Goal: Task Accomplishment & Management: Complete application form

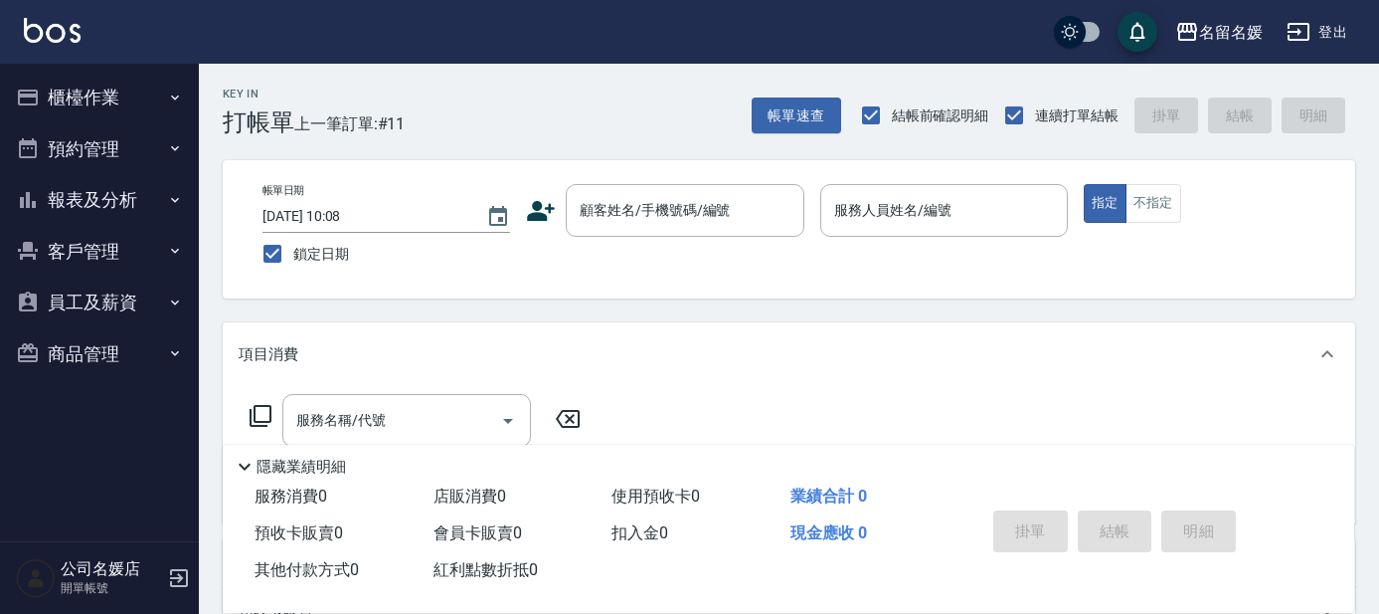
click at [614, 302] on div "Key In 打帳單 上一筆訂單:#11 帳單速查 結帳前確認明細 連續打單結帳 掛單 結帳 明細 帳單日期 [DATE] 10:08 鎖定日期 顧客姓名/手…" at bounding box center [789, 515] width 1180 height 903
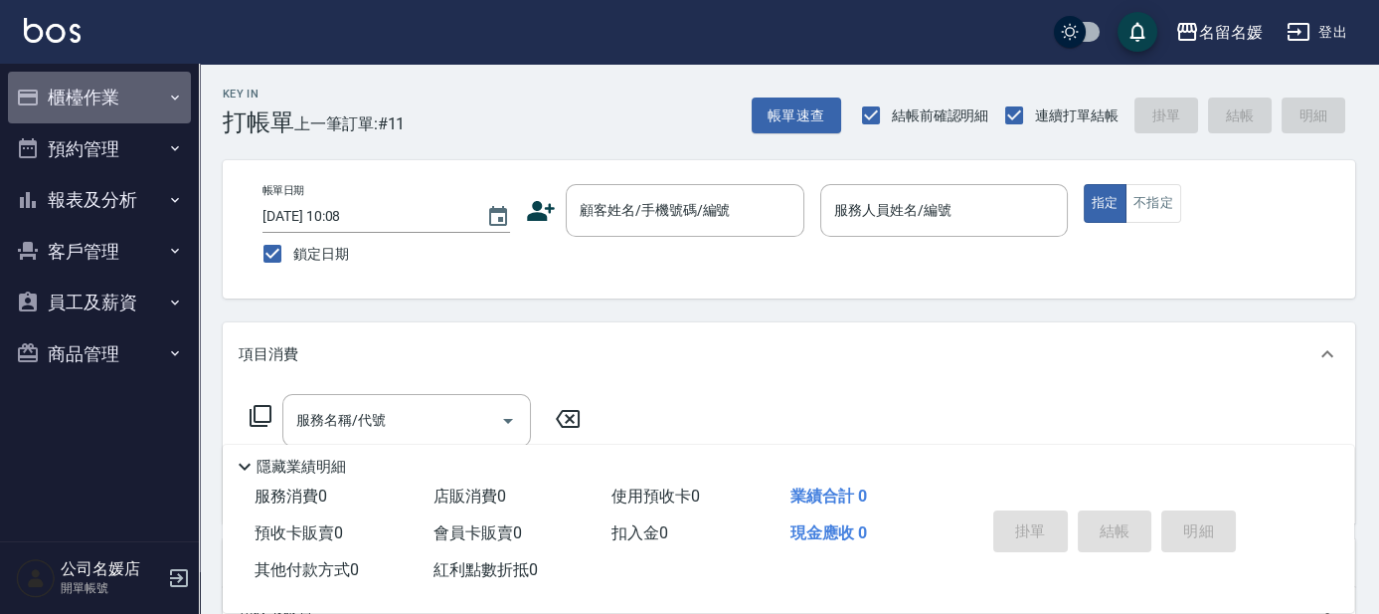
click at [44, 109] on button "櫃檯作業" at bounding box center [99, 98] width 183 height 52
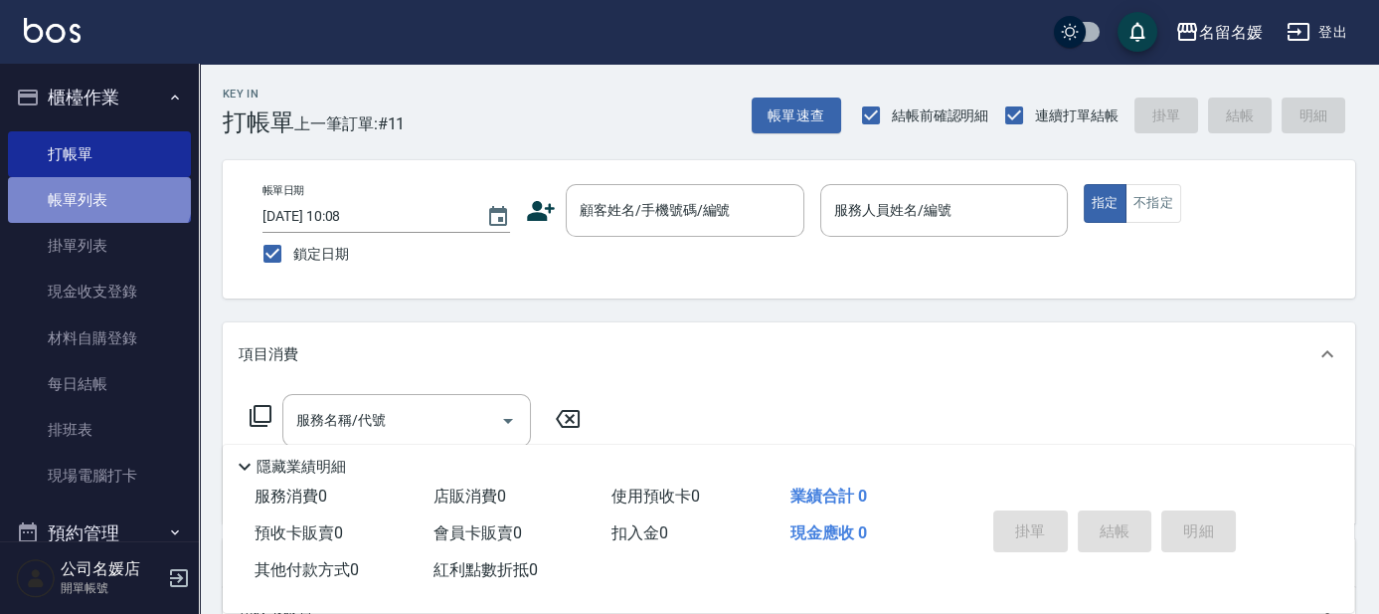
click at [97, 190] on link "帳單列表" at bounding box center [99, 200] width 183 height 46
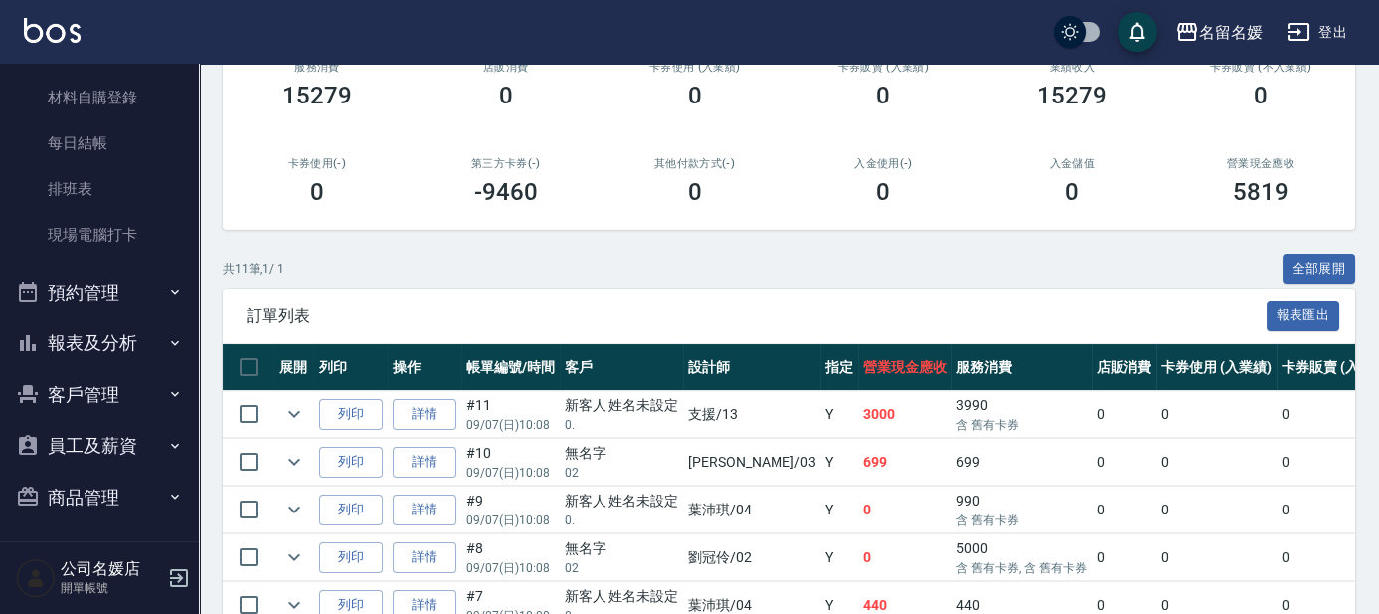
scroll to position [246, 0]
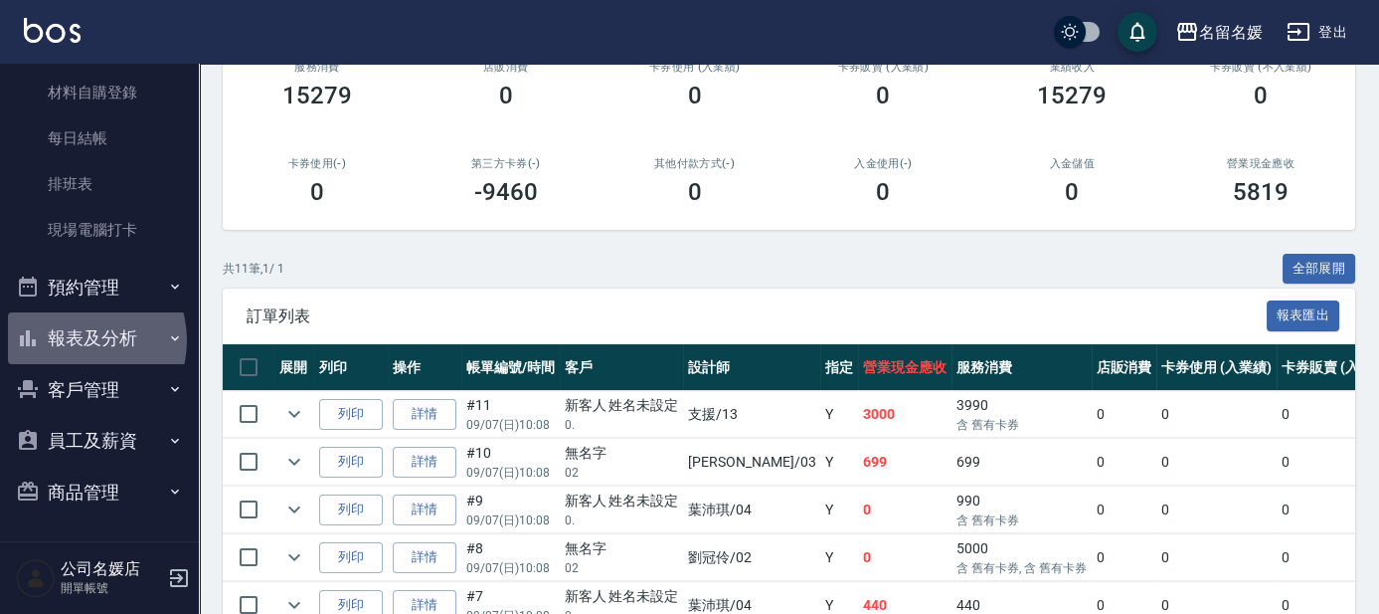
click at [76, 340] on button "報表及分析" at bounding box center [99, 338] width 183 height 52
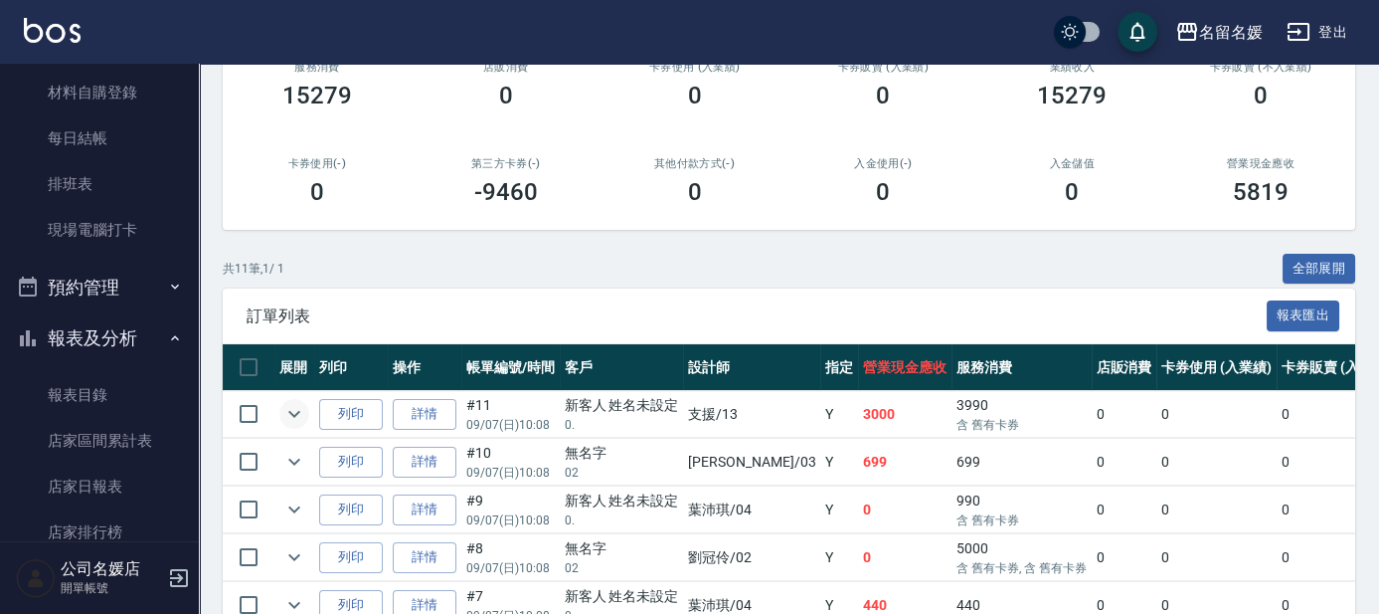
click at [283, 415] on icon "expand row" at bounding box center [294, 414] width 24 height 24
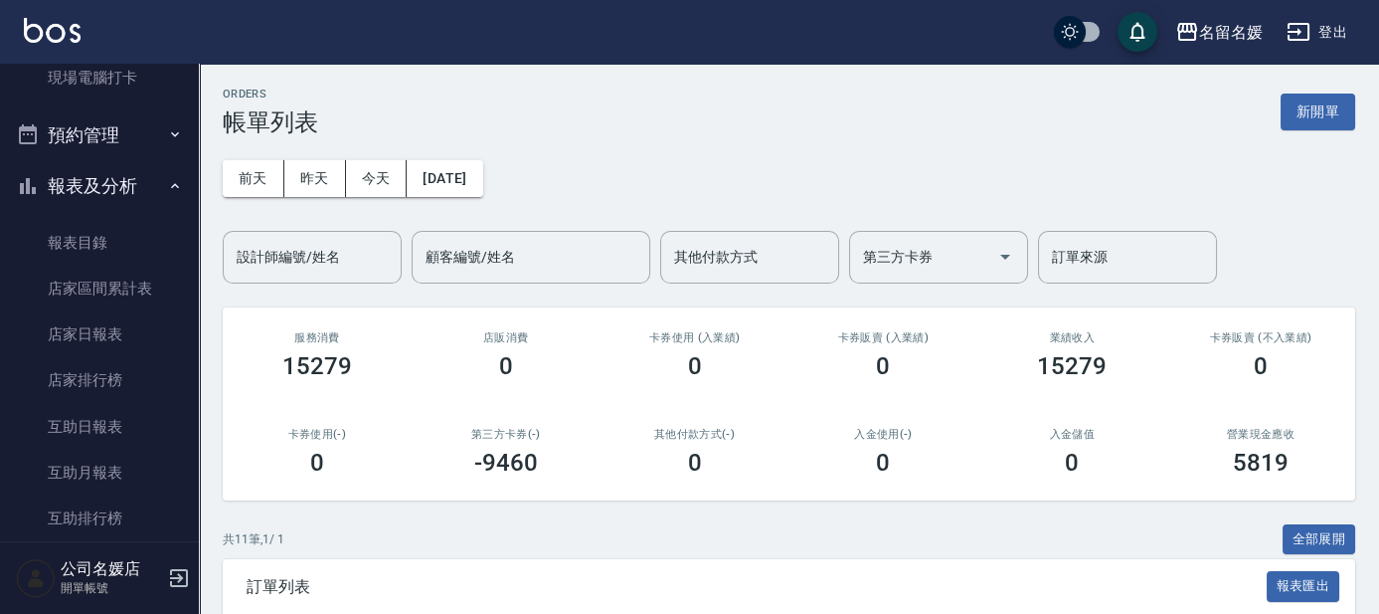
scroll to position [427, 0]
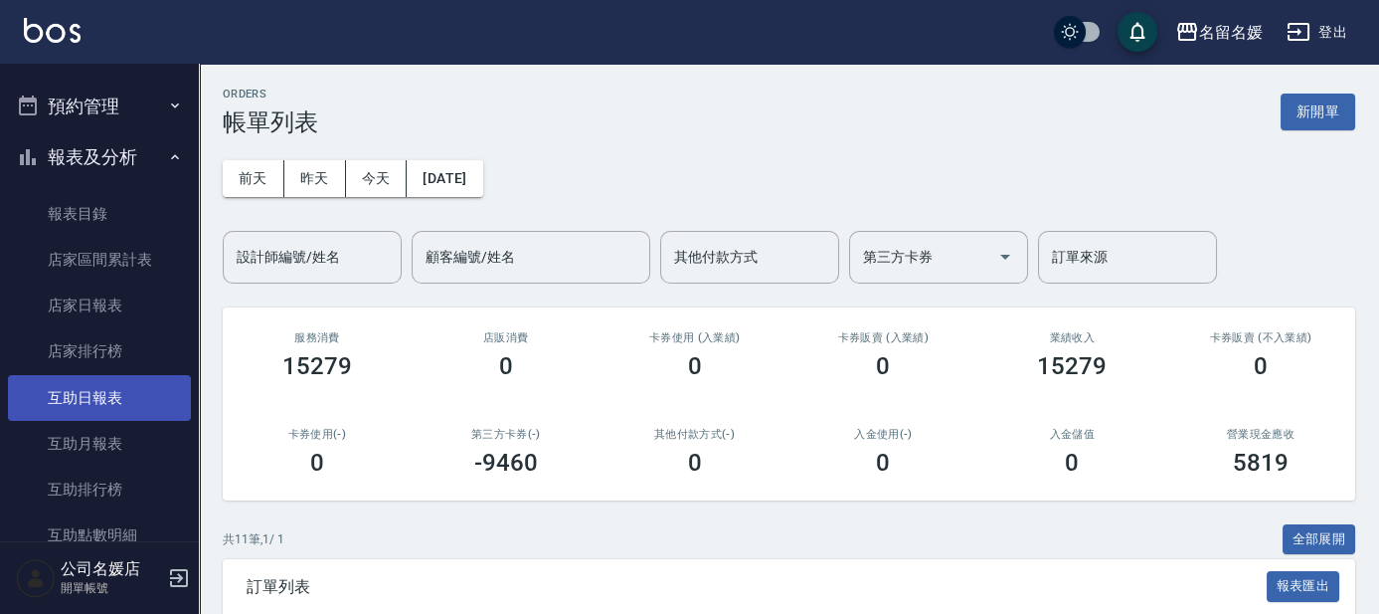
click at [37, 412] on link "互助日報表" at bounding box center [99, 398] width 183 height 46
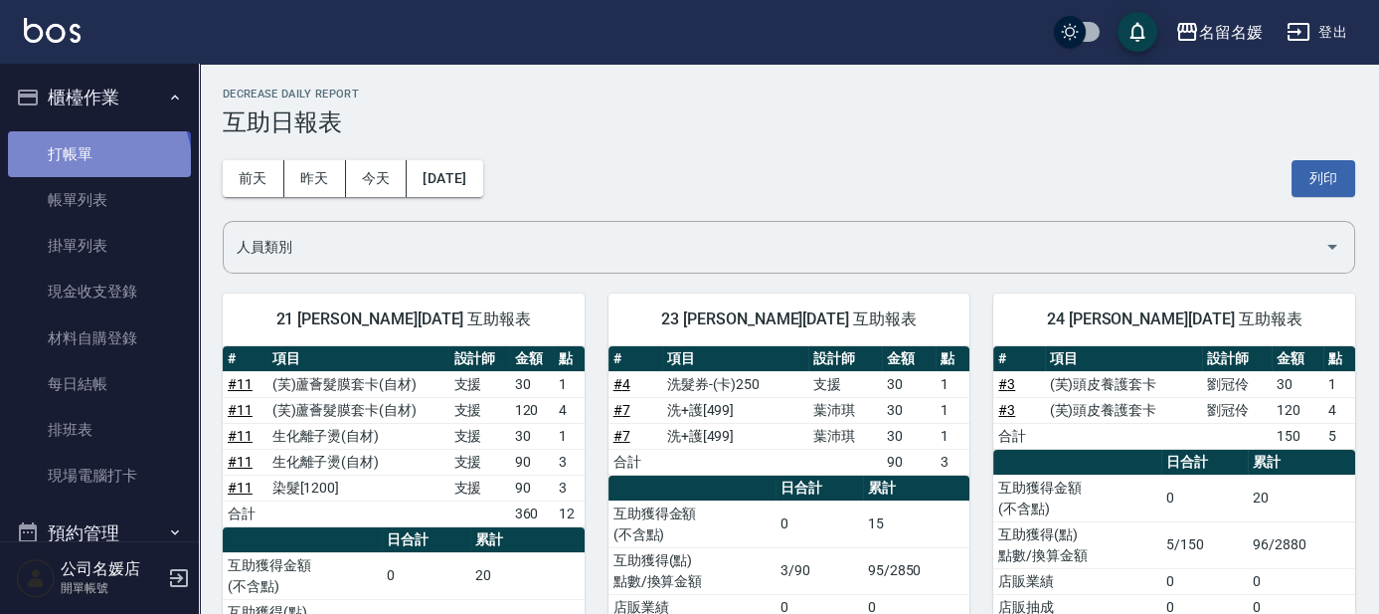
click at [96, 162] on link "打帳單" at bounding box center [99, 154] width 183 height 46
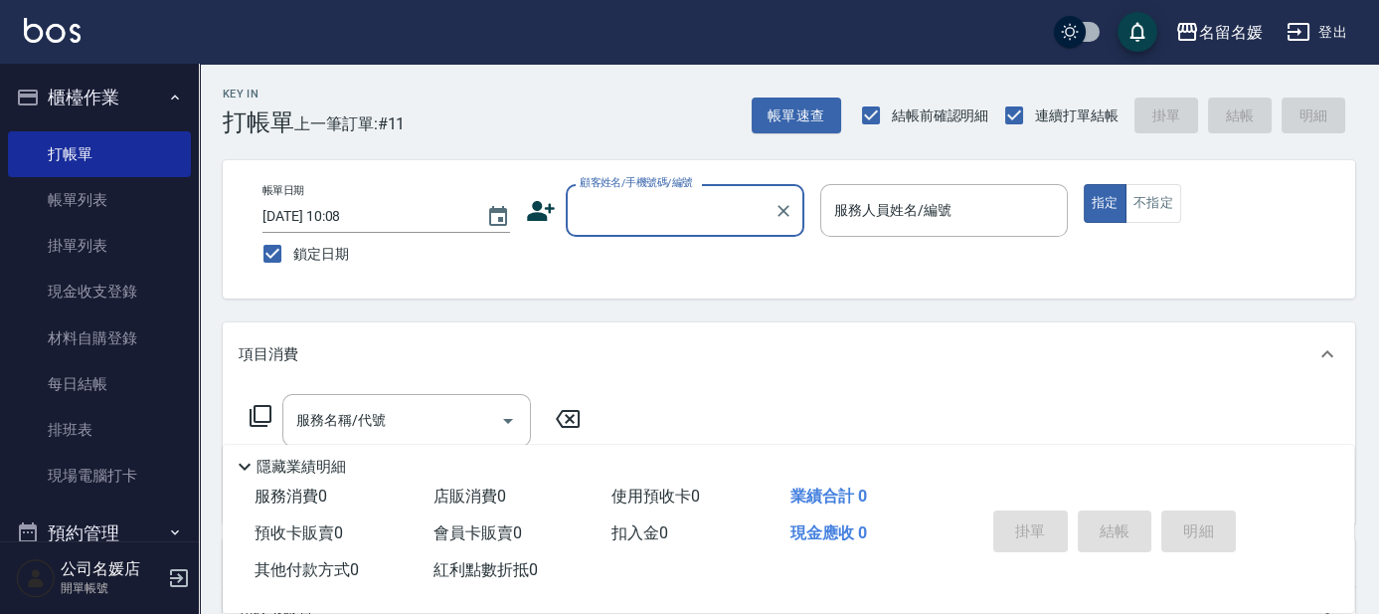
click at [5, 215] on nav "櫃檯作業 打帳單 帳單列表 掛單列表 現金收支登錄 材料自購登錄 每日結帳 排班表 現場電腦打卡 預約管理 預約管理 單日預約紀錄 單週預約紀錄 報表及分析 …" at bounding box center [99, 302] width 199 height 477
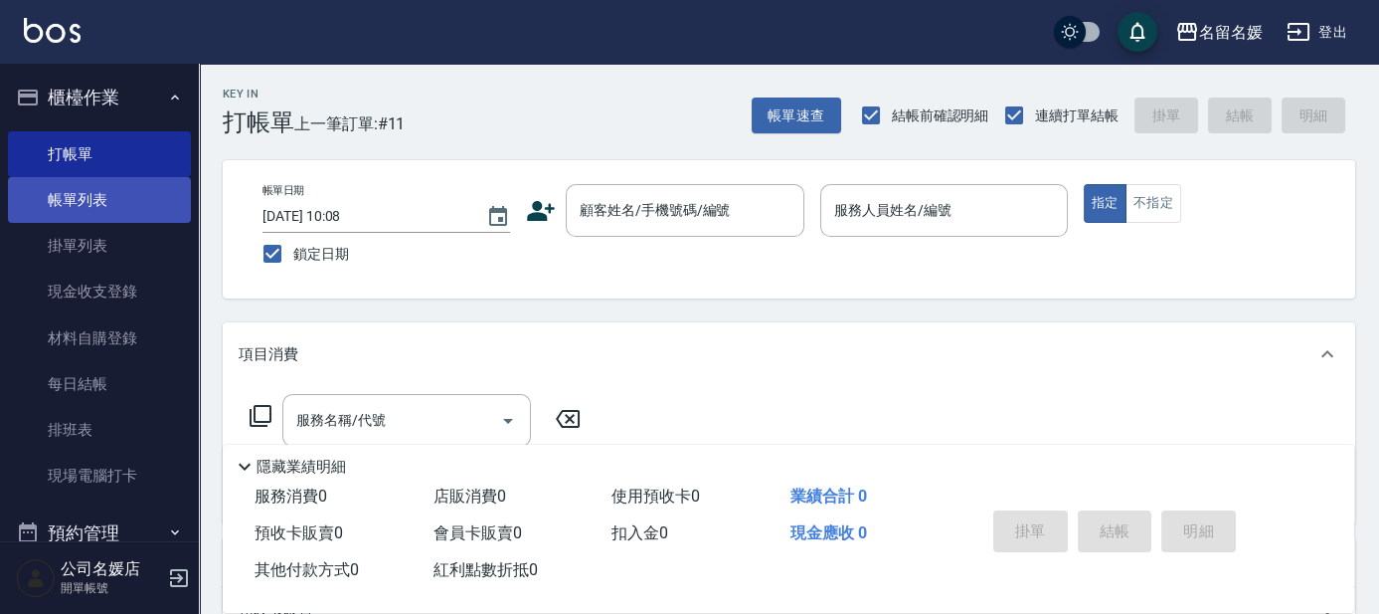
click at [118, 219] on link "帳單列表" at bounding box center [99, 200] width 183 height 46
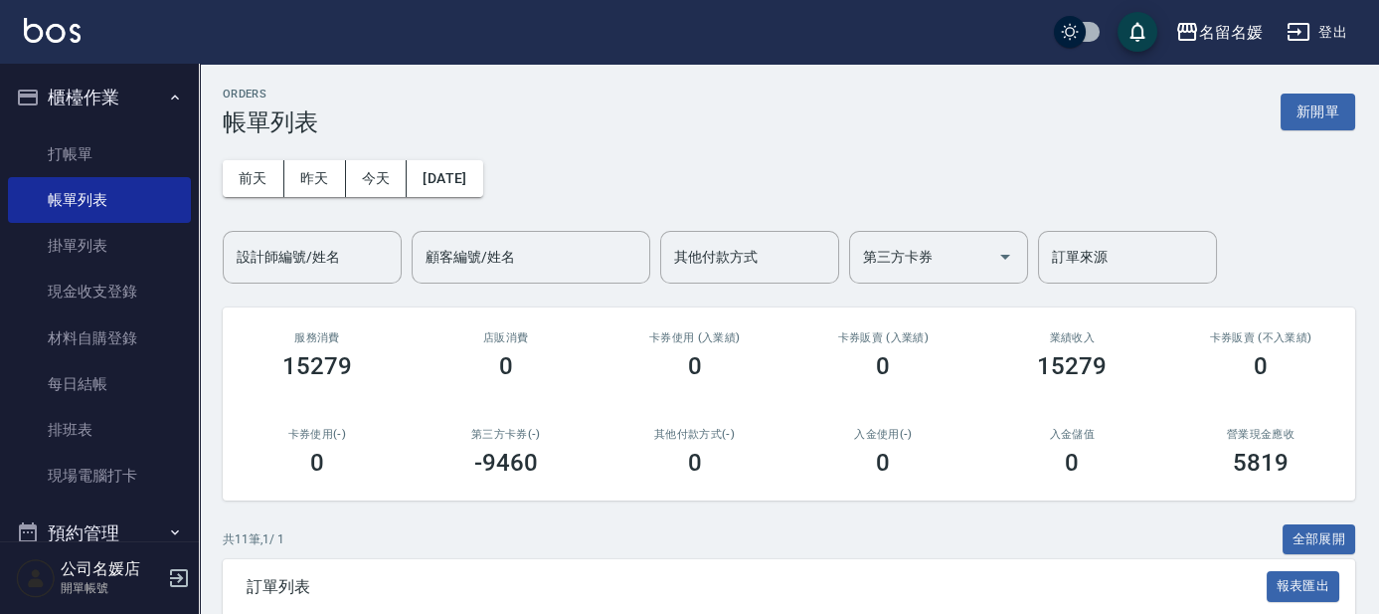
scroll to position [361, 0]
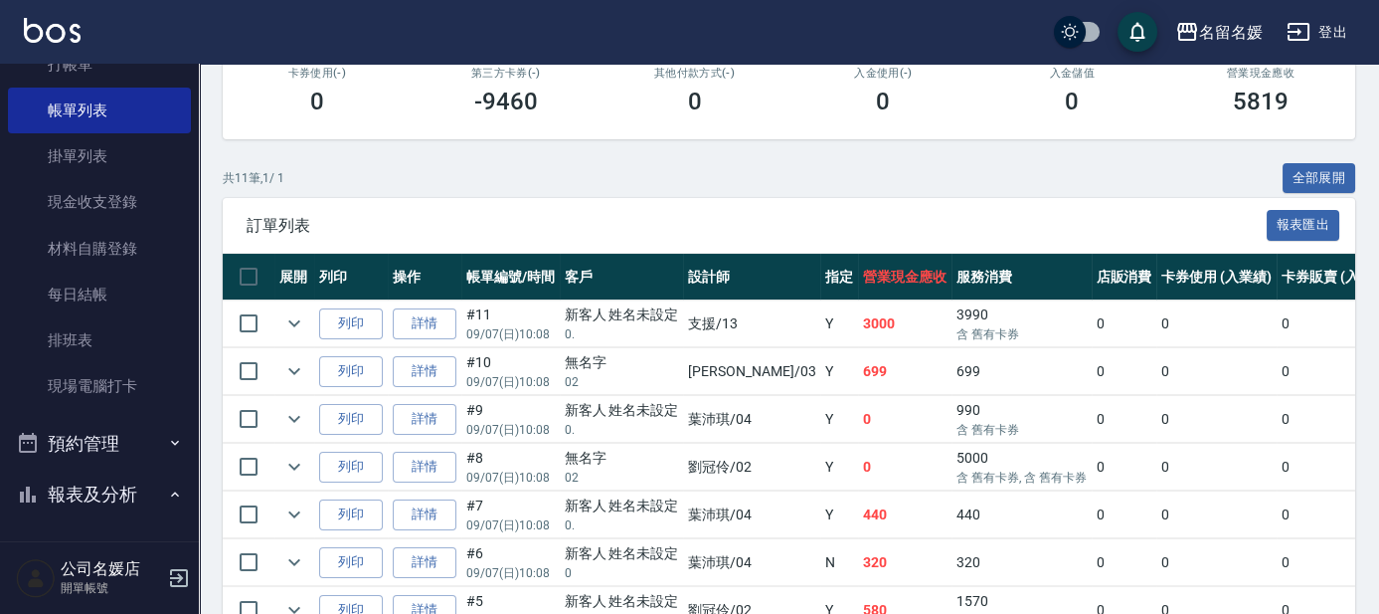
click at [309, 323] on td at bounding box center [294, 323] width 40 height 47
click at [290, 315] on icon "expand row" at bounding box center [294, 323] width 24 height 24
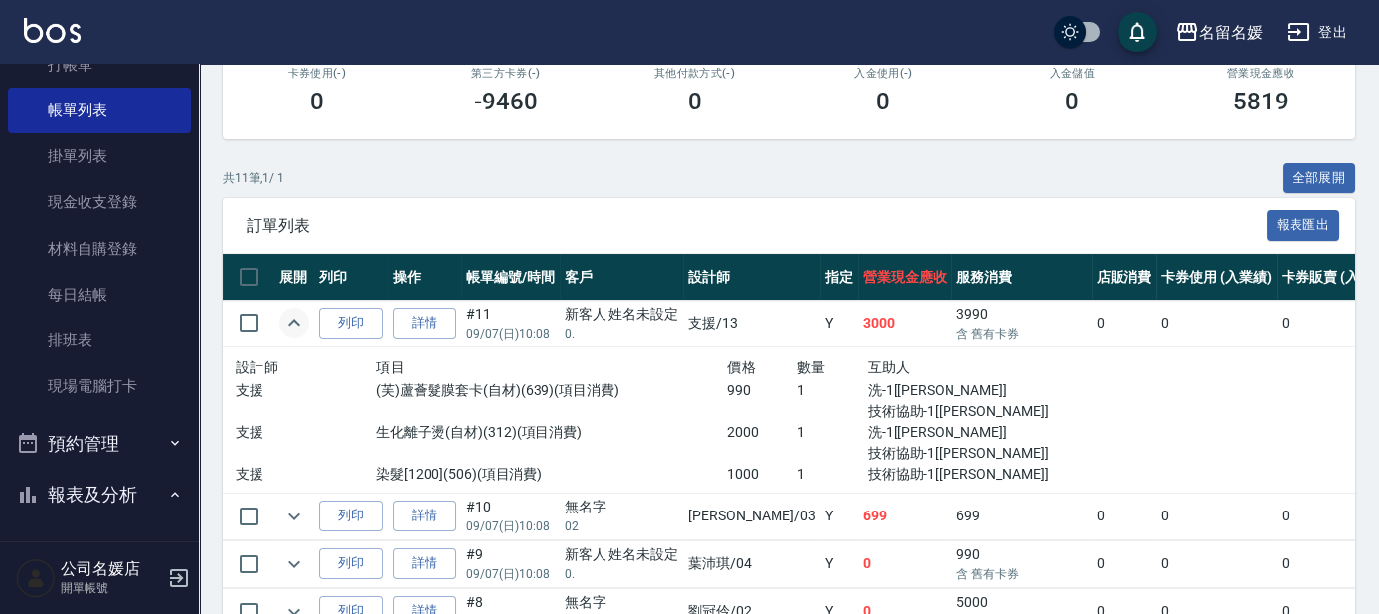
scroll to position [0, 0]
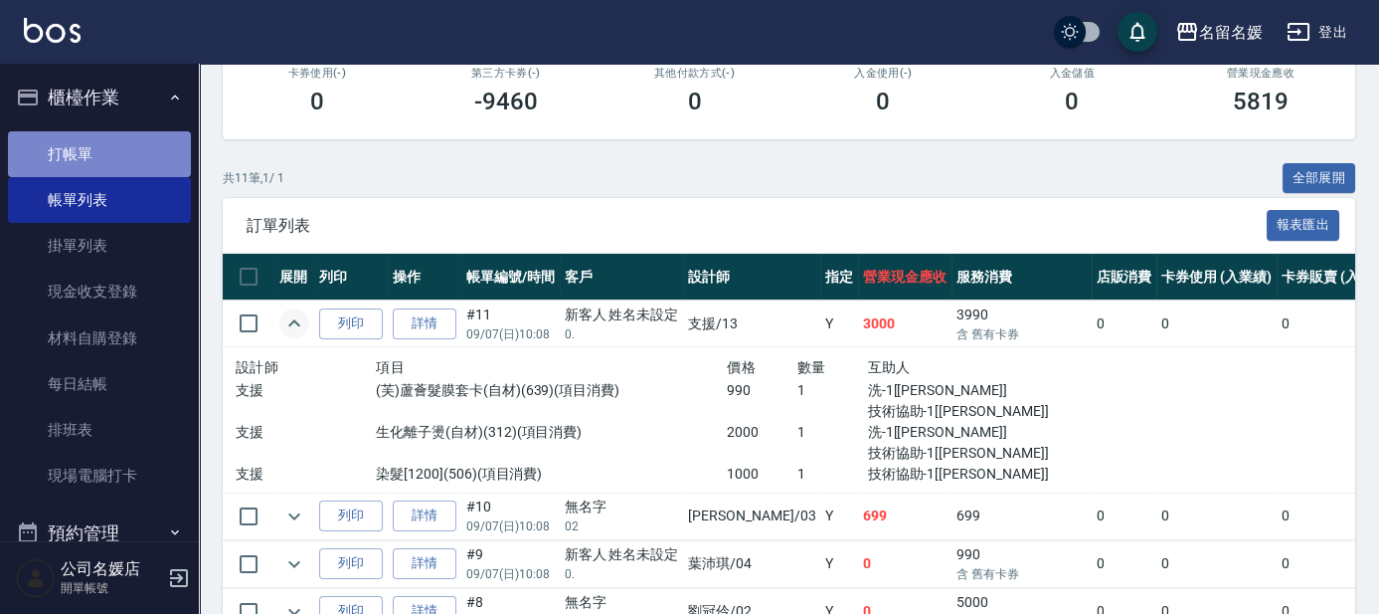
click at [105, 148] on link "打帳單" at bounding box center [99, 154] width 183 height 46
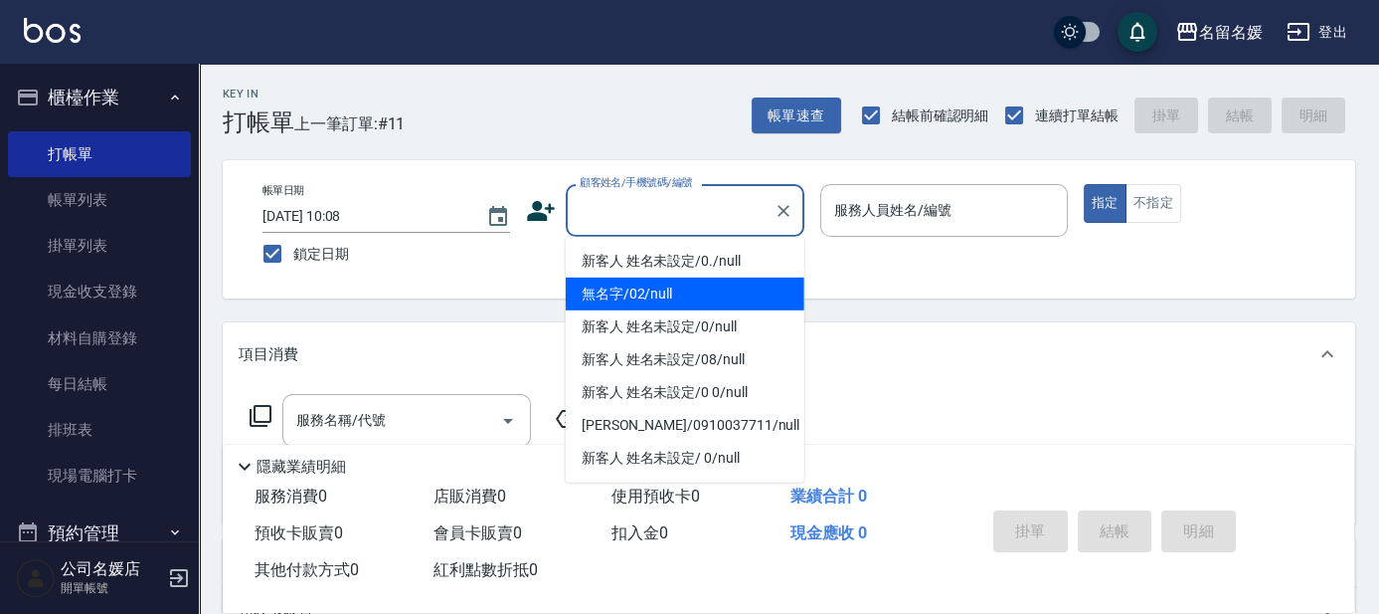
type input "無名字/02/null"
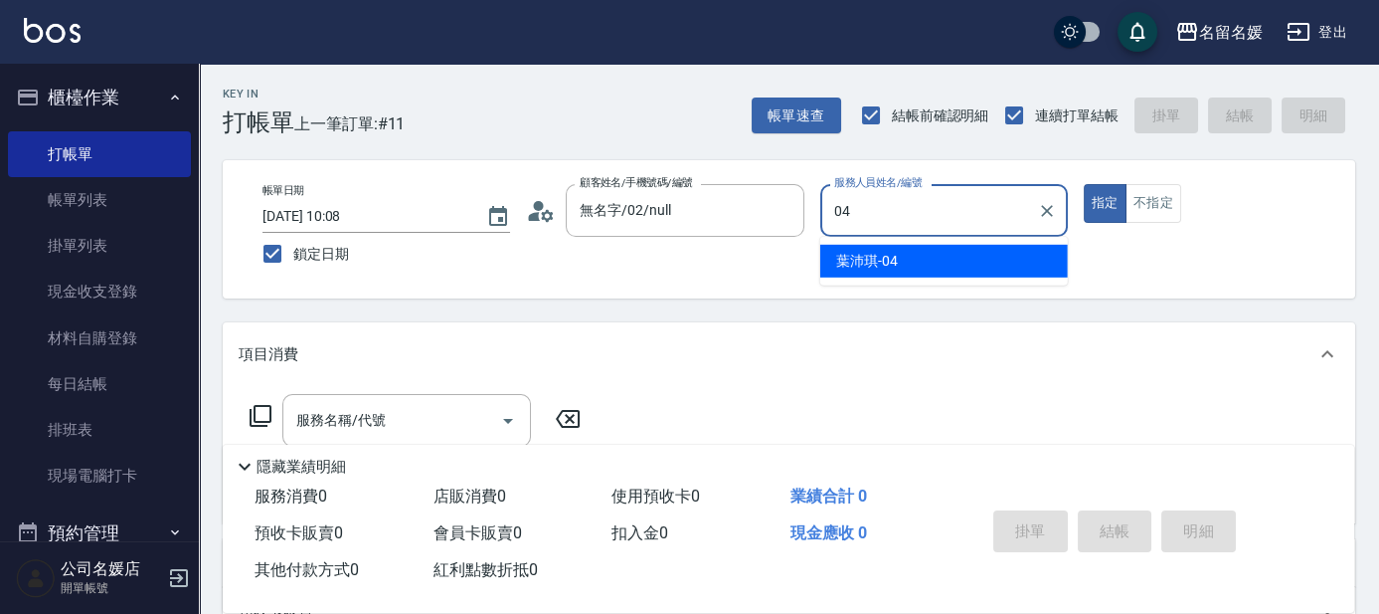
type input "04"
type button "true"
type input "[PERSON_NAME]-04"
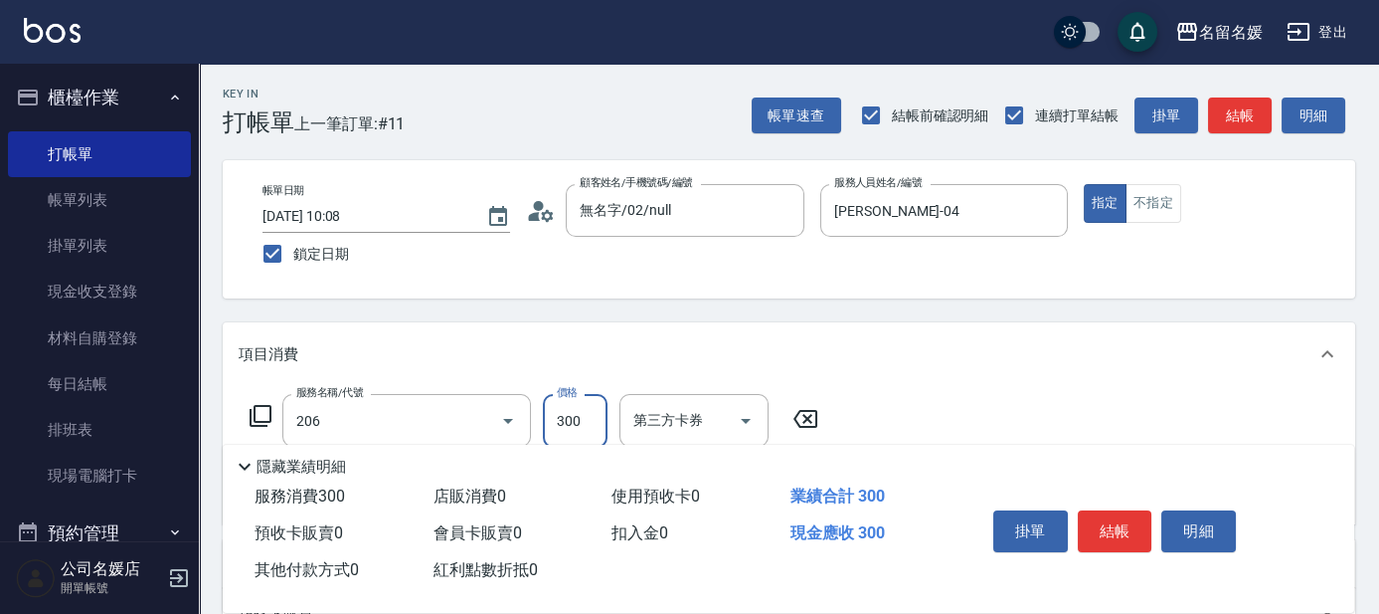
type input "洗髮[300](206)"
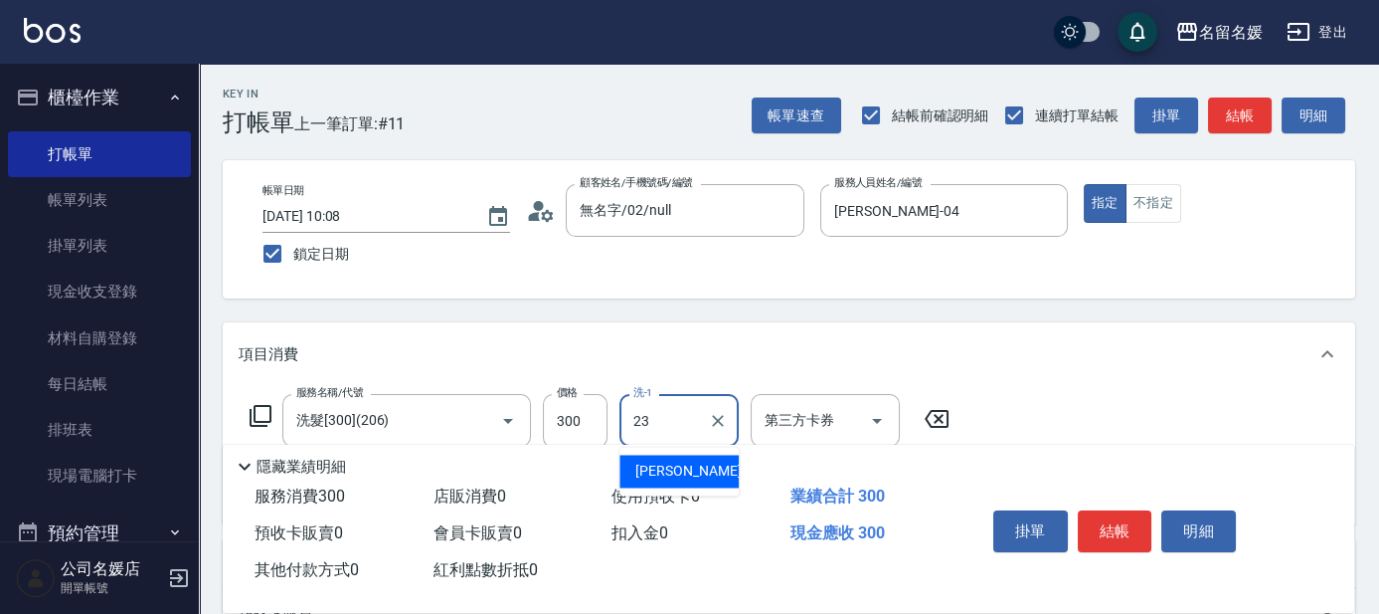
type input "[PERSON_NAME]-23"
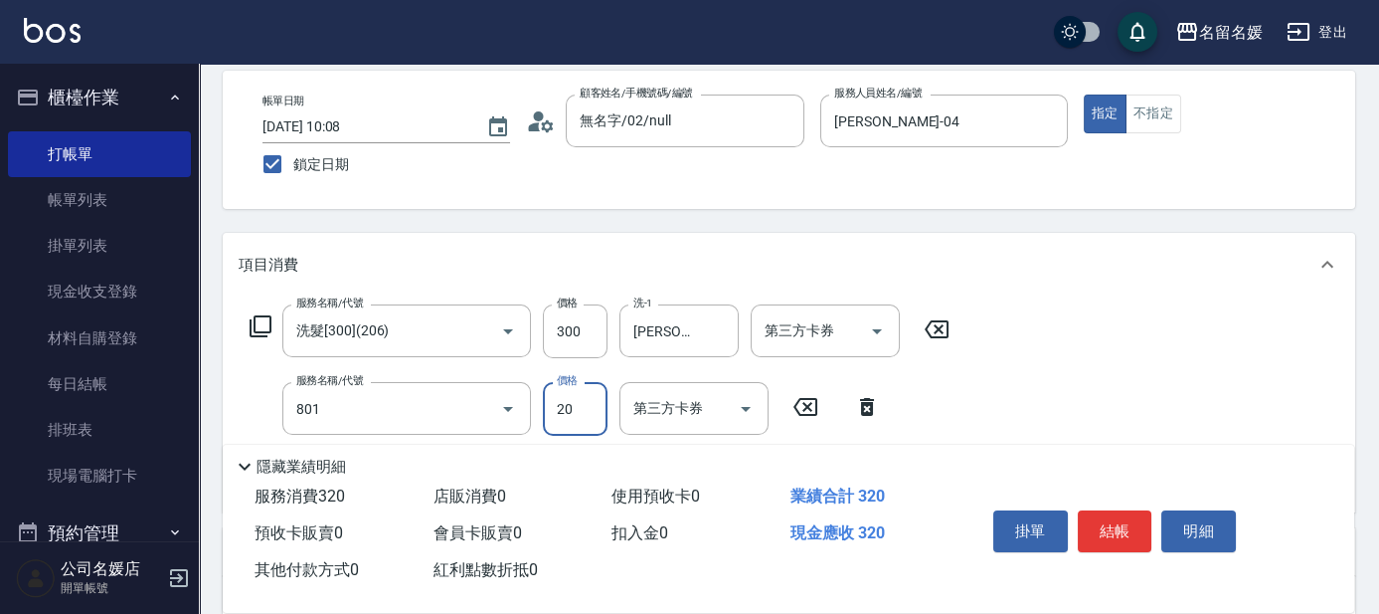
type input "潤絲(801)"
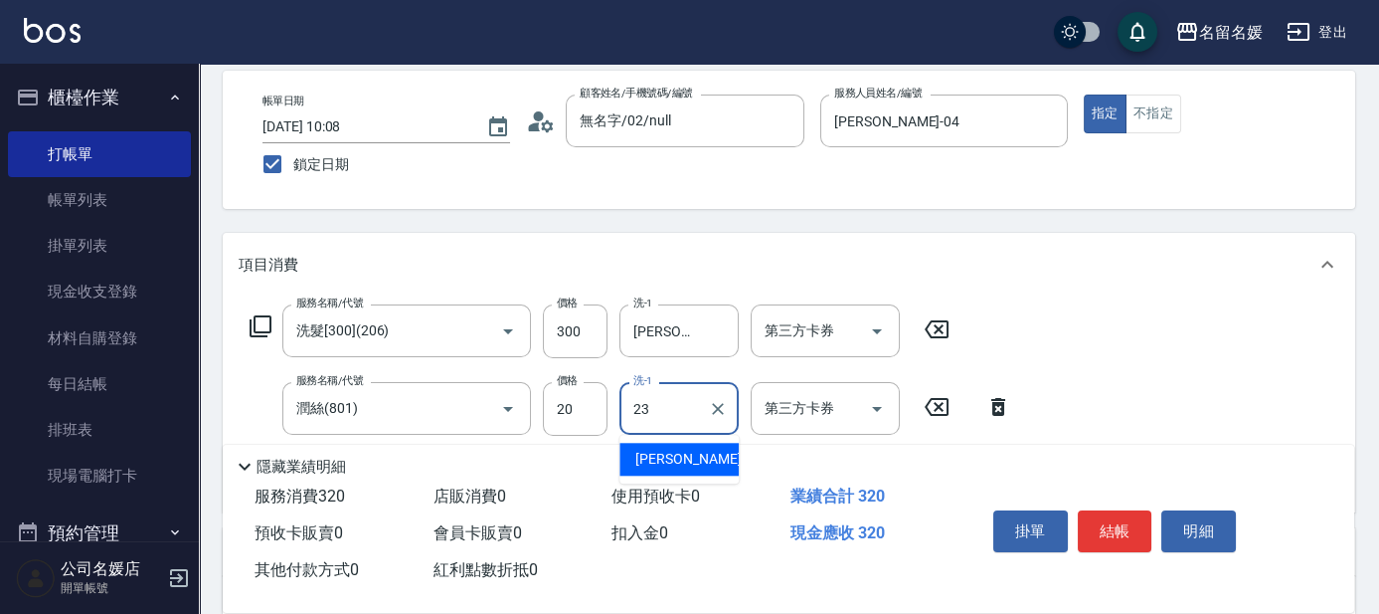
type input "[PERSON_NAME]-23"
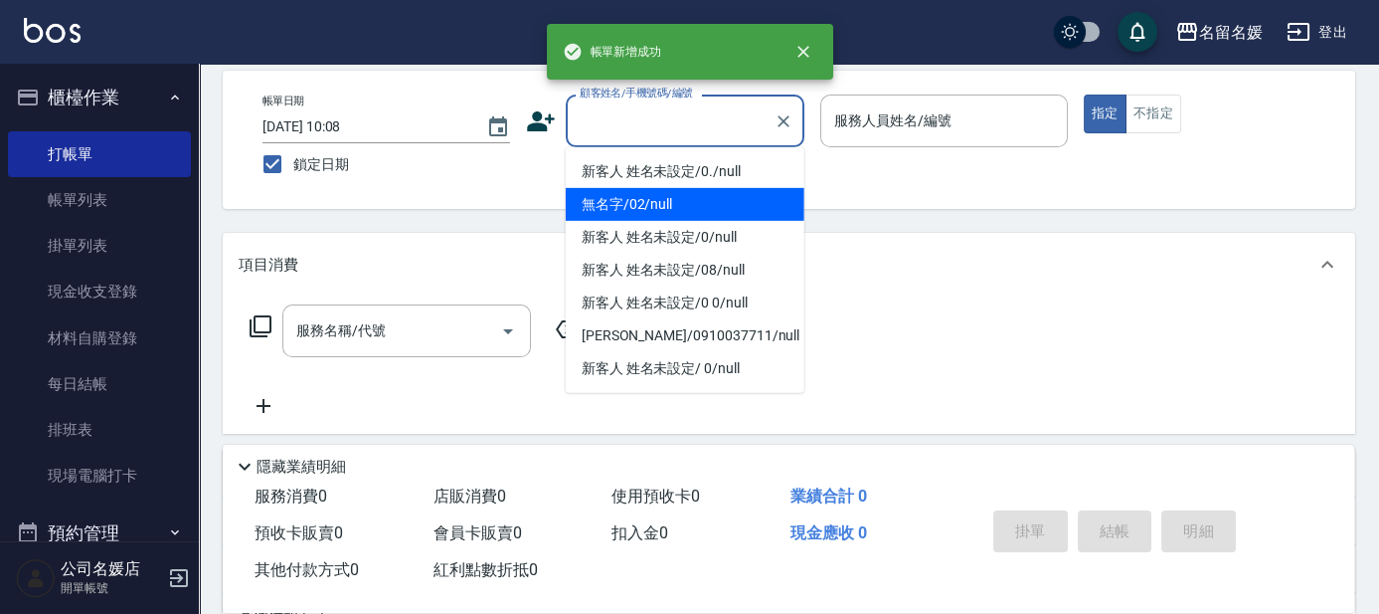
type input "無名字/02/null"
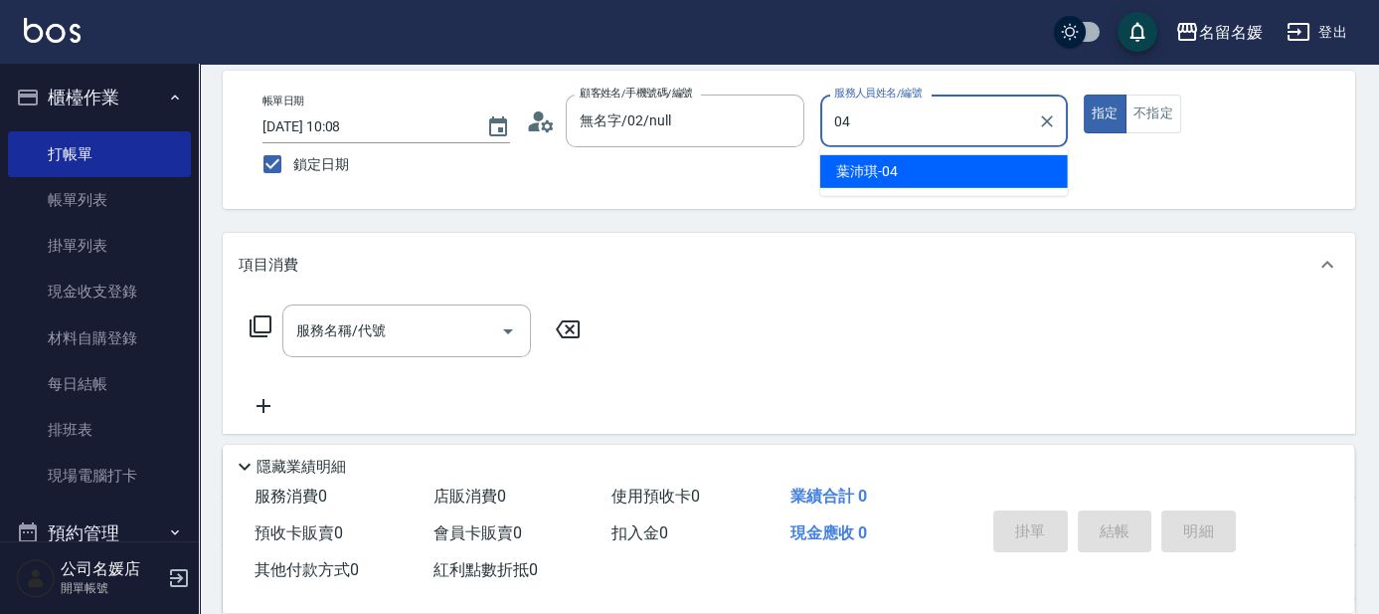
type input "[PERSON_NAME]-04"
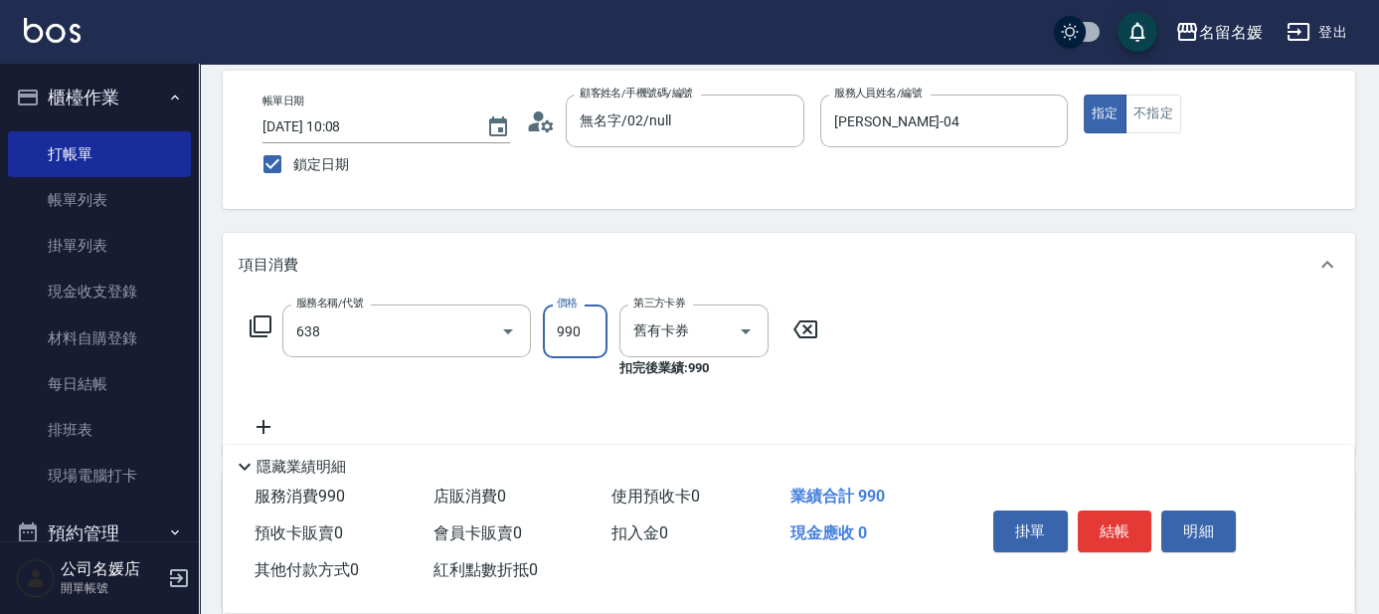
type input "(芙)頭皮養護套卡(638)"
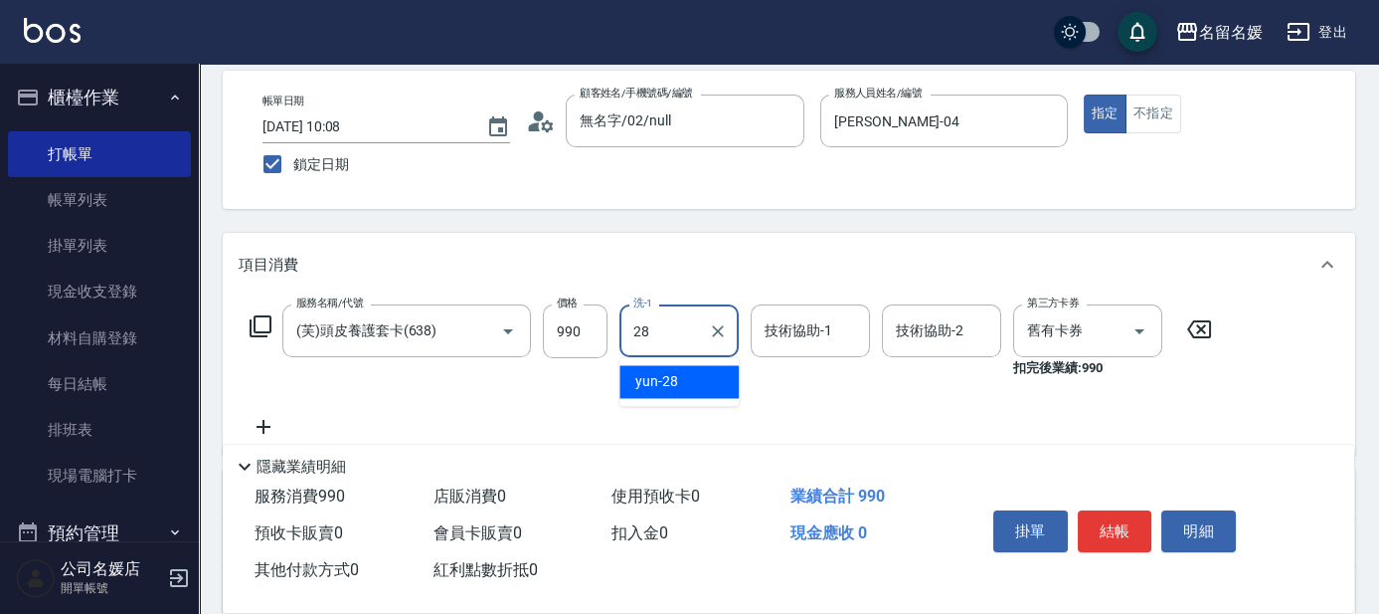
type input "yun-28"
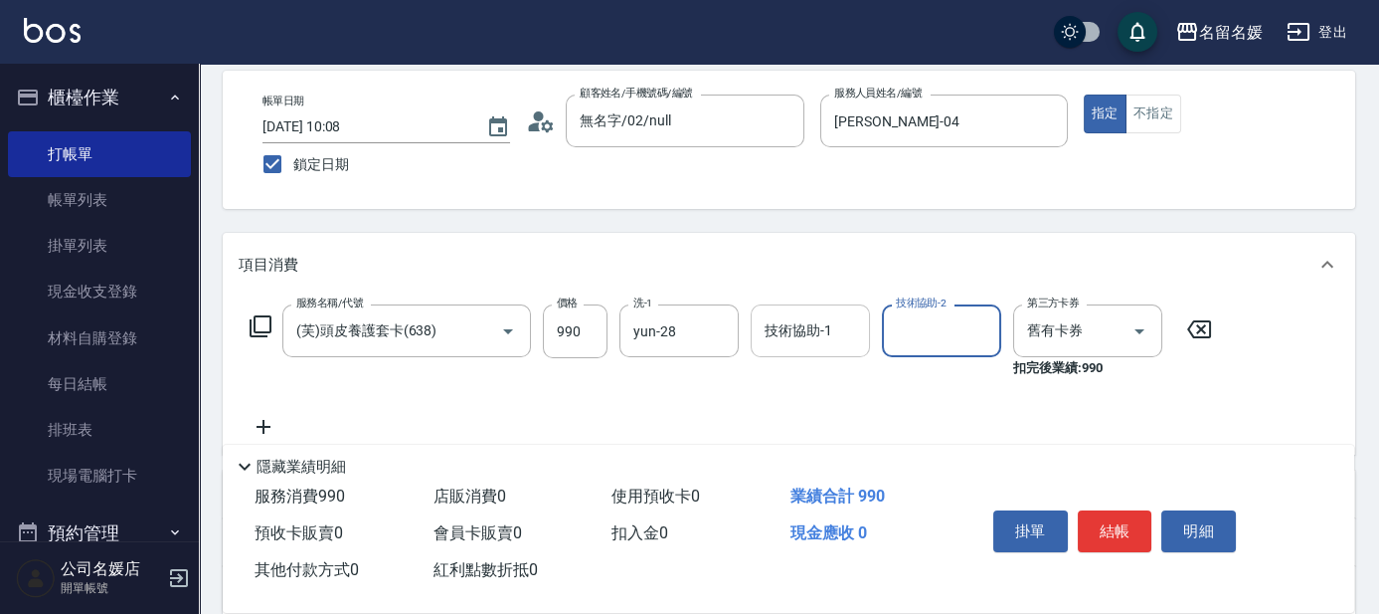
click at [791, 340] on input "技術協助-1" at bounding box center [810, 330] width 101 height 35
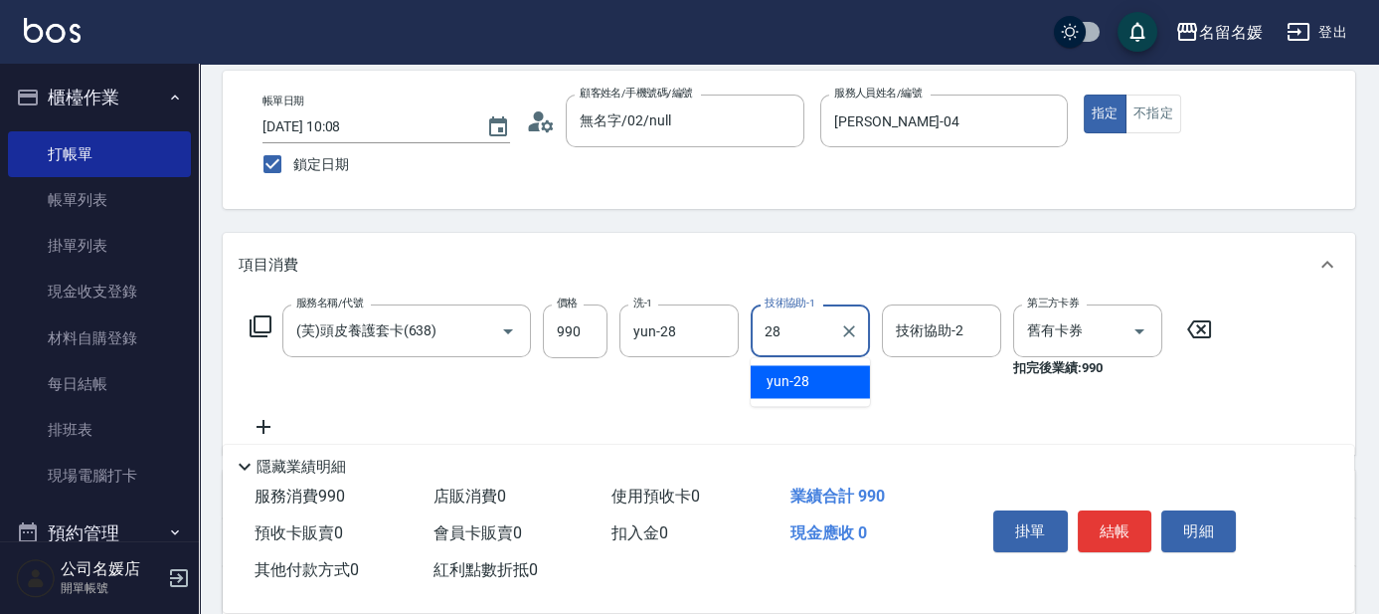
type input "yun-28"
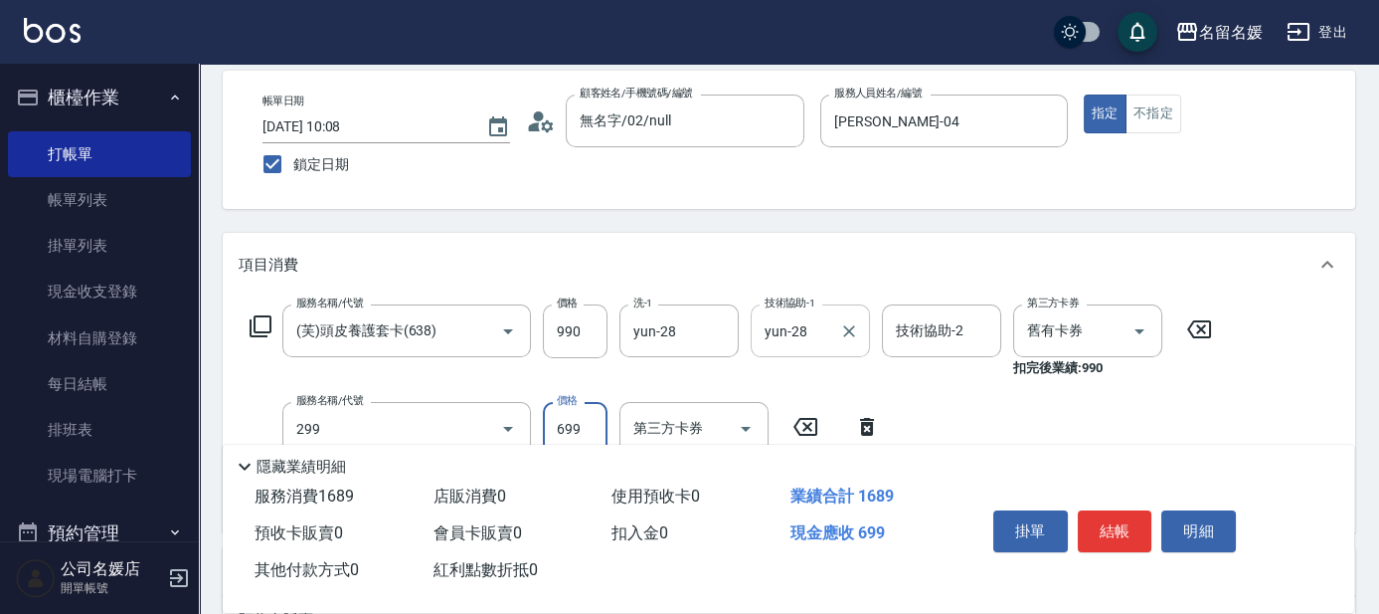
type input "滾珠洗髮699(299)"
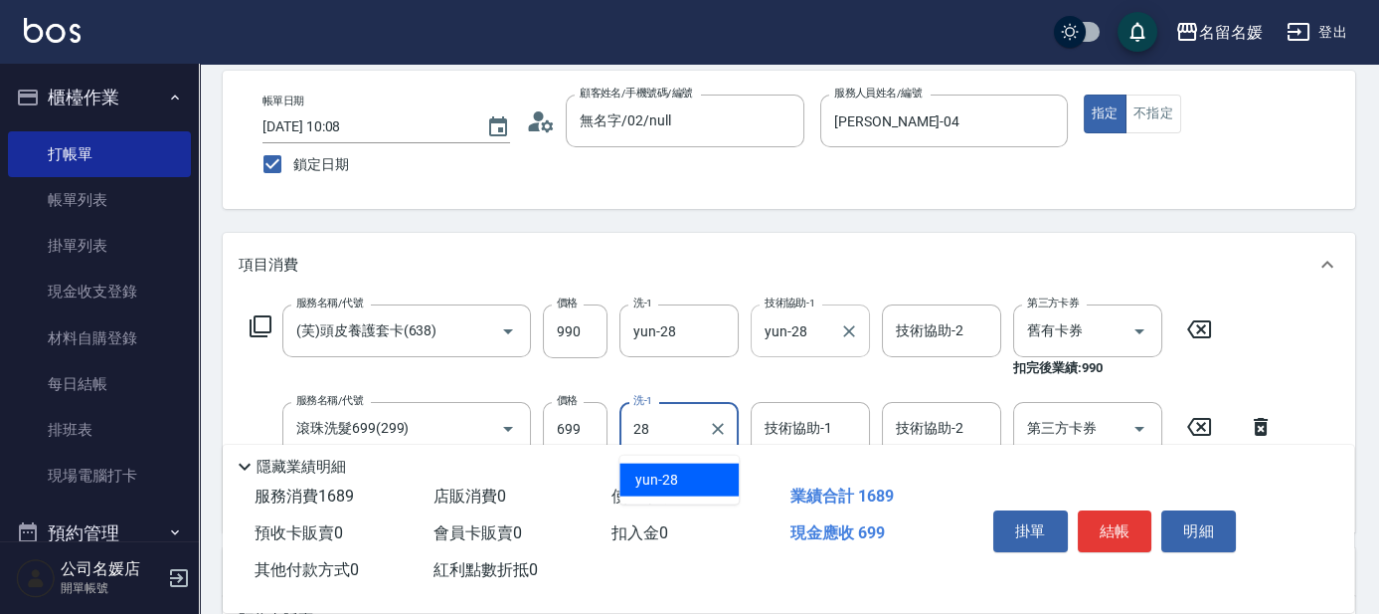
type input "yun-28"
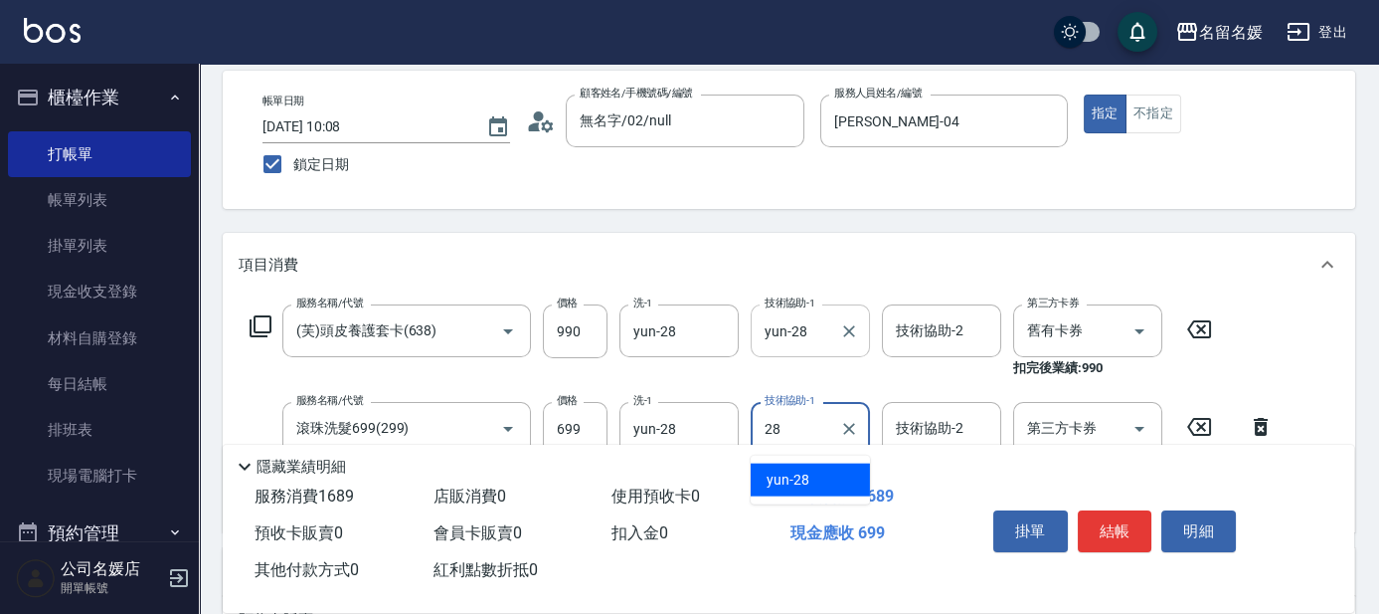
type input "yun-28"
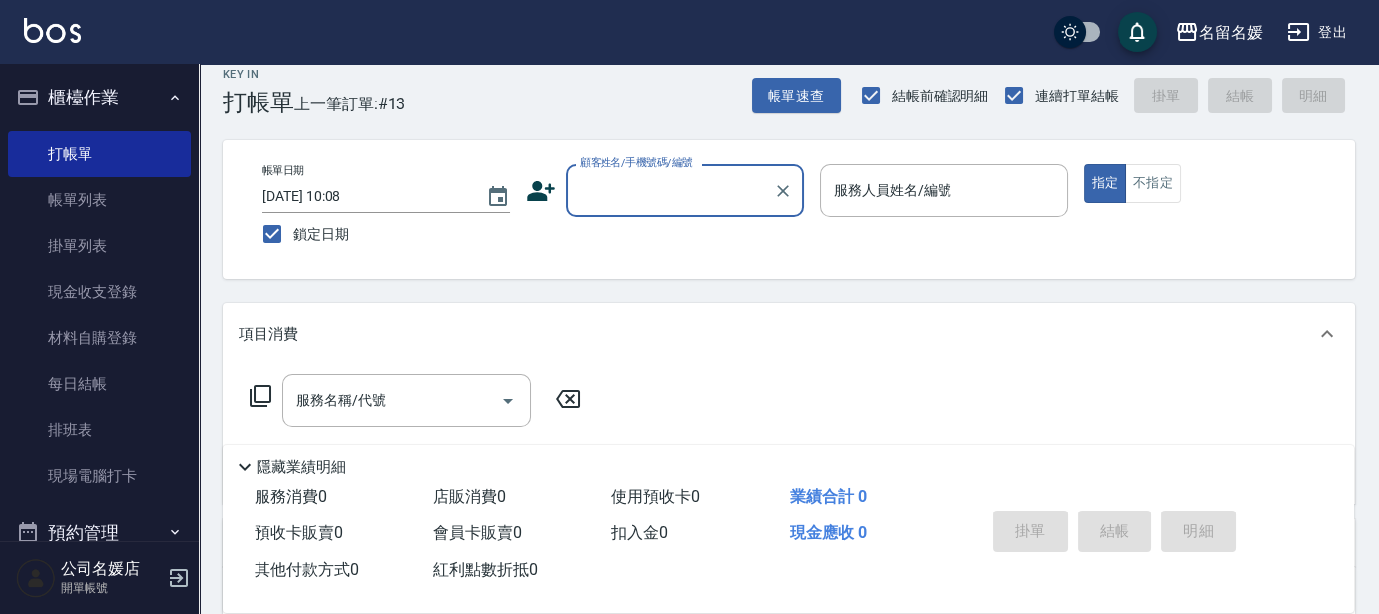
scroll to position [0, 0]
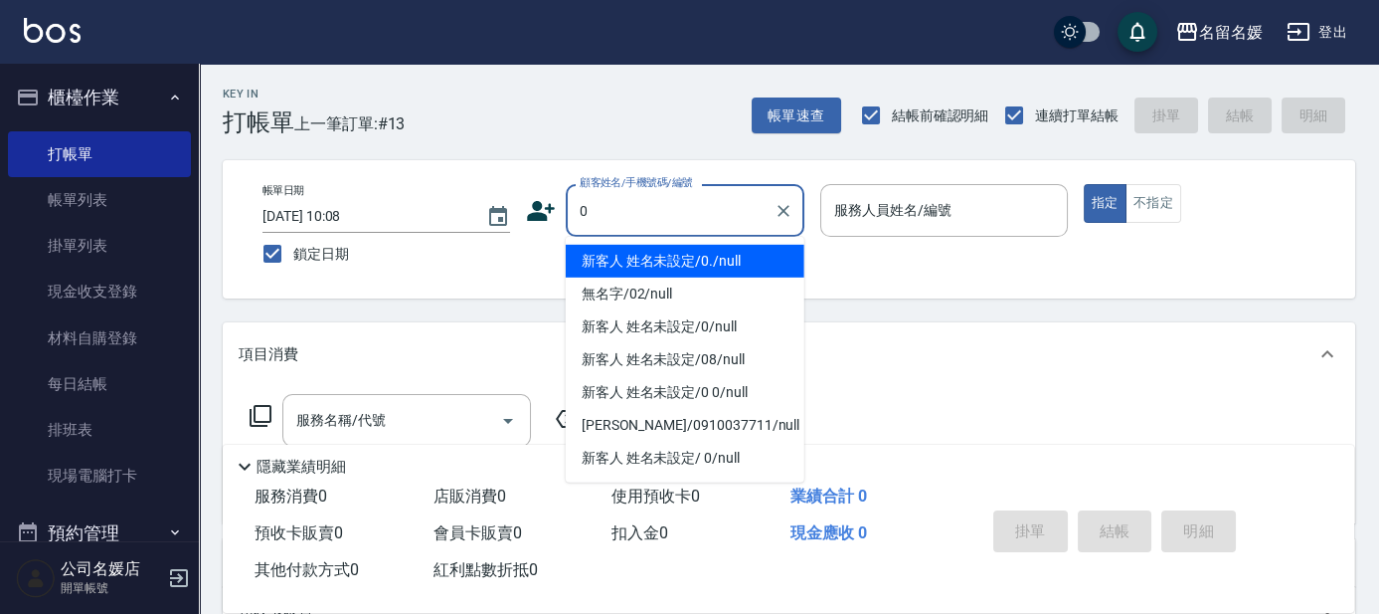
type input "新客人 姓名未設定/0./null"
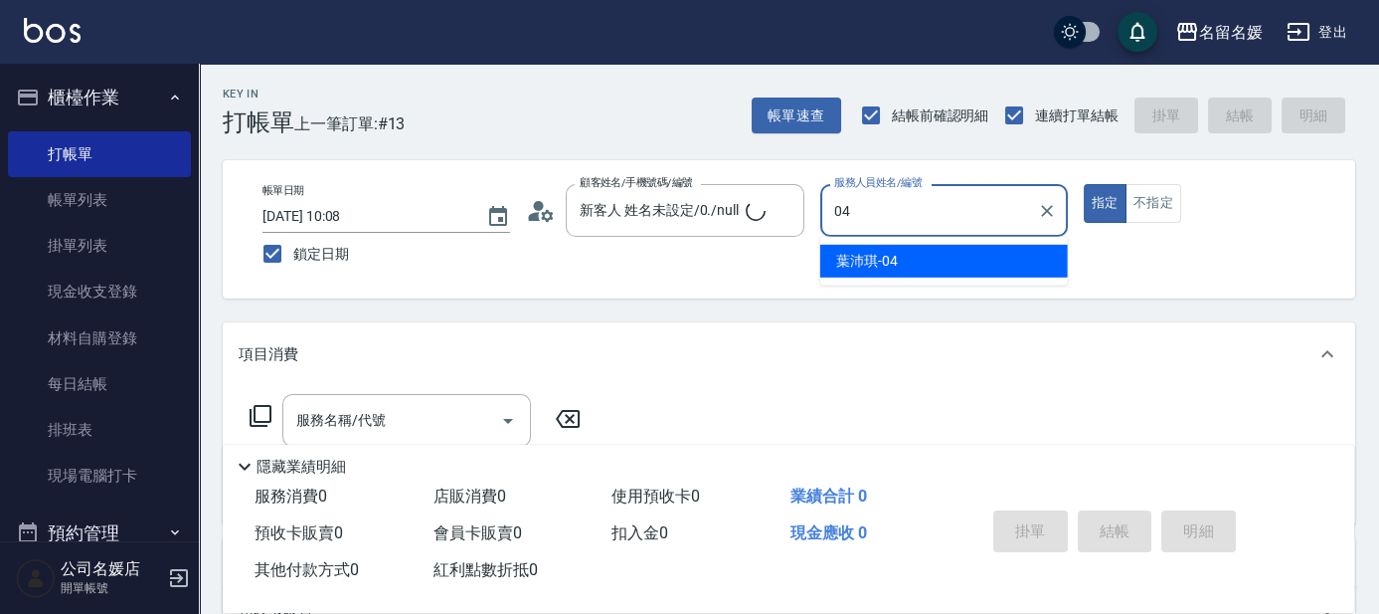
type input "04"
type input "新客人 姓名未設定/0/null"
type input "[PERSON_NAME]-04"
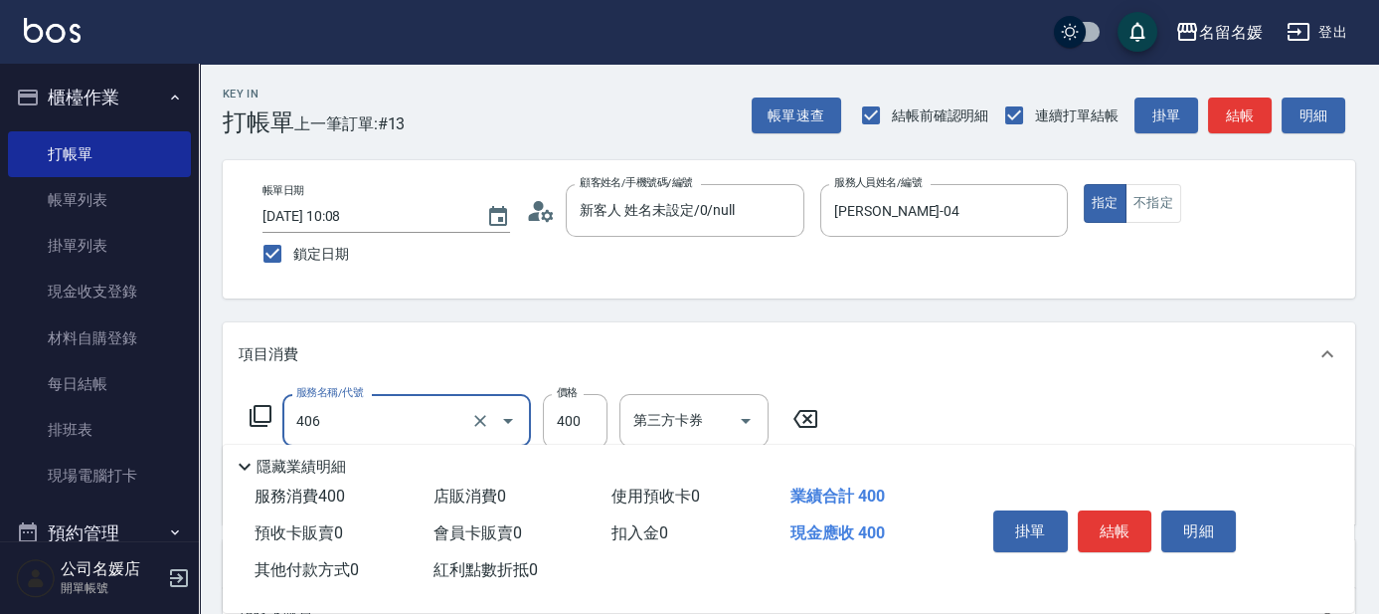
type input "剪髮(400)(406)"
type input "洗髮[300](206)"
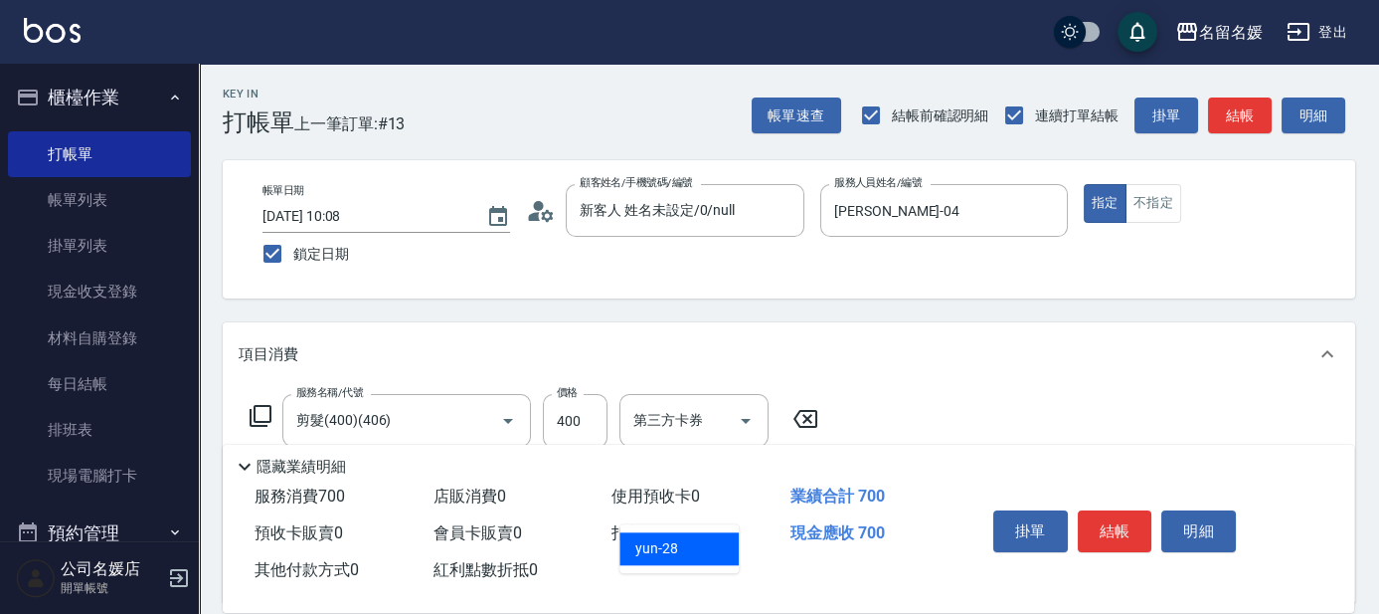
type input "yun-28"
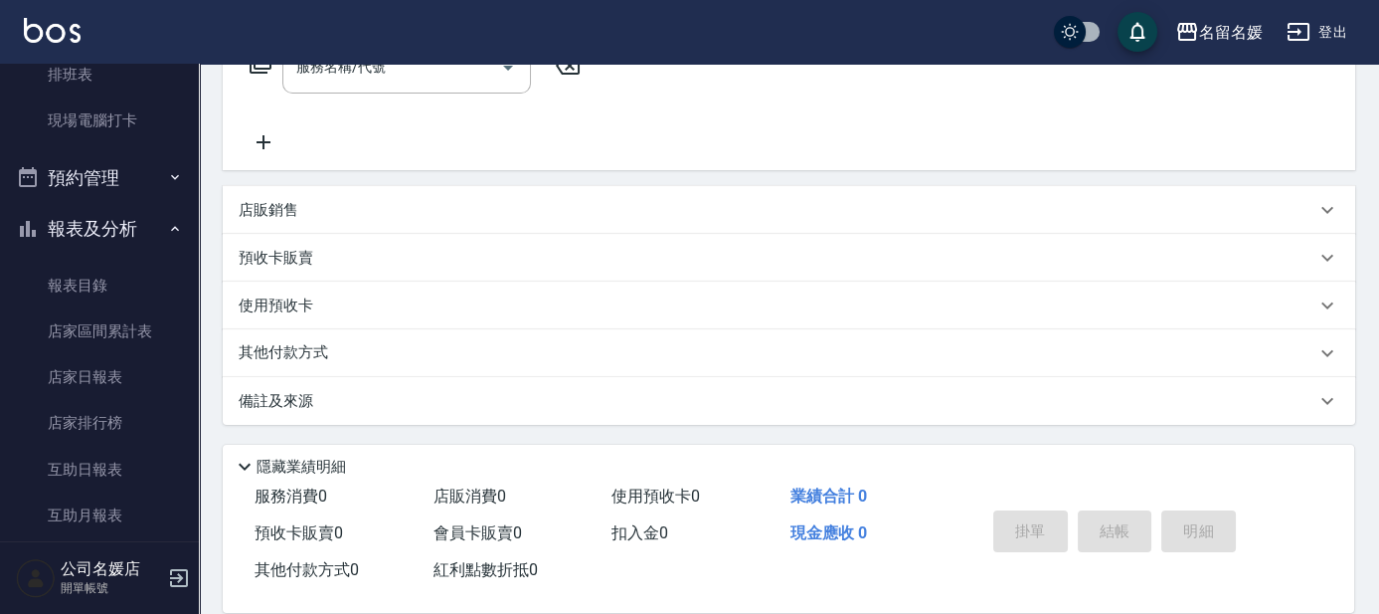
scroll to position [361, 0]
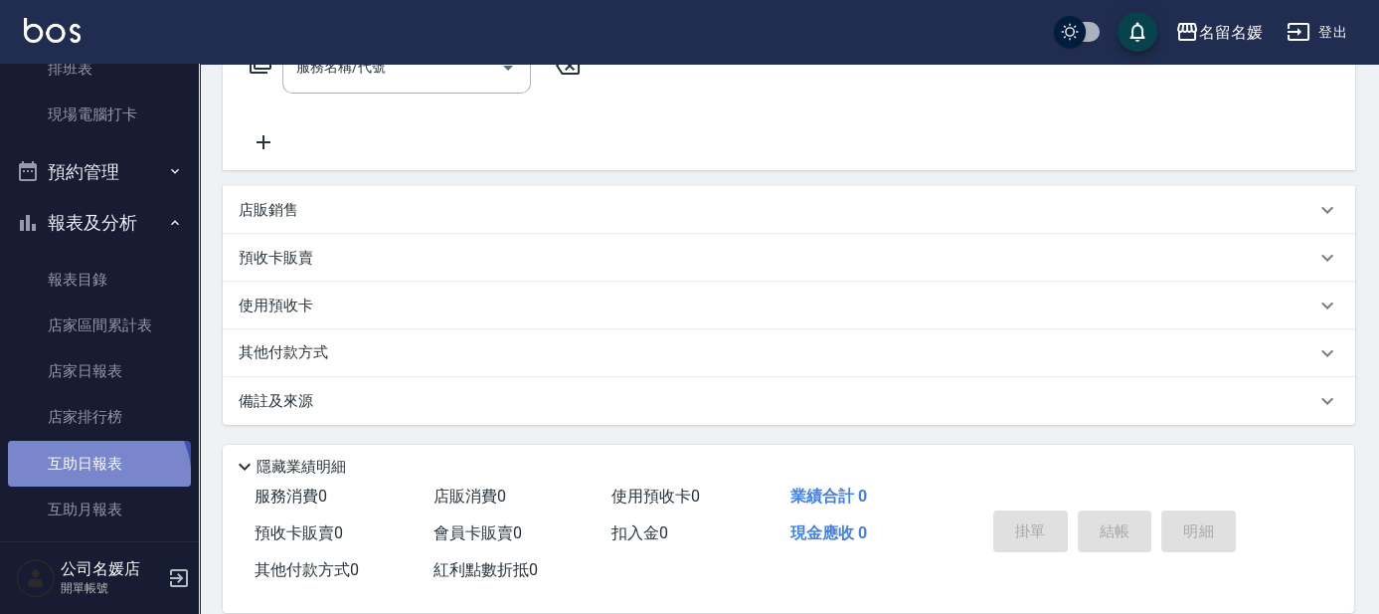
click at [86, 480] on link "互助日報表" at bounding box center [99, 463] width 183 height 46
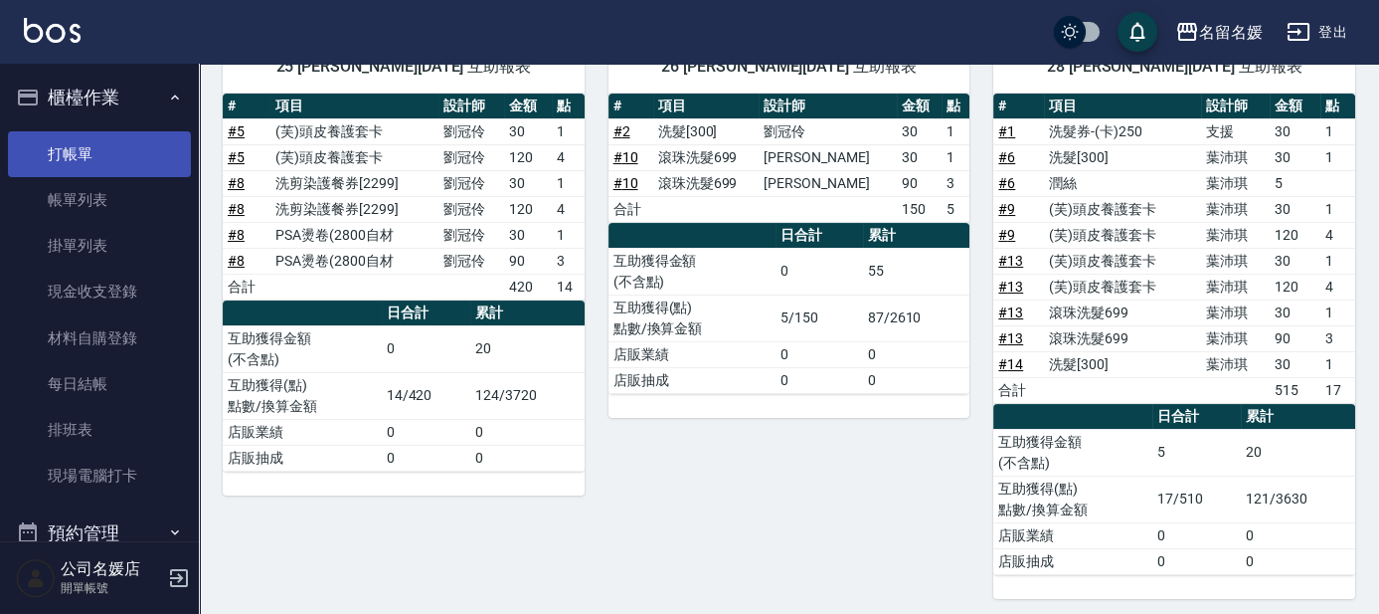
click at [107, 140] on link "打帳單" at bounding box center [99, 154] width 183 height 46
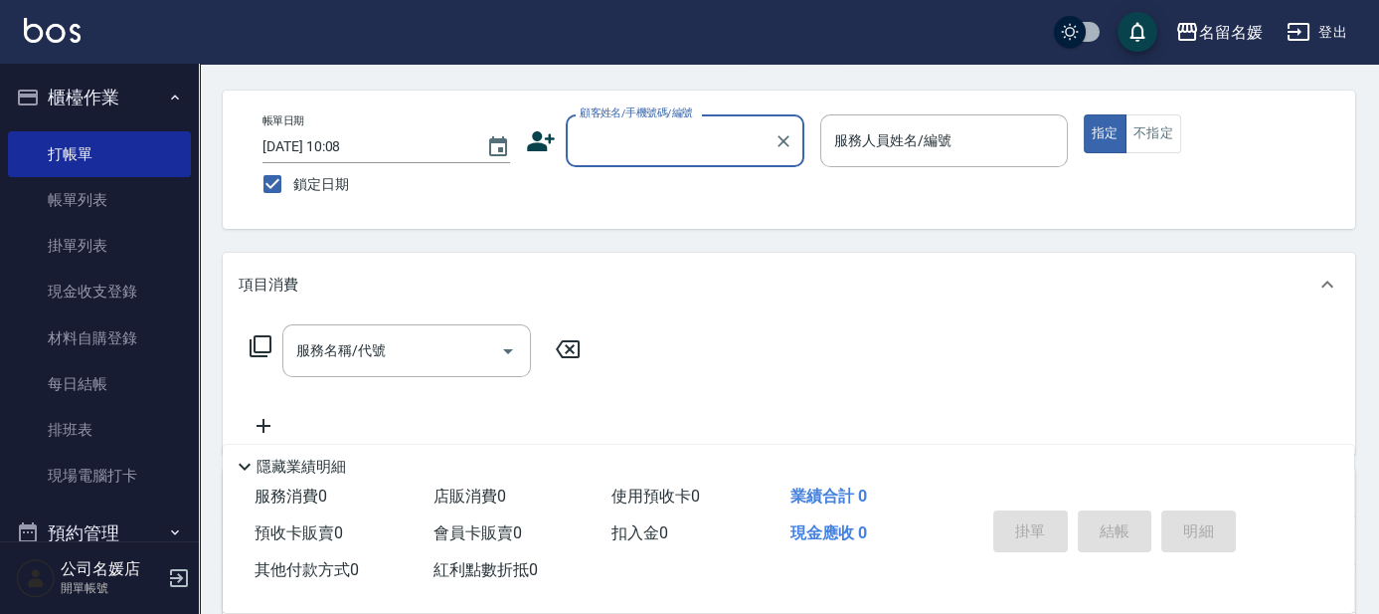
scroll to position [89, 0]
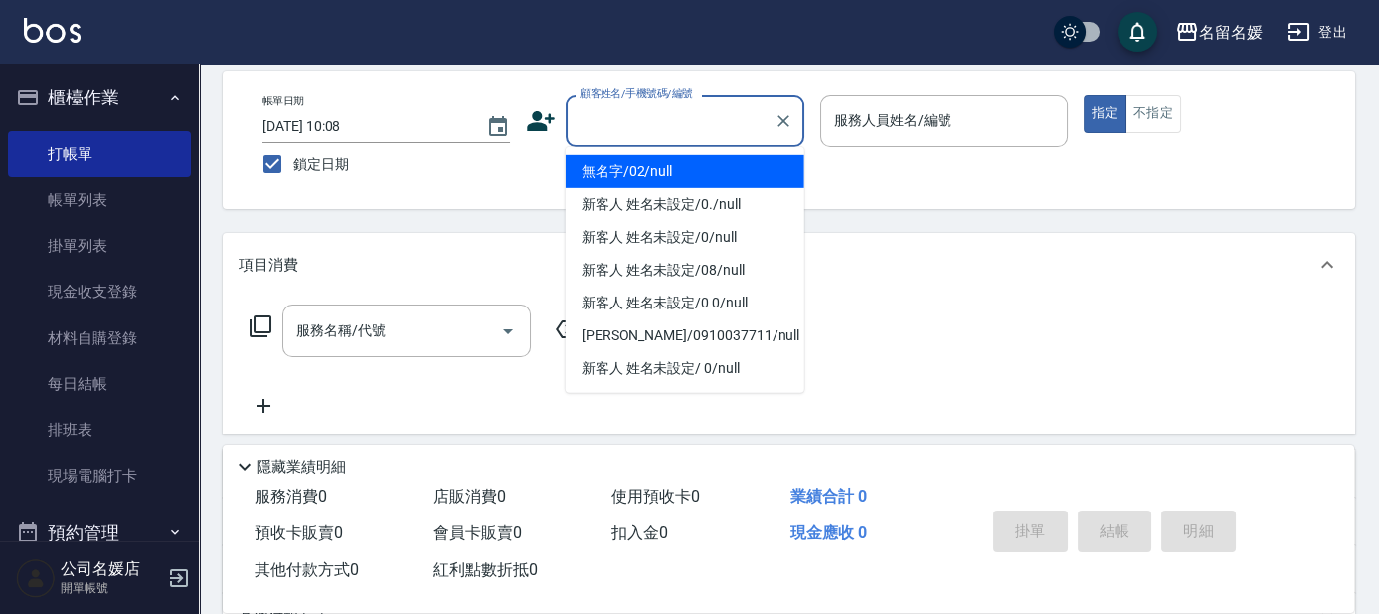
type input "無名字/02/null"
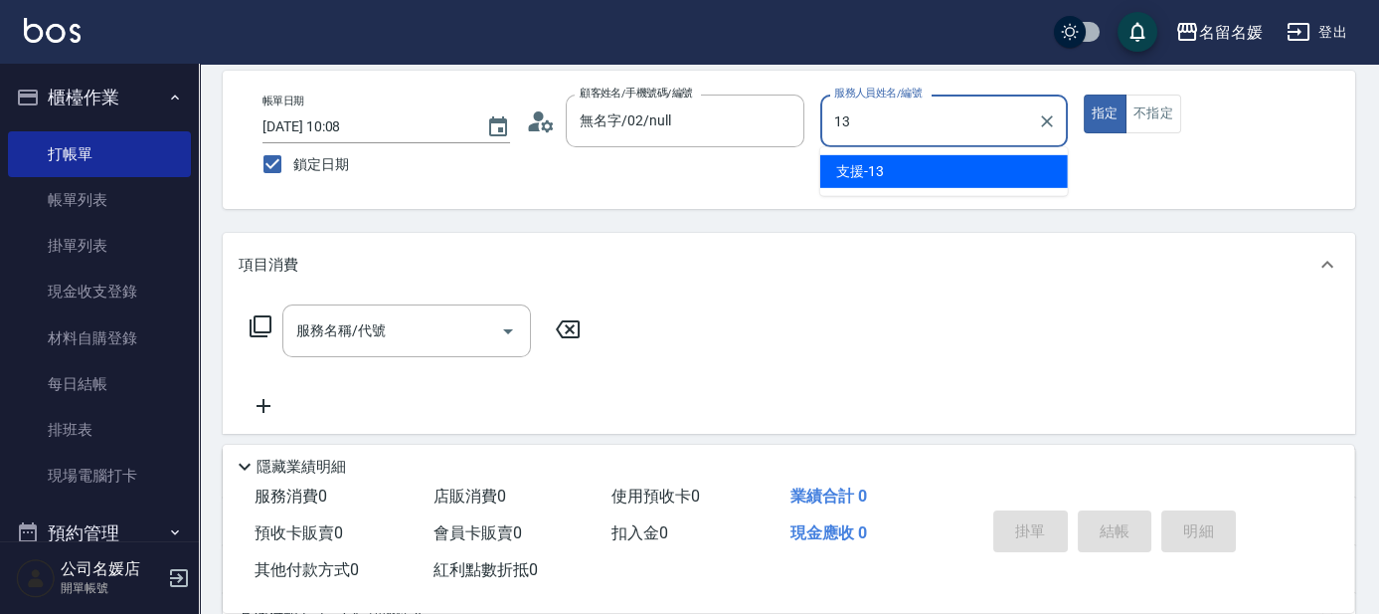
type input "13"
type button "true"
type input "支援-13"
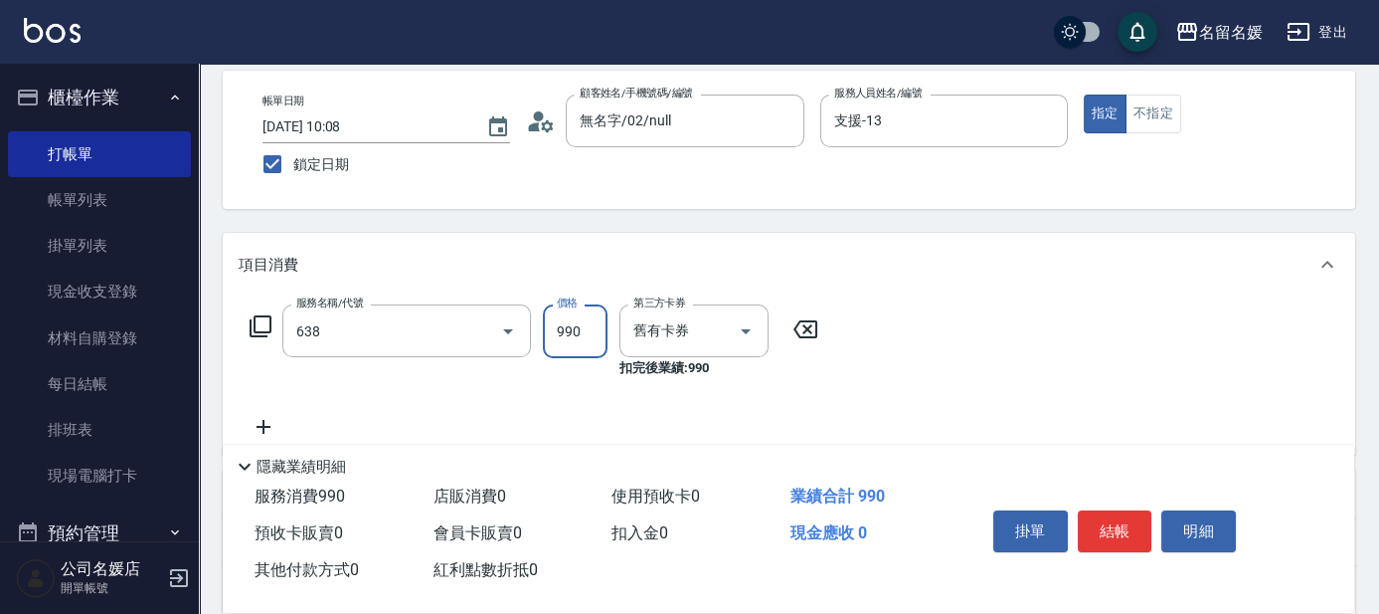
type input "(芙)頭皮養護套卡(638)"
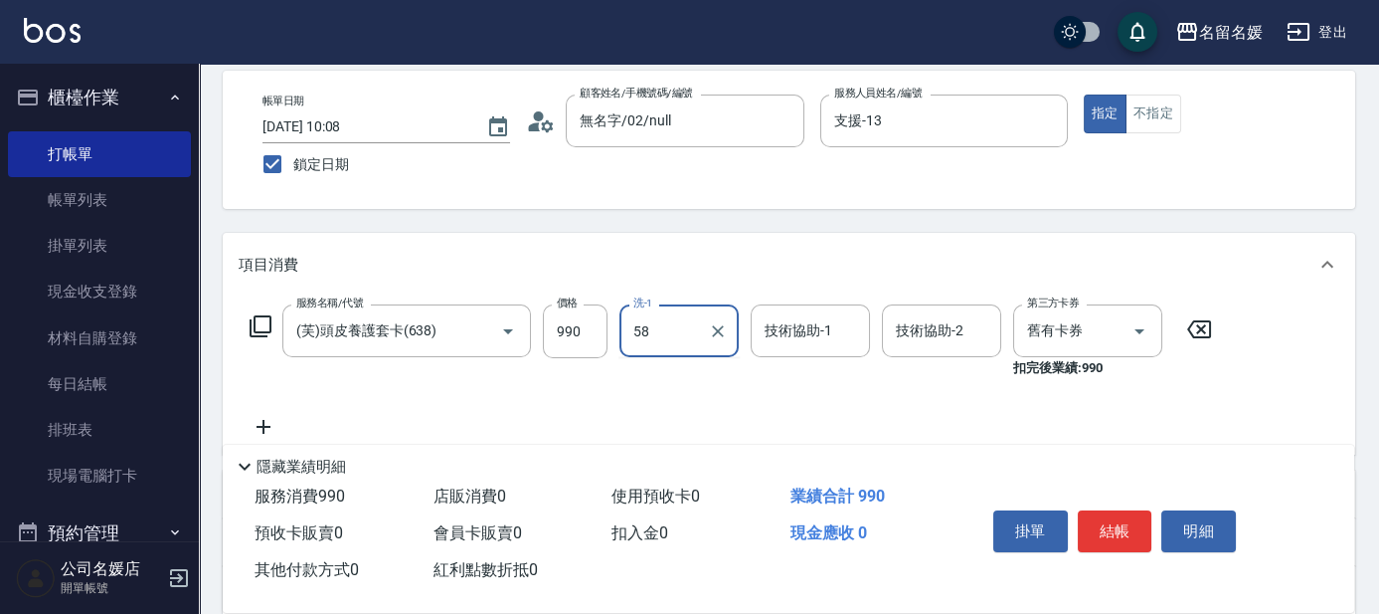
type input "5"
type input "[PERSON_NAME]-25"
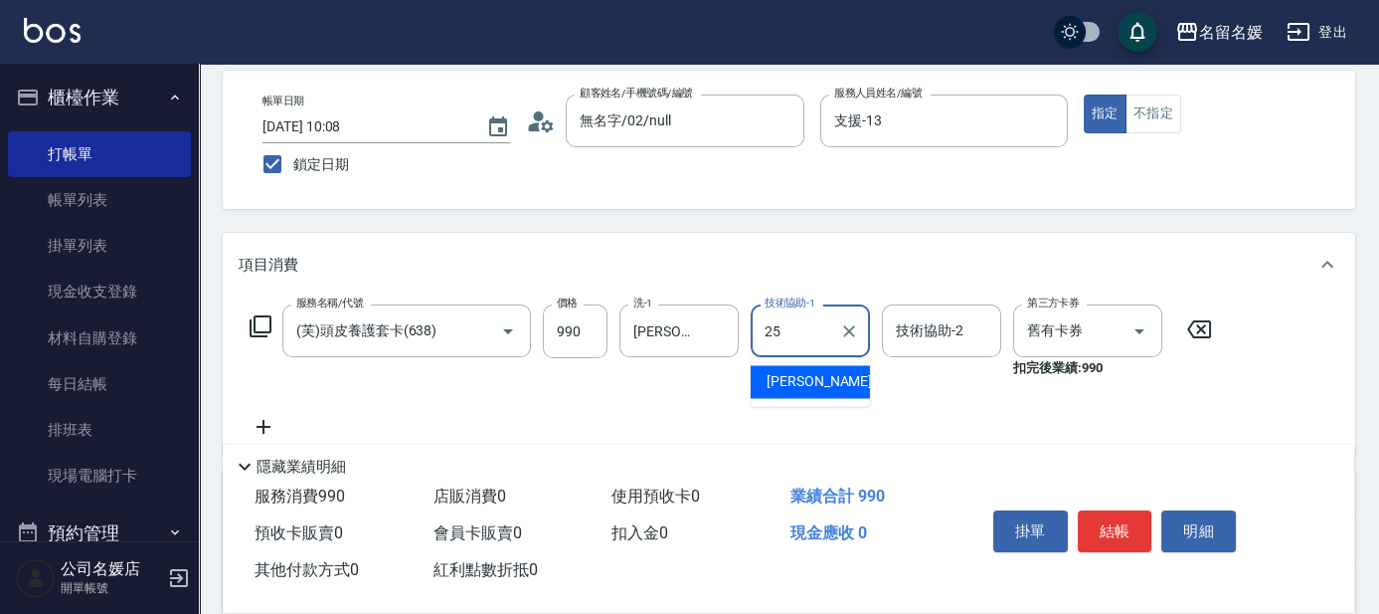
type input "[PERSON_NAME]-25"
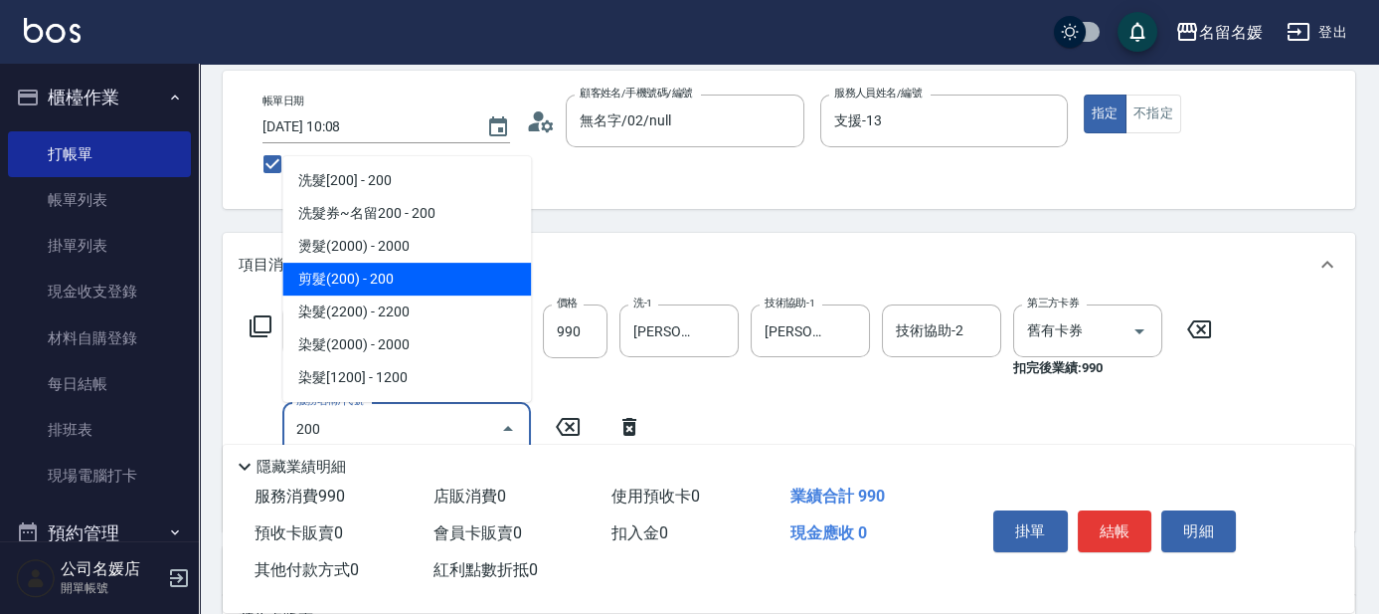
click at [468, 285] on span "剪髮(200) - 200" at bounding box center [406, 279] width 249 height 33
type input "剪髮(200)(401)"
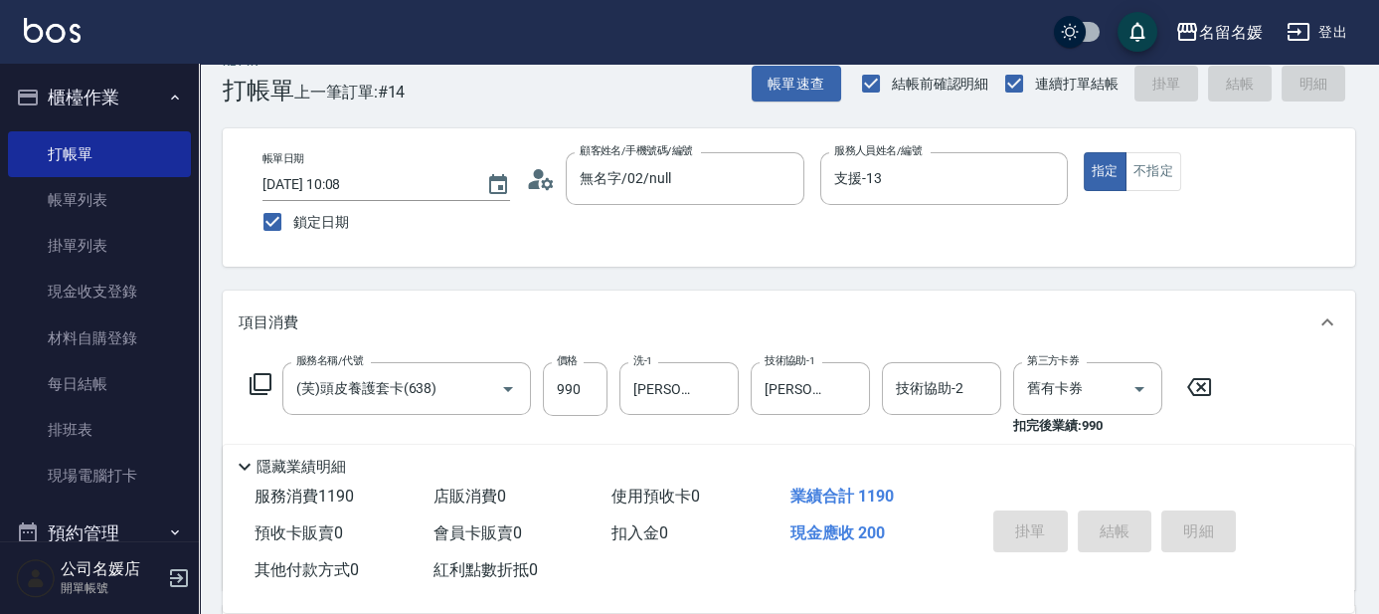
scroll to position [0, 0]
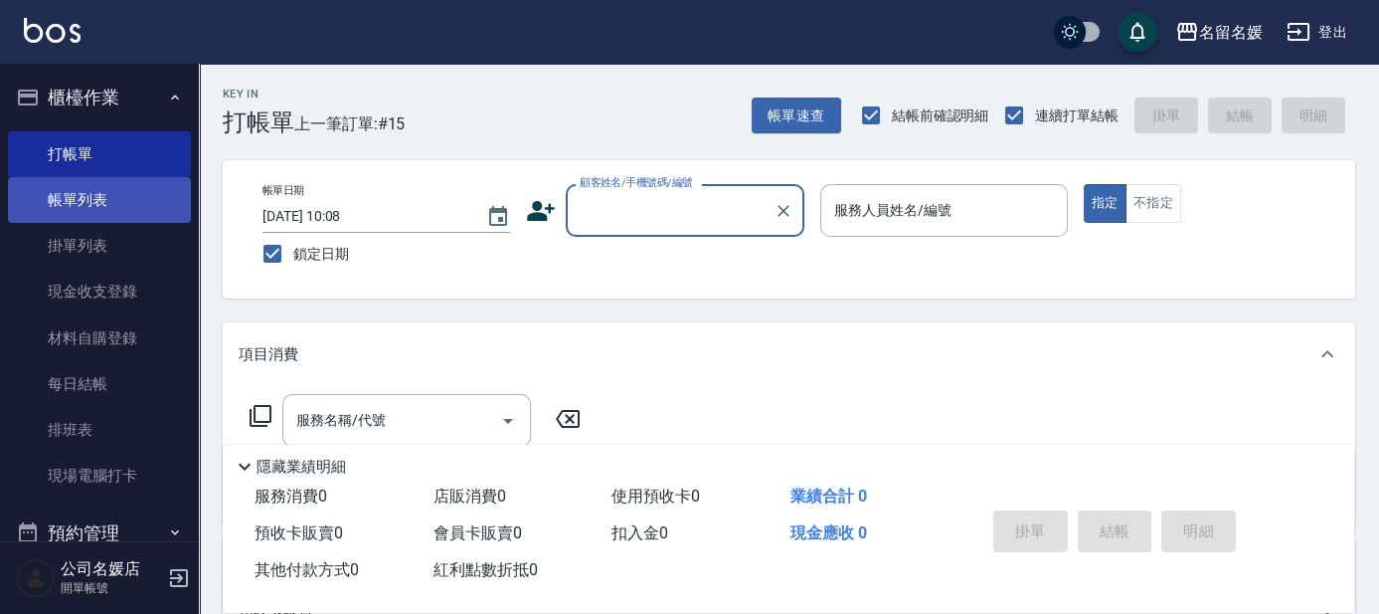
click at [113, 208] on link "帳單列表" at bounding box center [99, 200] width 183 height 46
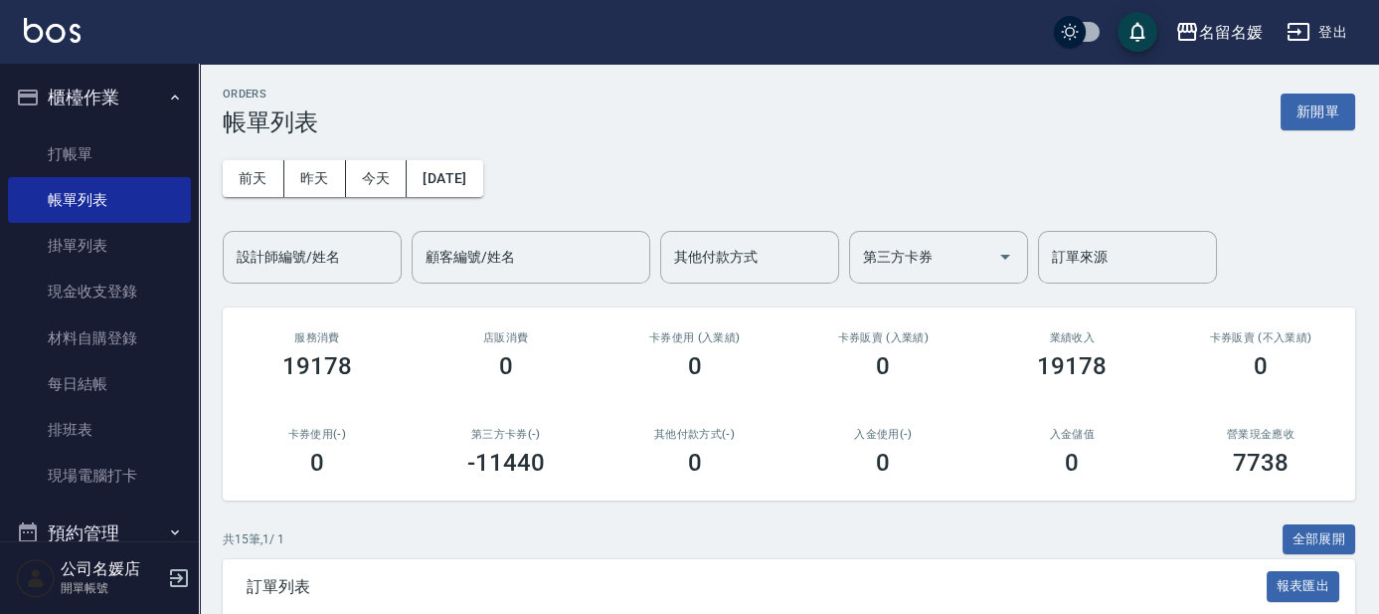
scroll to position [180, 0]
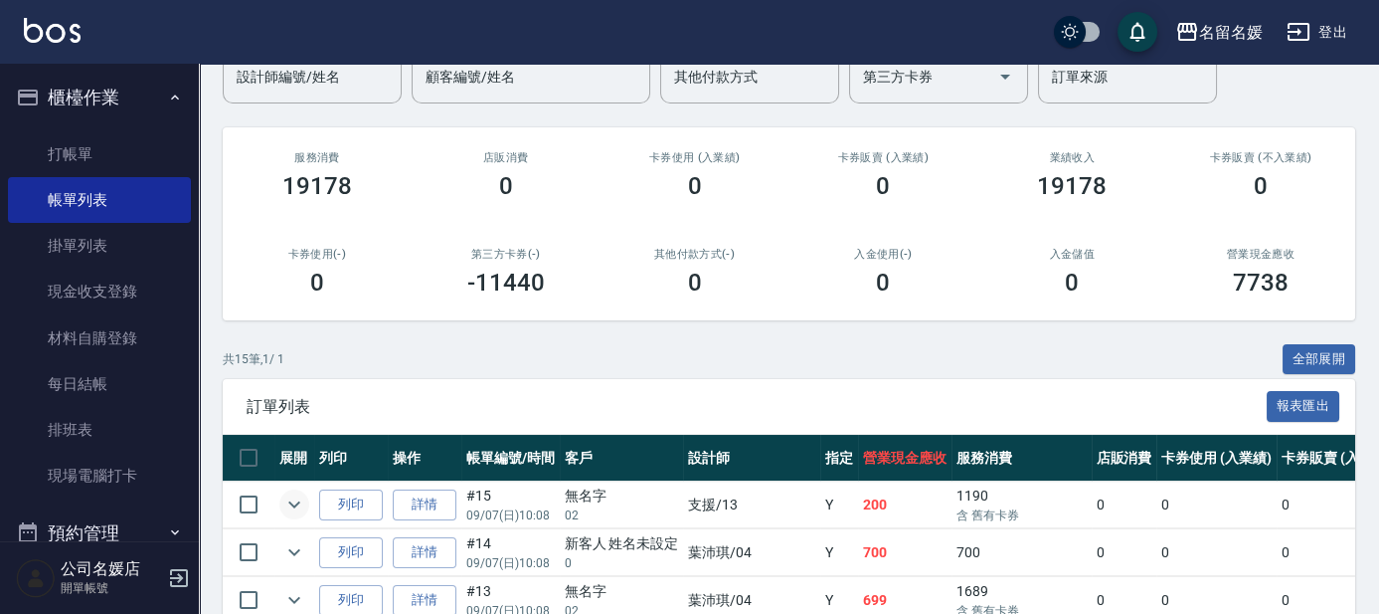
click at [290, 501] on icon "expand row" at bounding box center [294, 504] width 12 height 7
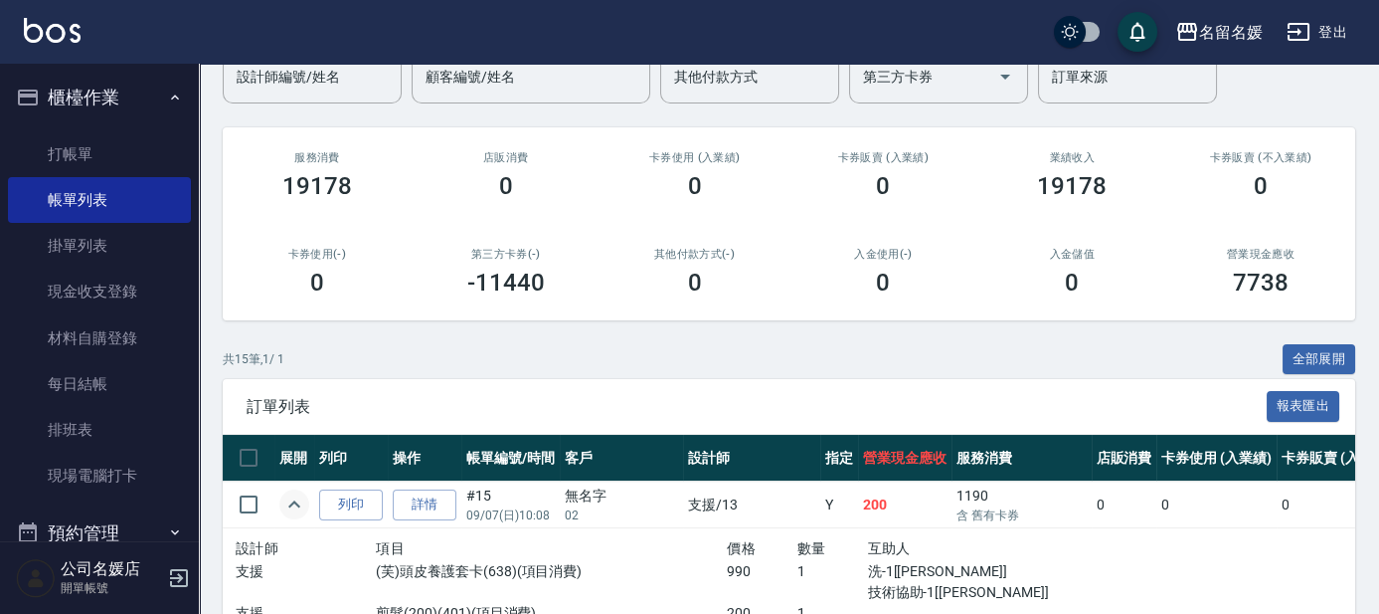
scroll to position [270, 0]
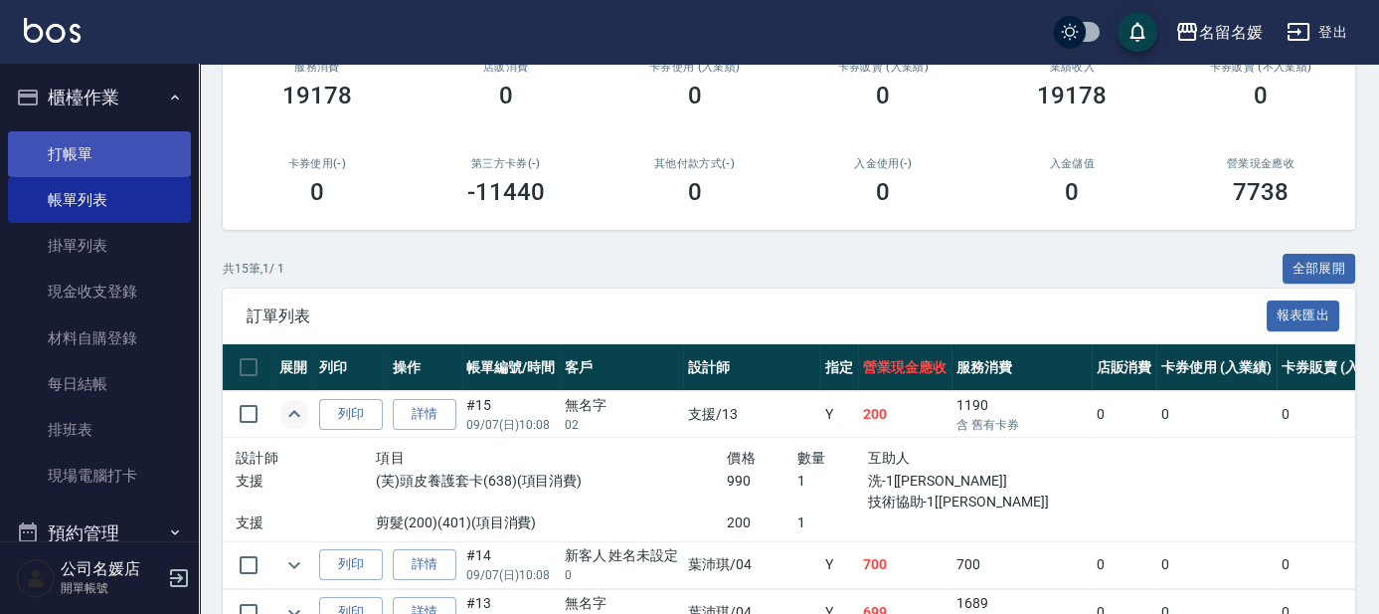
click at [118, 148] on link "打帳單" at bounding box center [99, 154] width 183 height 46
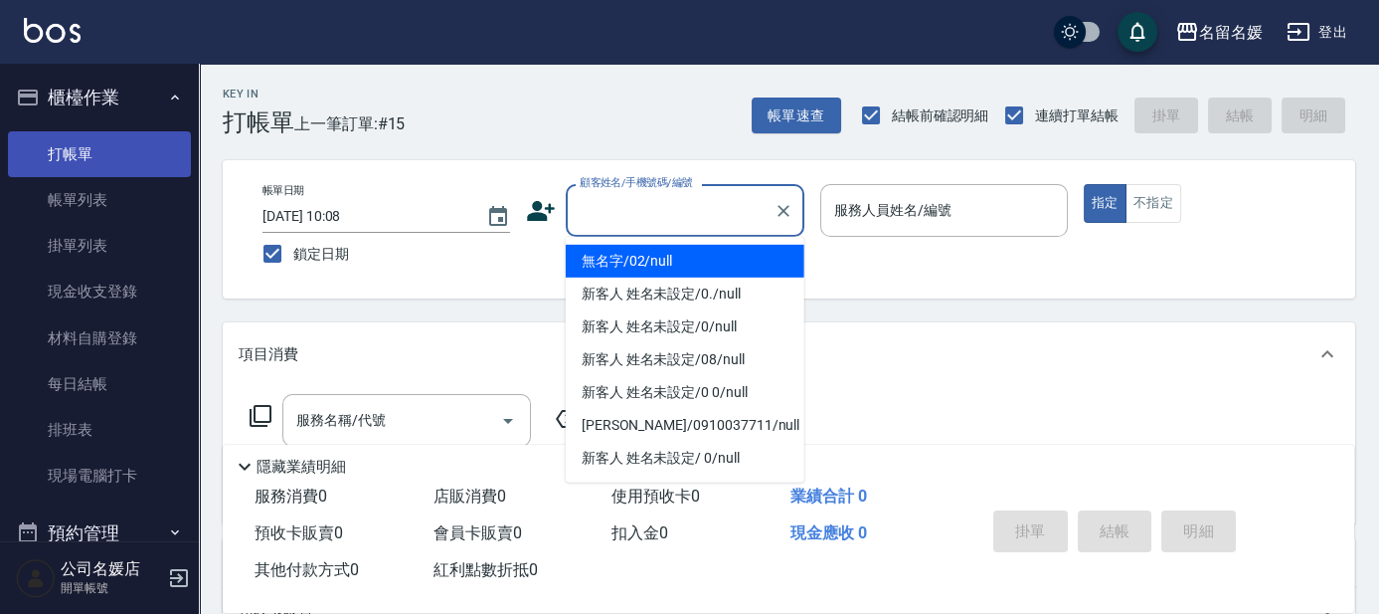
type input "0"
type input "無名字/02/null"
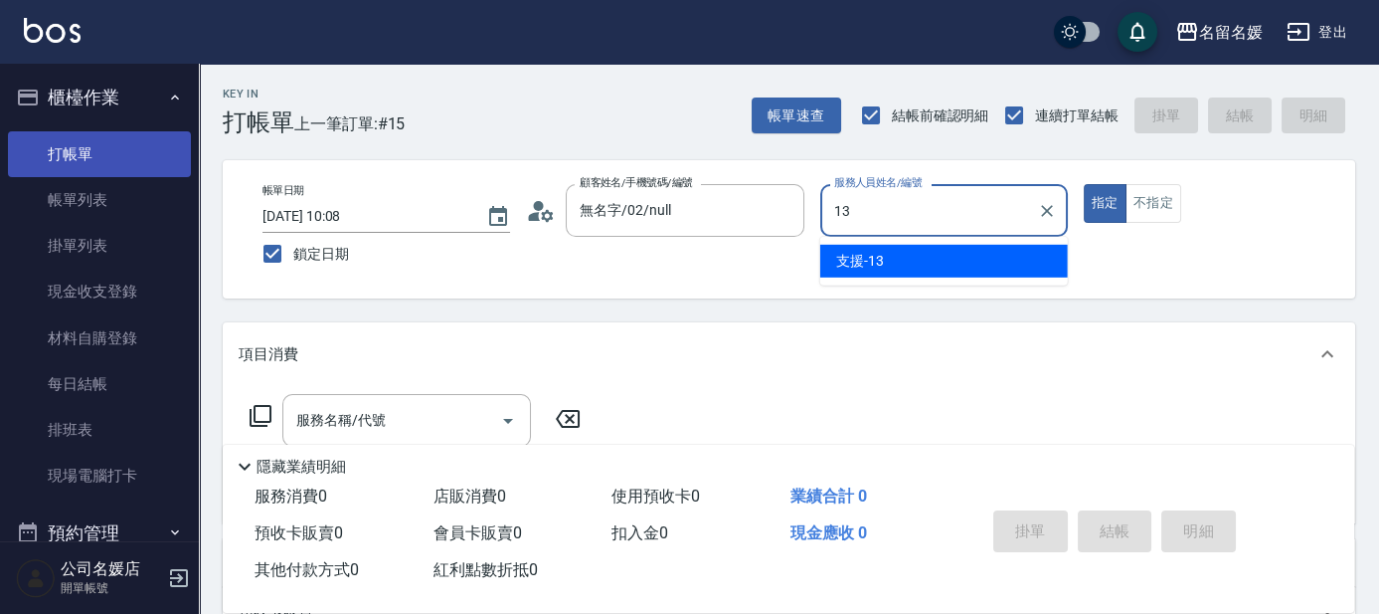
type input "13"
type button "true"
type input "支援-13"
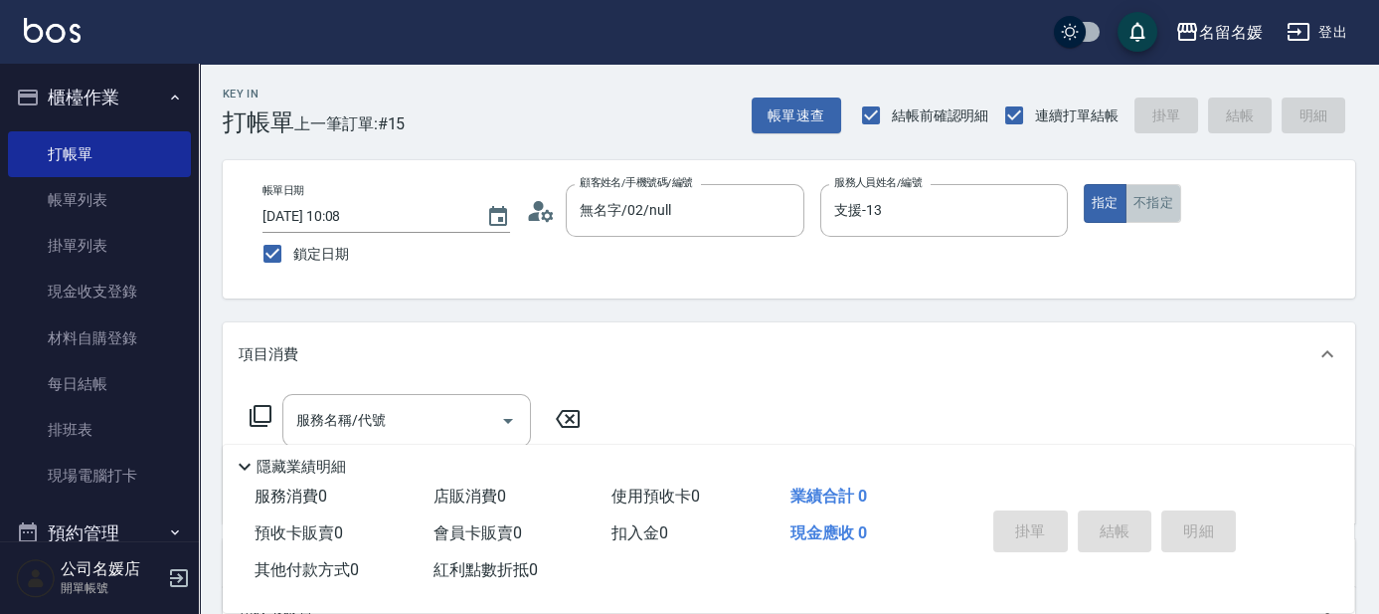
click at [1147, 198] on button "不指定" at bounding box center [1154, 203] width 56 height 39
type button "false"
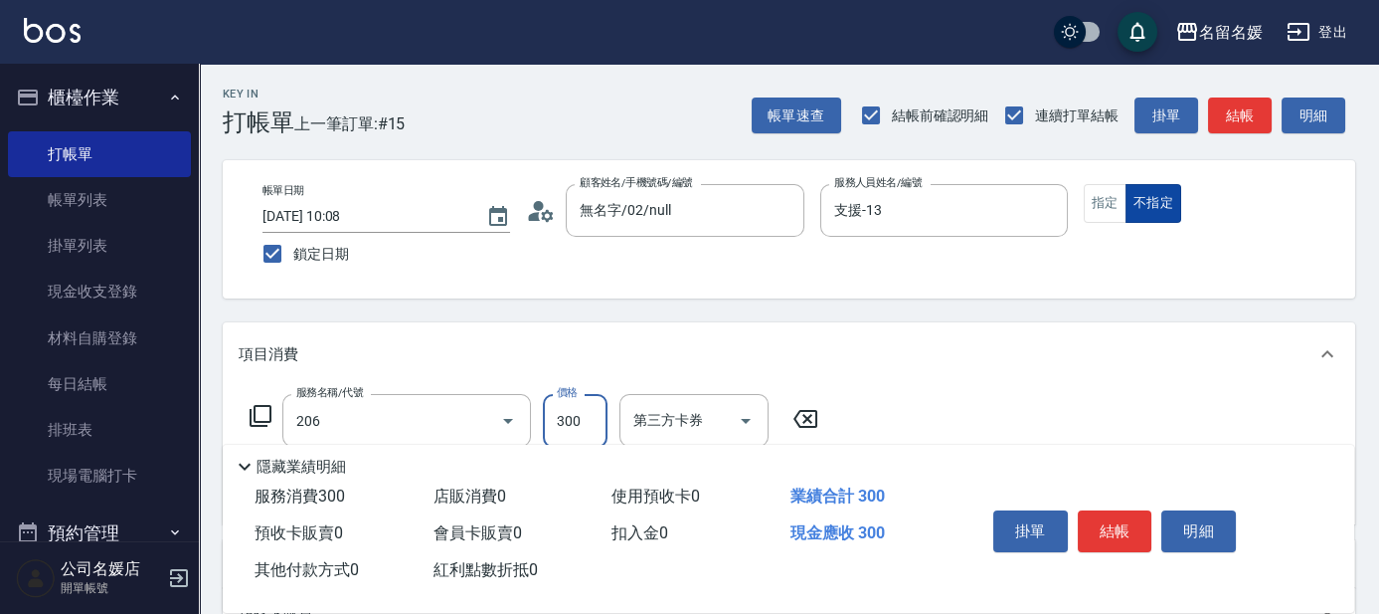
type input "洗髮[300](206)"
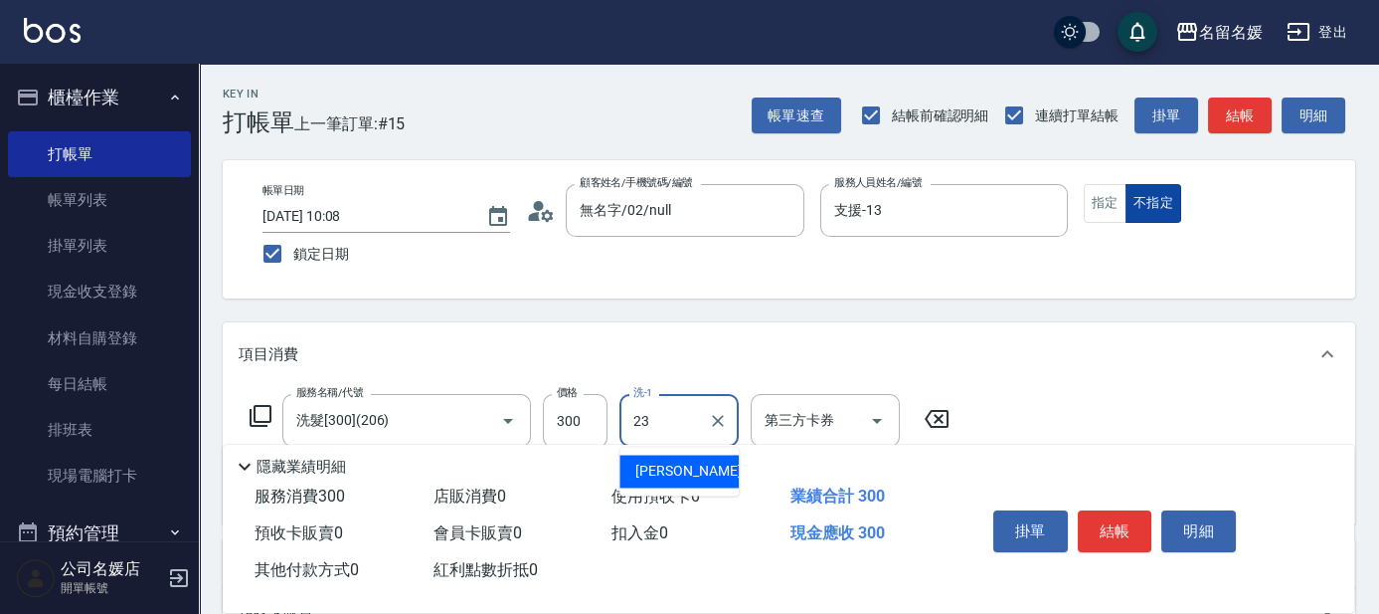
type input "[PERSON_NAME]-23"
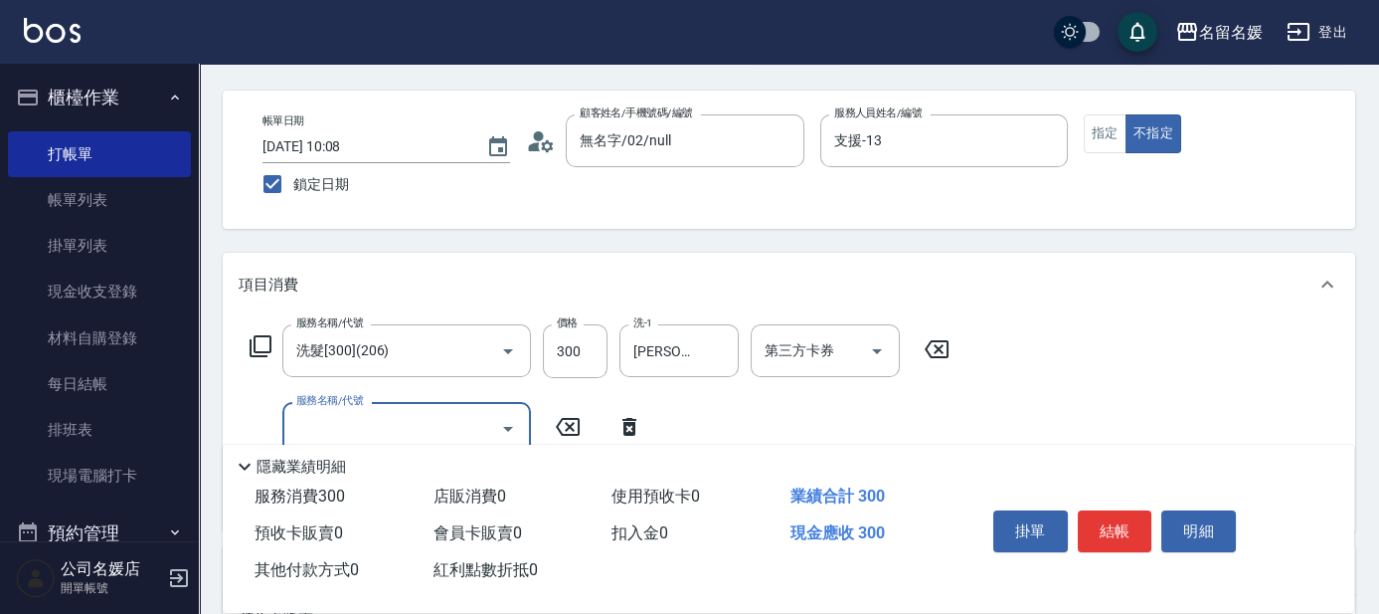
scroll to position [89, 0]
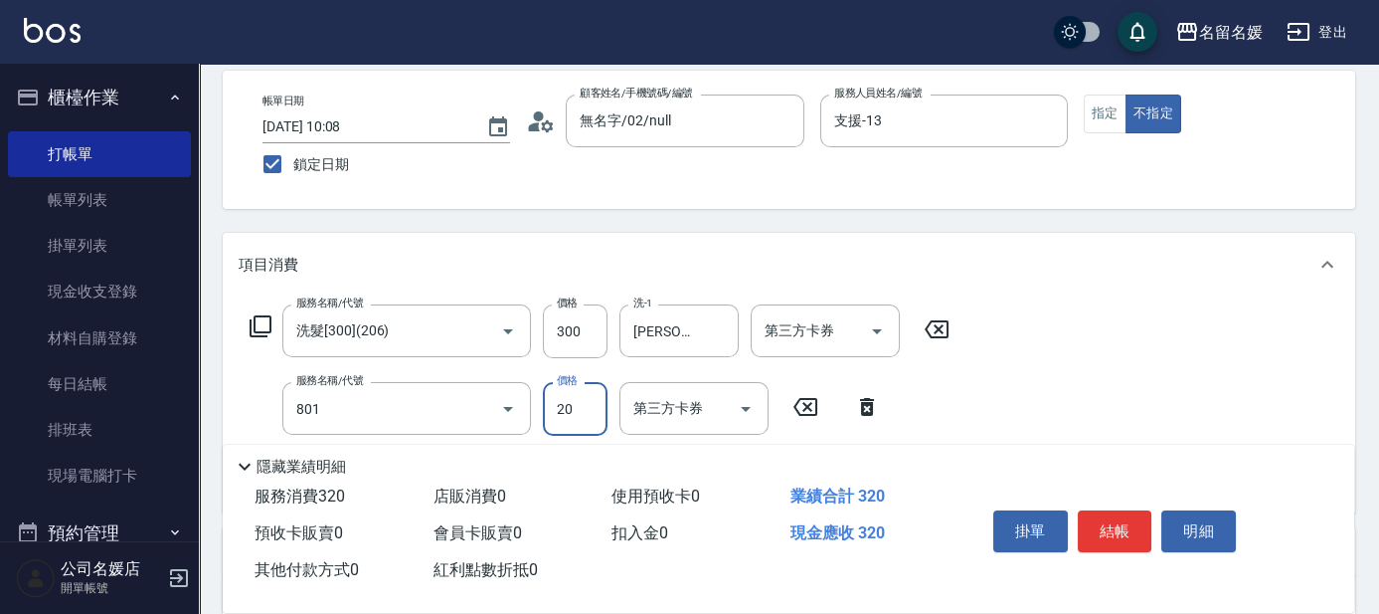
type input "潤絲(801)"
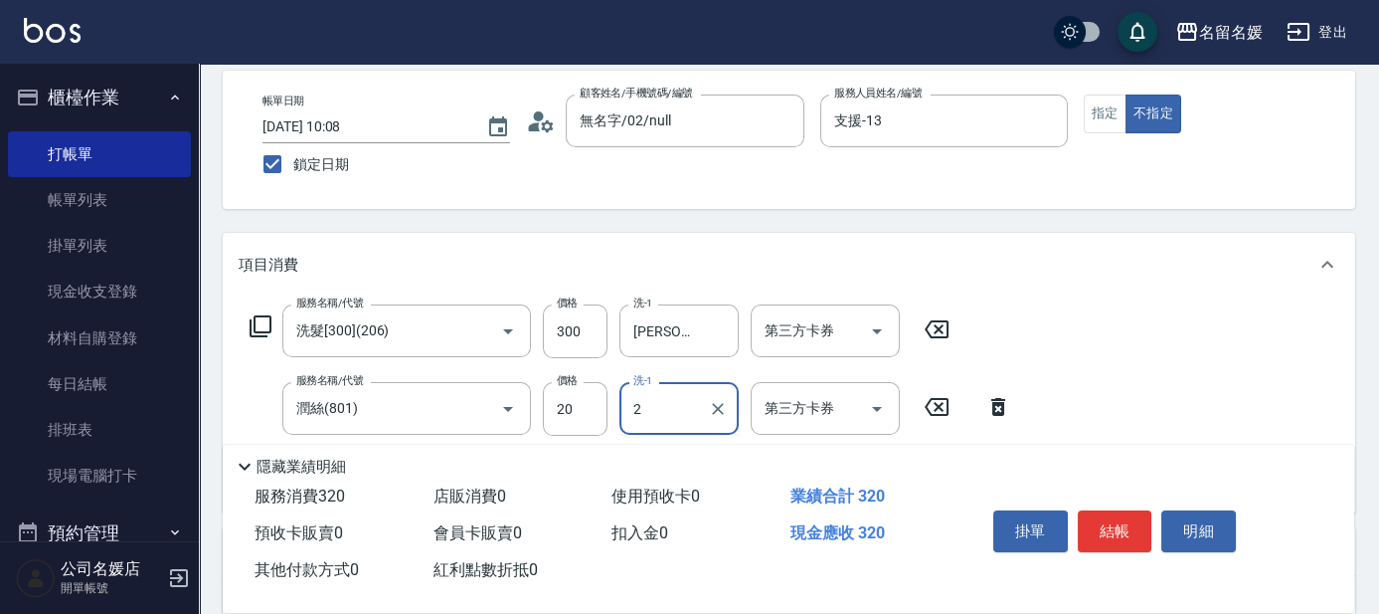
type input "23"
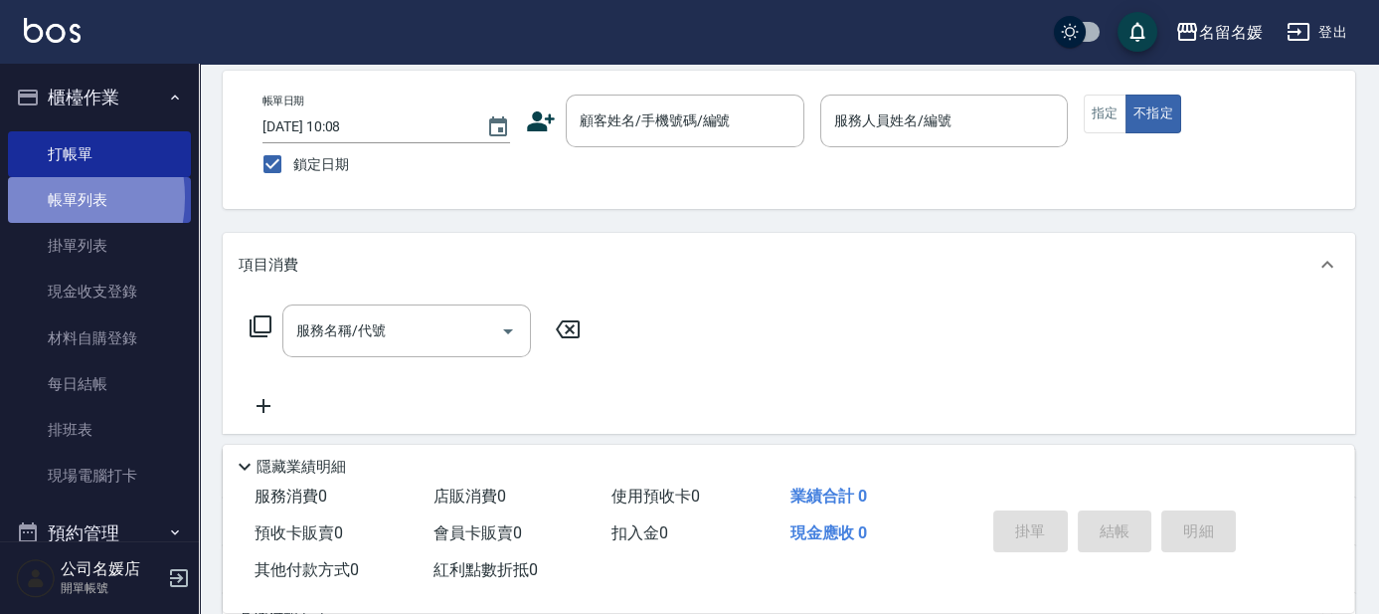
click at [37, 198] on link "帳單列表" at bounding box center [99, 200] width 183 height 46
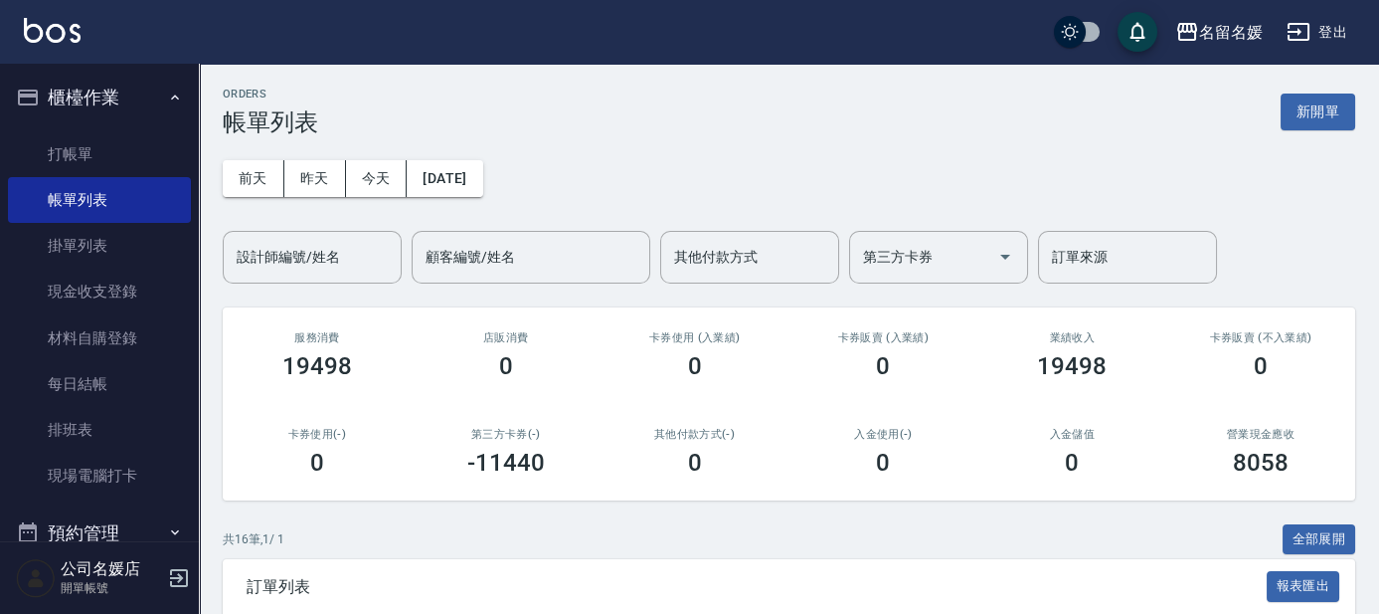
scroll to position [270, 0]
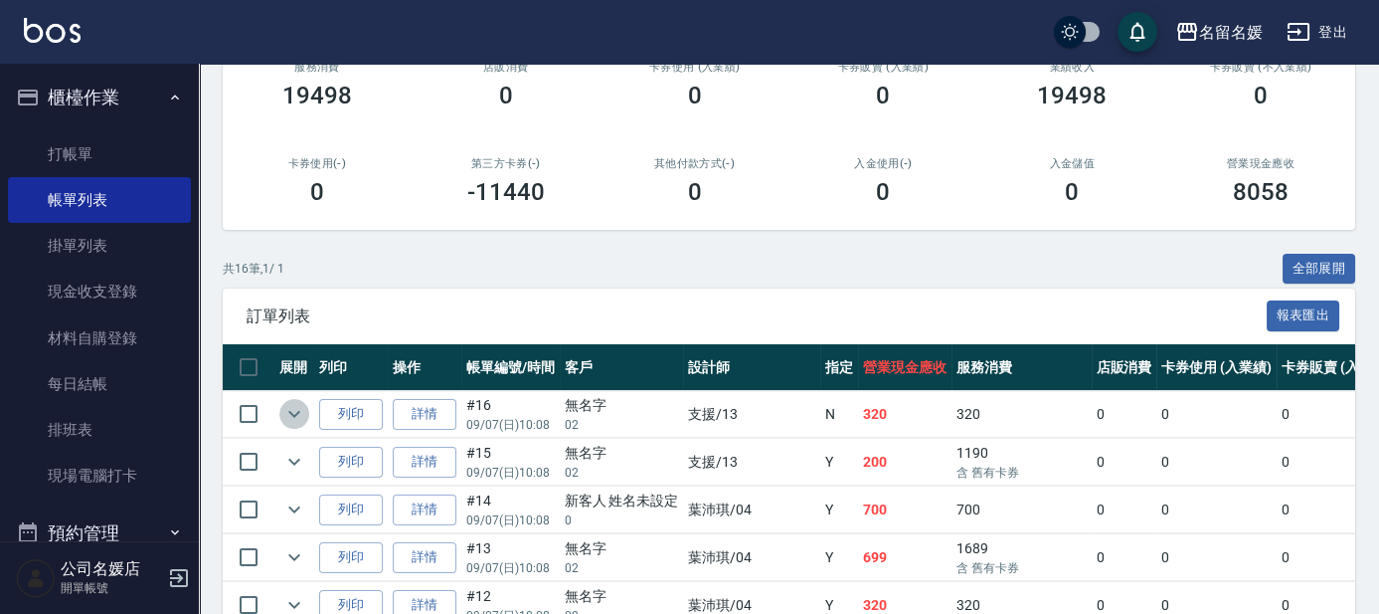
click at [300, 406] on icon "expand row" at bounding box center [294, 414] width 24 height 24
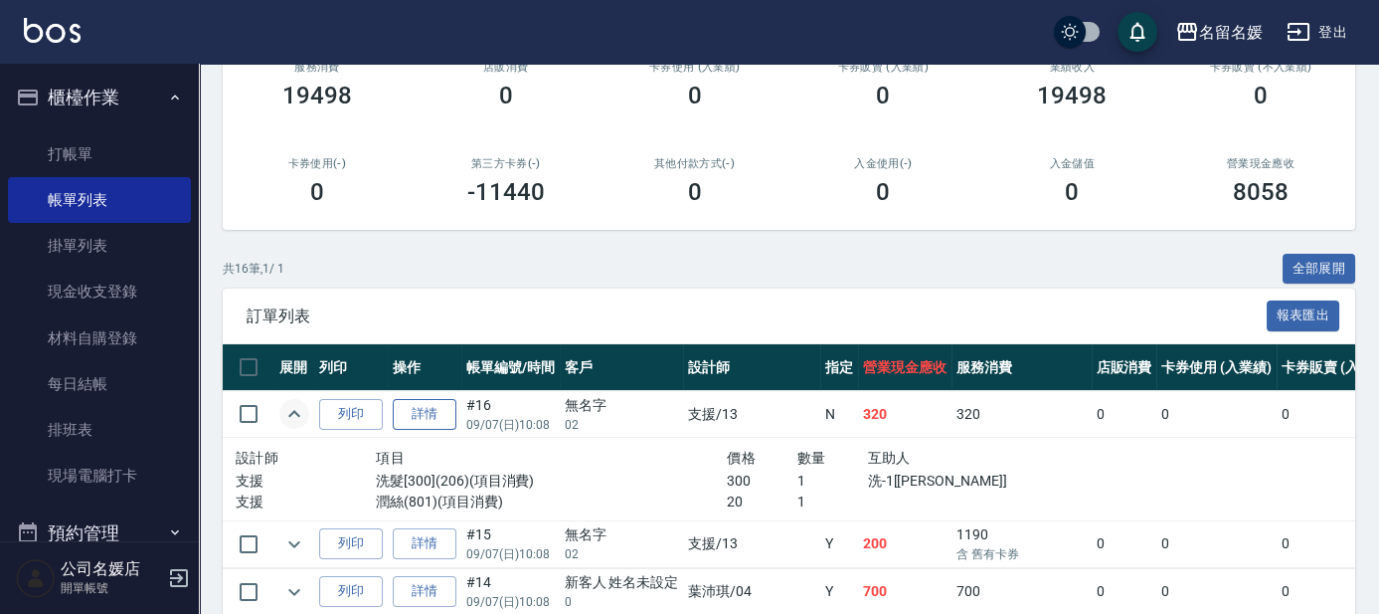
click at [442, 404] on link "詳情" at bounding box center [425, 414] width 64 height 31
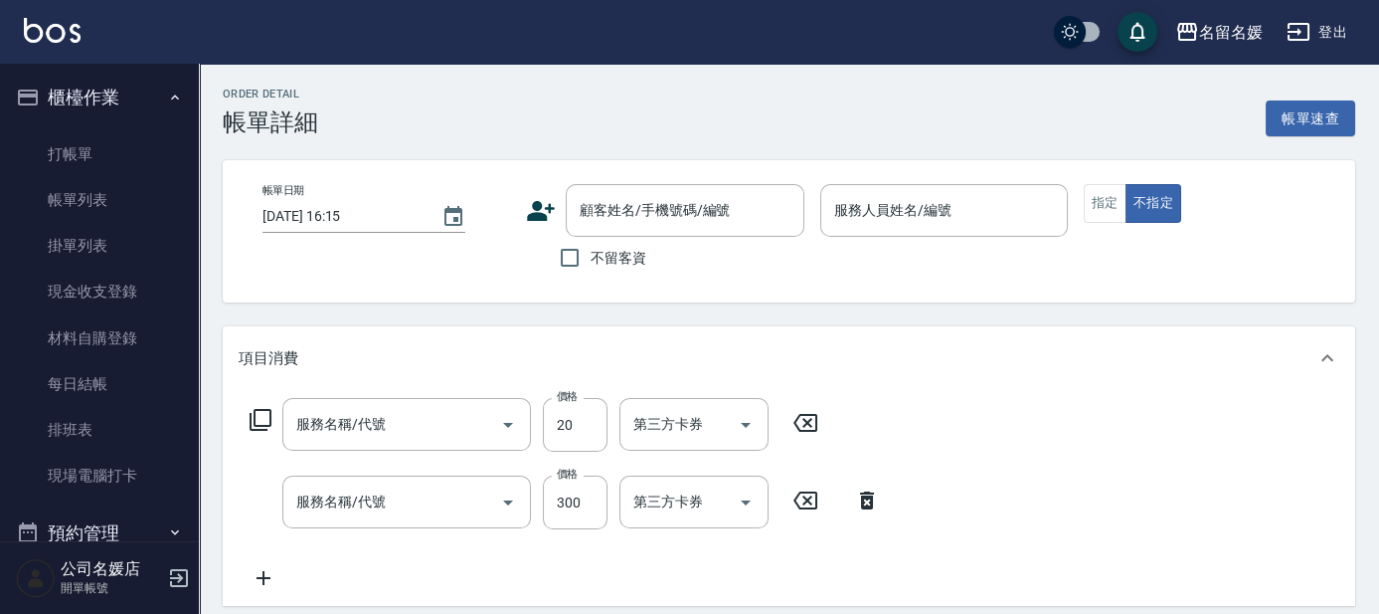
scroll to position [89, 0]
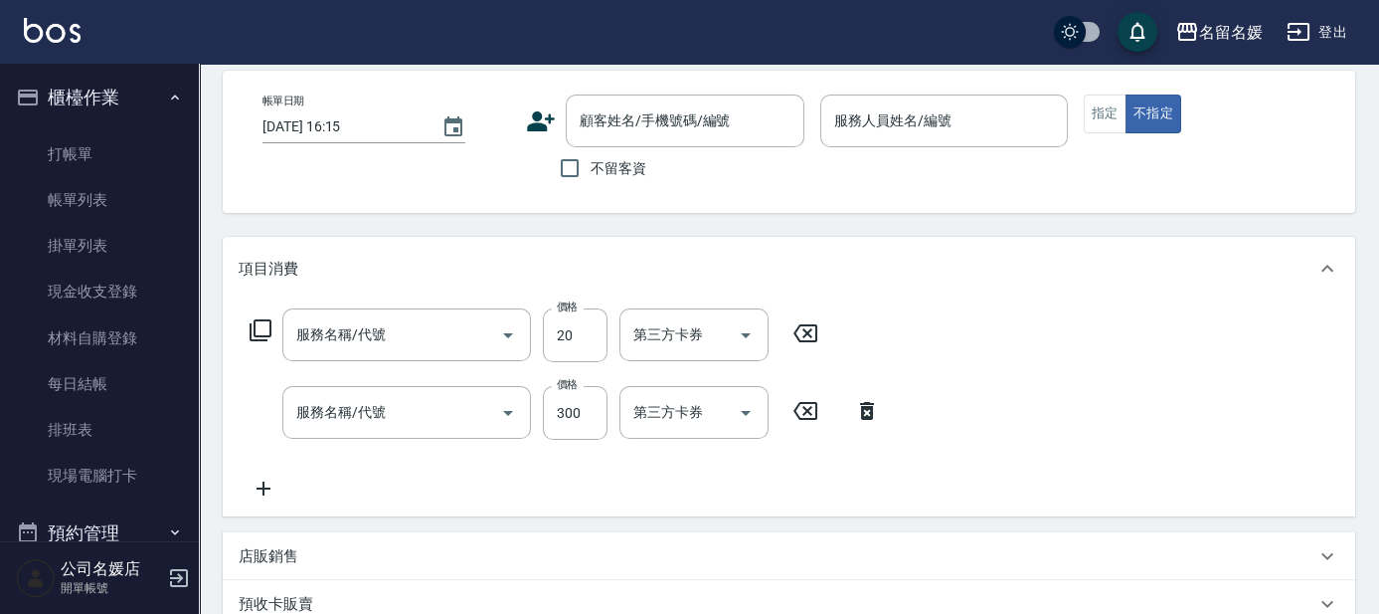
type input "[DATE] 10:08"
type input "支援-13"
type input "潤絲(801)"
type input "洗髮[300](206)"
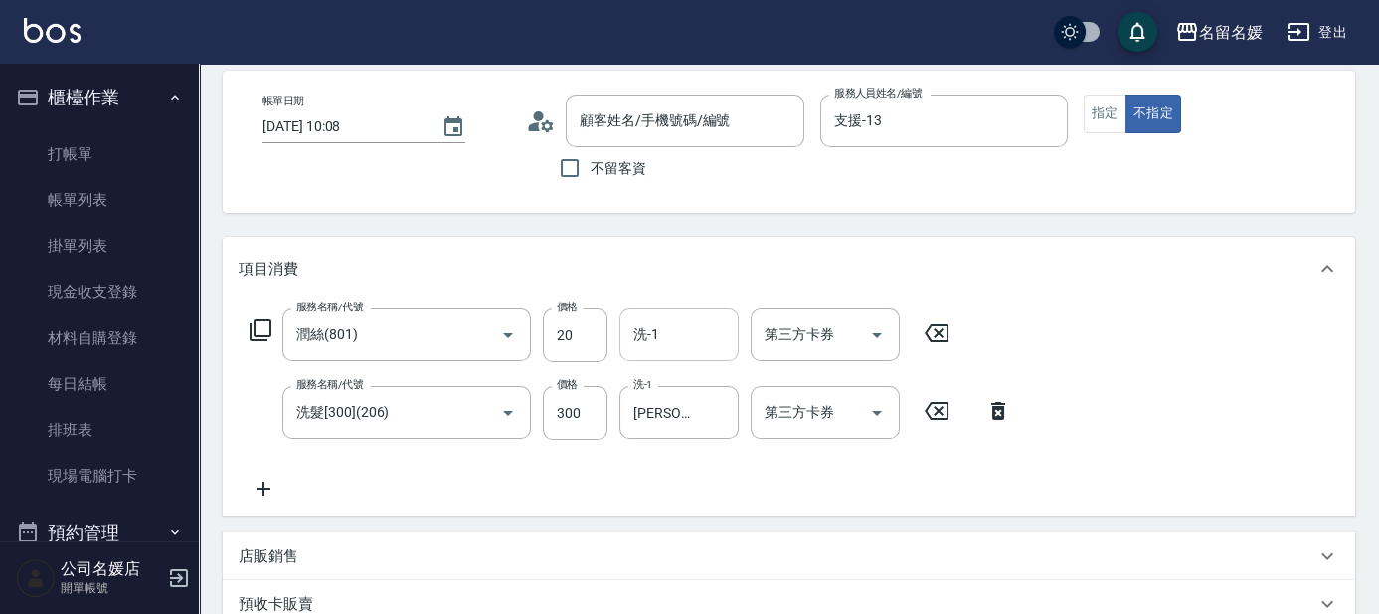
type input "無名字/02/null"
click at [682, 324] on input "洗-1" at bounding box center [678, 334] width 101 height 35
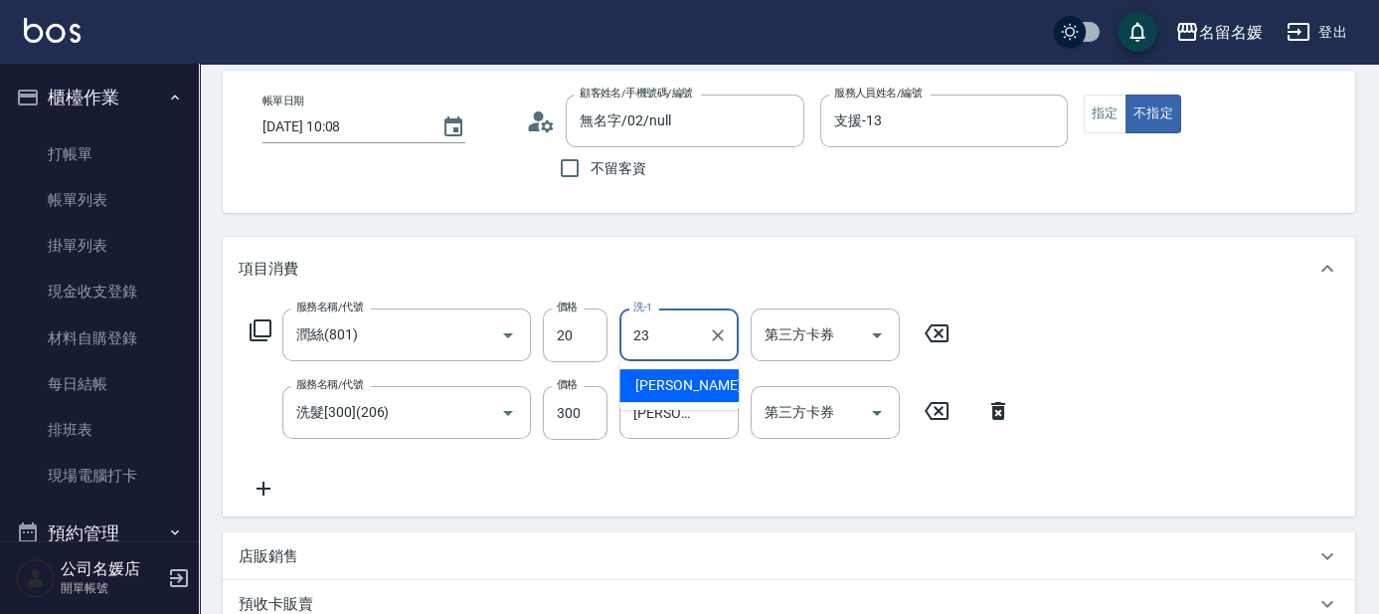
type input "[PERSON_NAME]-23"
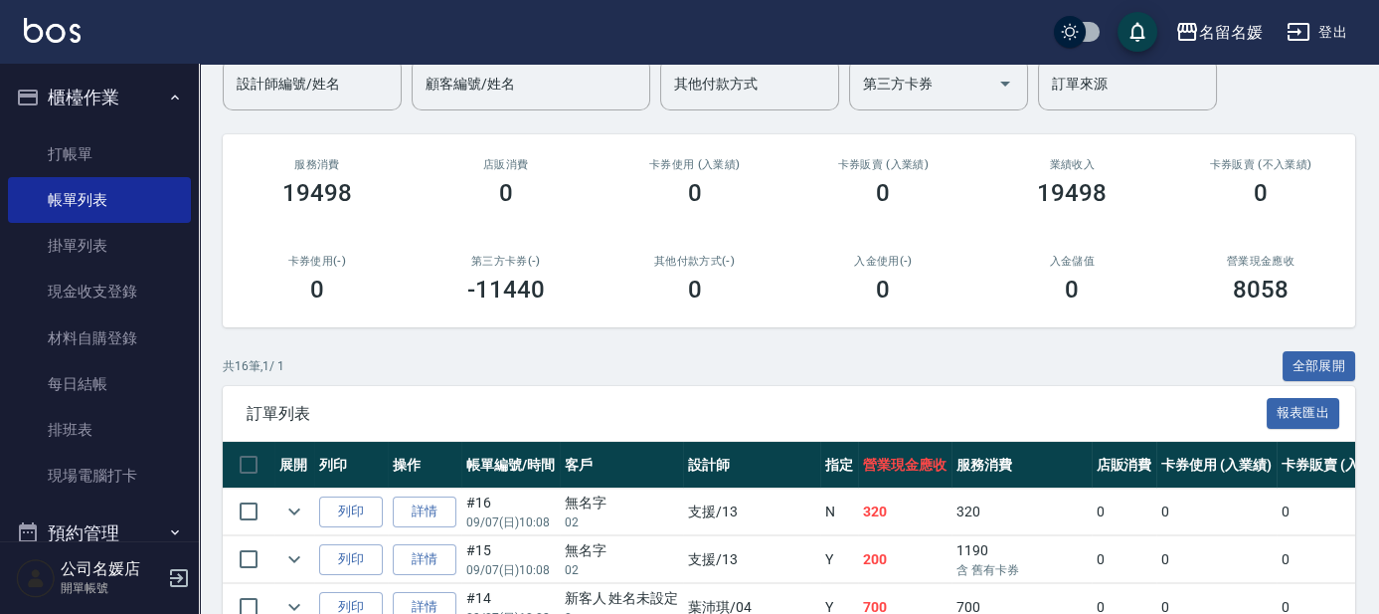
scroll to position [270, 0]
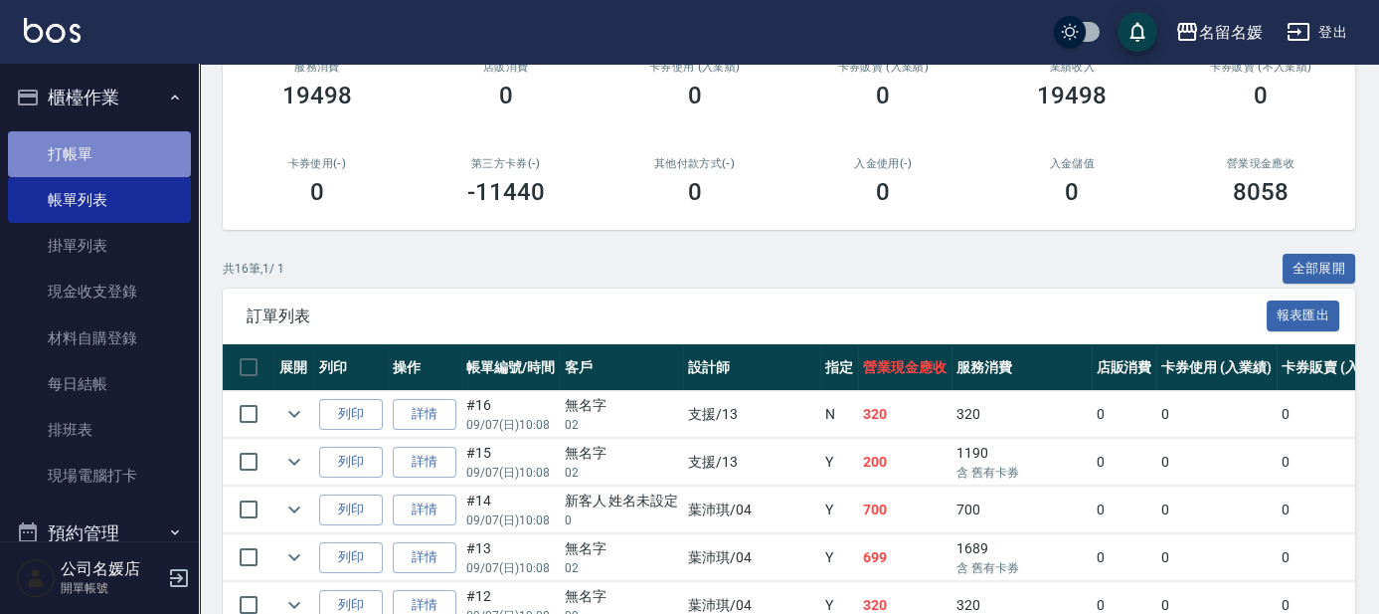
click at [108, 154] on link "打帳單" at bounding box center [99, 154] width 183 height 46
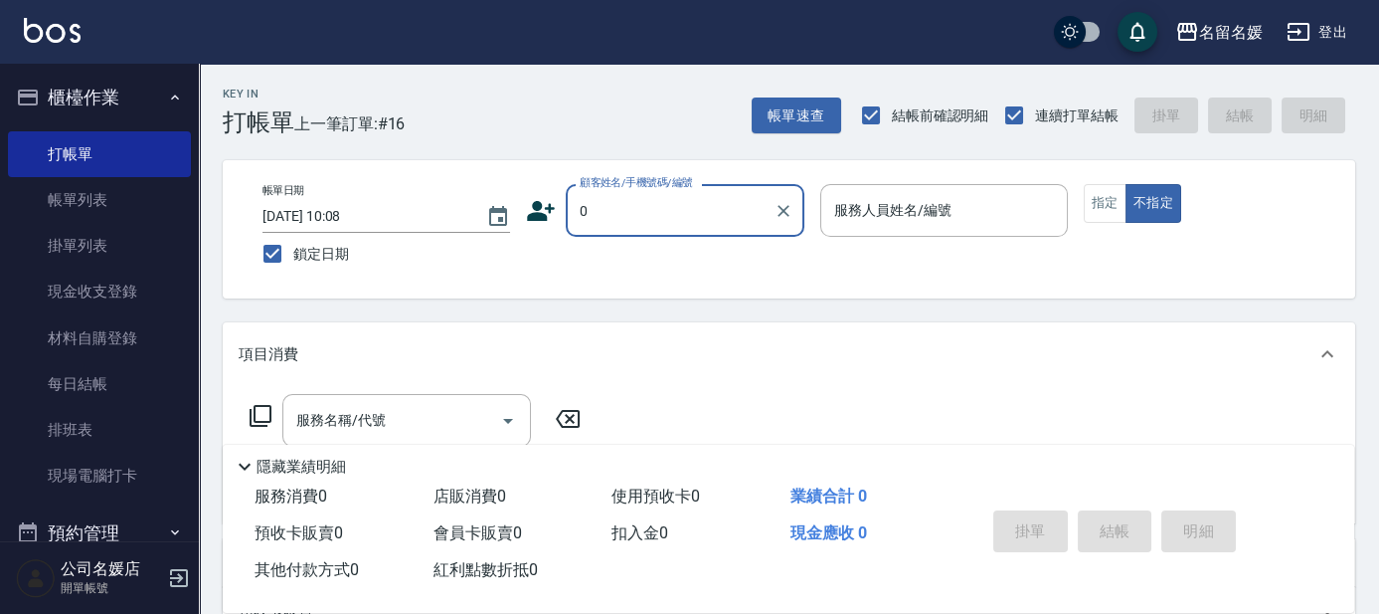
type input "0"
type input "02"
type button "false"
type input "無名字/02/null"
type input "[PERSON_NAME]-02"
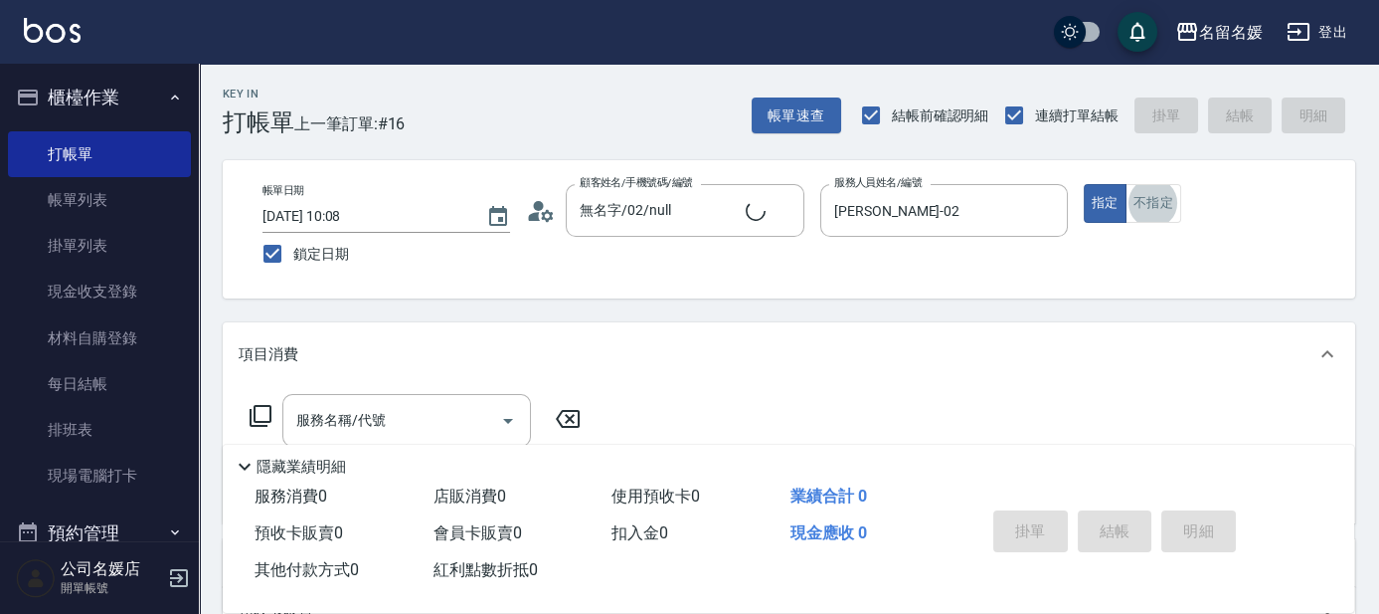
type input "新客人 姓名未設定/0/null"
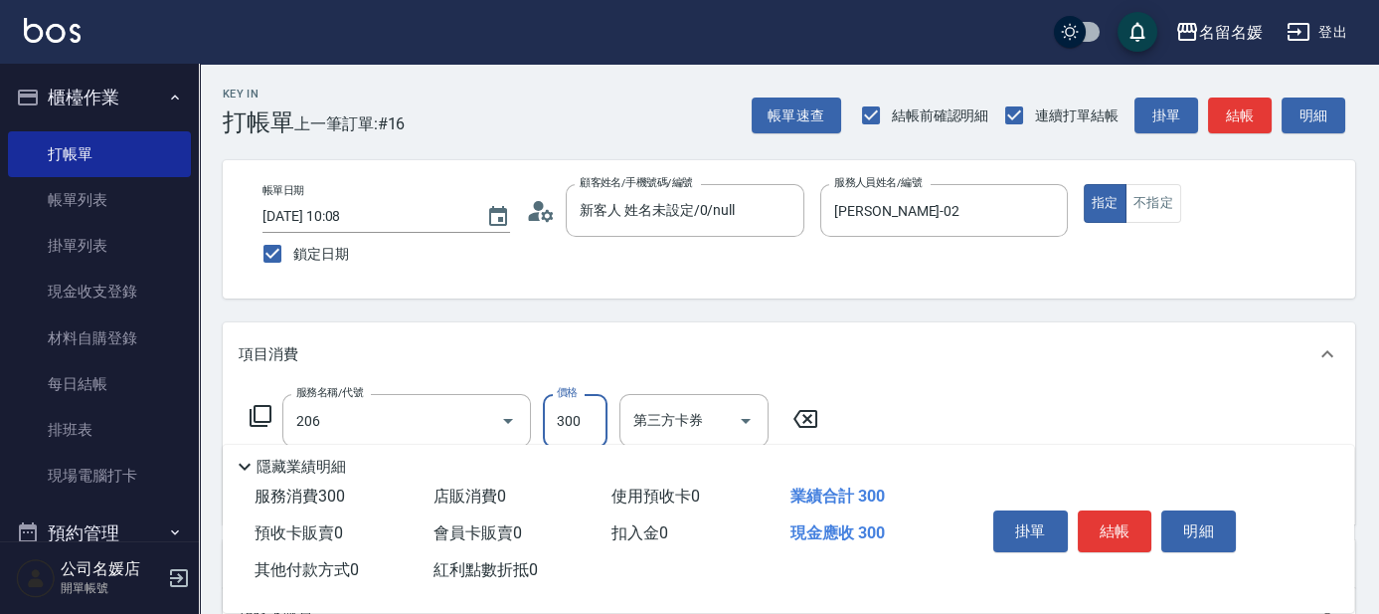
type input "洗髮[300](206)"
click at [661, 421] on input "洗-1" at bounding box center [678, 420] width 101 height 35
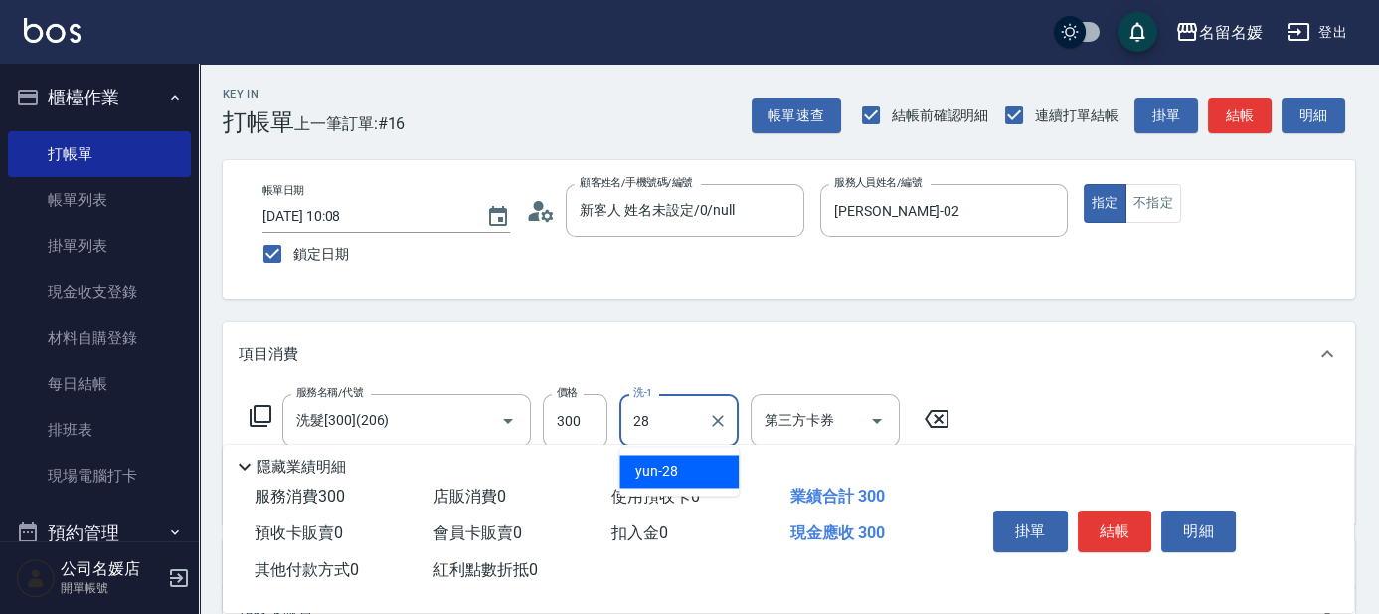
type input "yun-28"
type input "[PERSON_NAME].玻酸.晶膜.水療(635)"
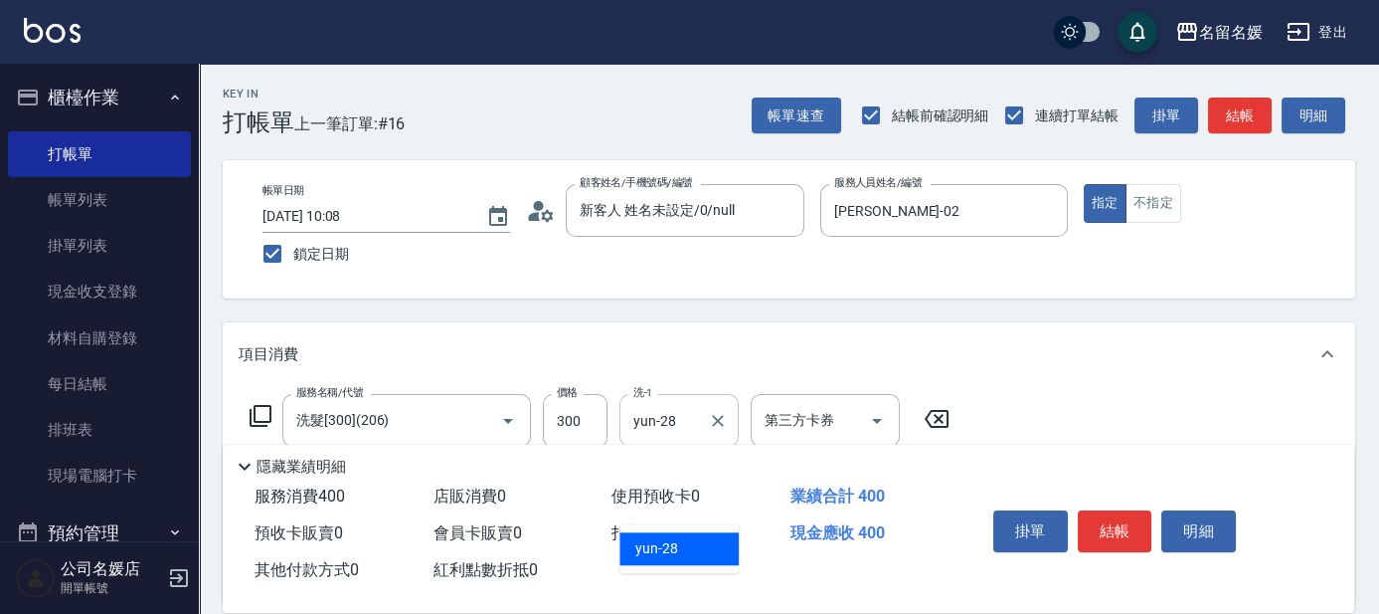
type input "yun-28"
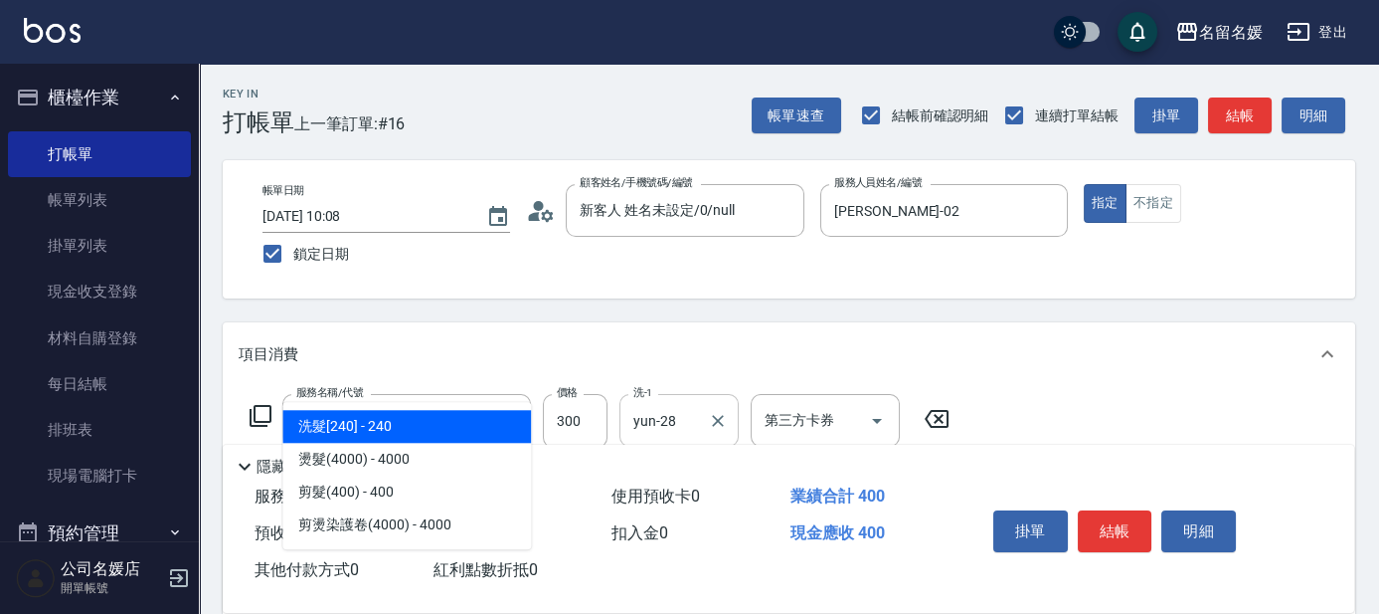
type input "401"
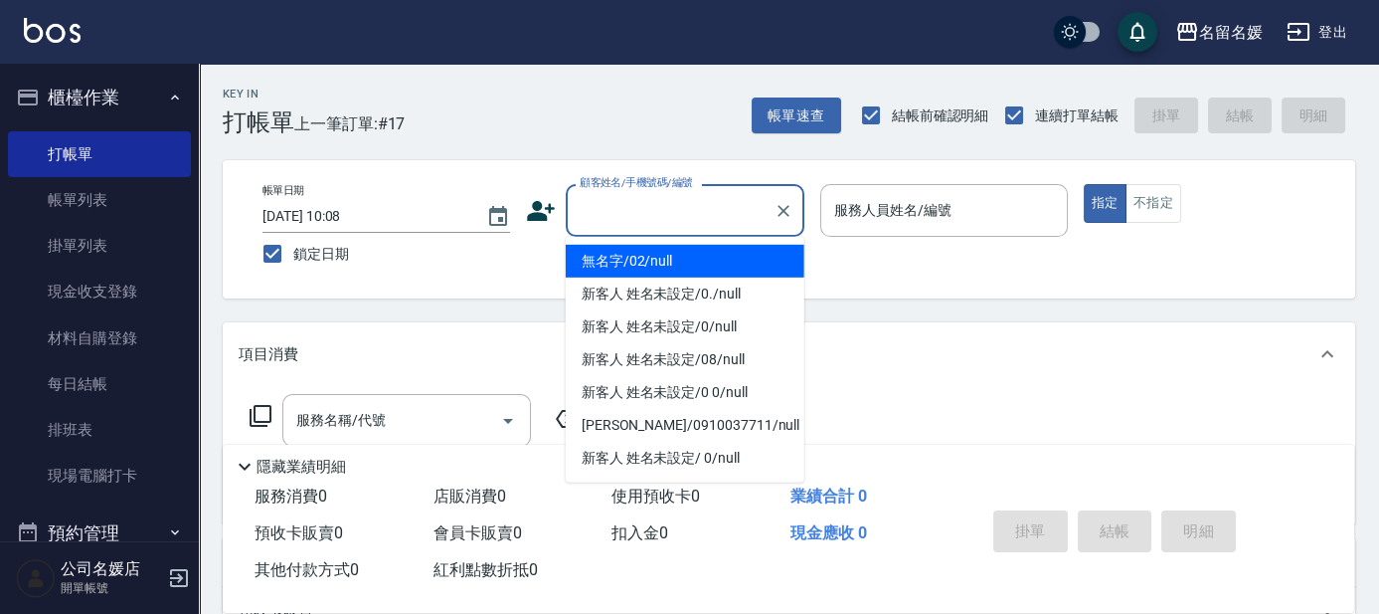
drag, startPoint x: 652, startPoint y: 205, endPoint x: 647, endPoint y: 214, distance: 10.2
click at [652, 206] on input "顧客姓名/手機號碼/編號" at bounding box center [670, 210] width 191 height 35
click at [649, 268] on li "無名字/02/null" at bounding box center [685, 261] width 239 height 33
type input "無名字/02/null"
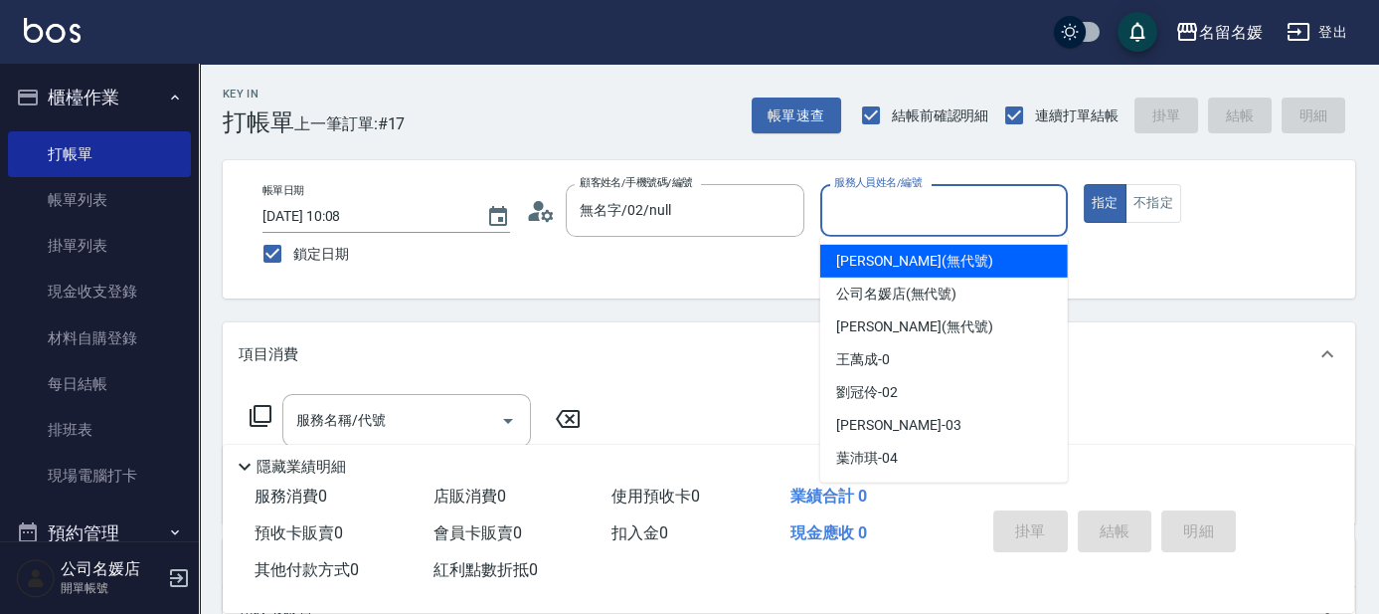
click at [915, 216] on input "服務人員姓名/編號" at bounding box center [944, 210] width 230 height 35
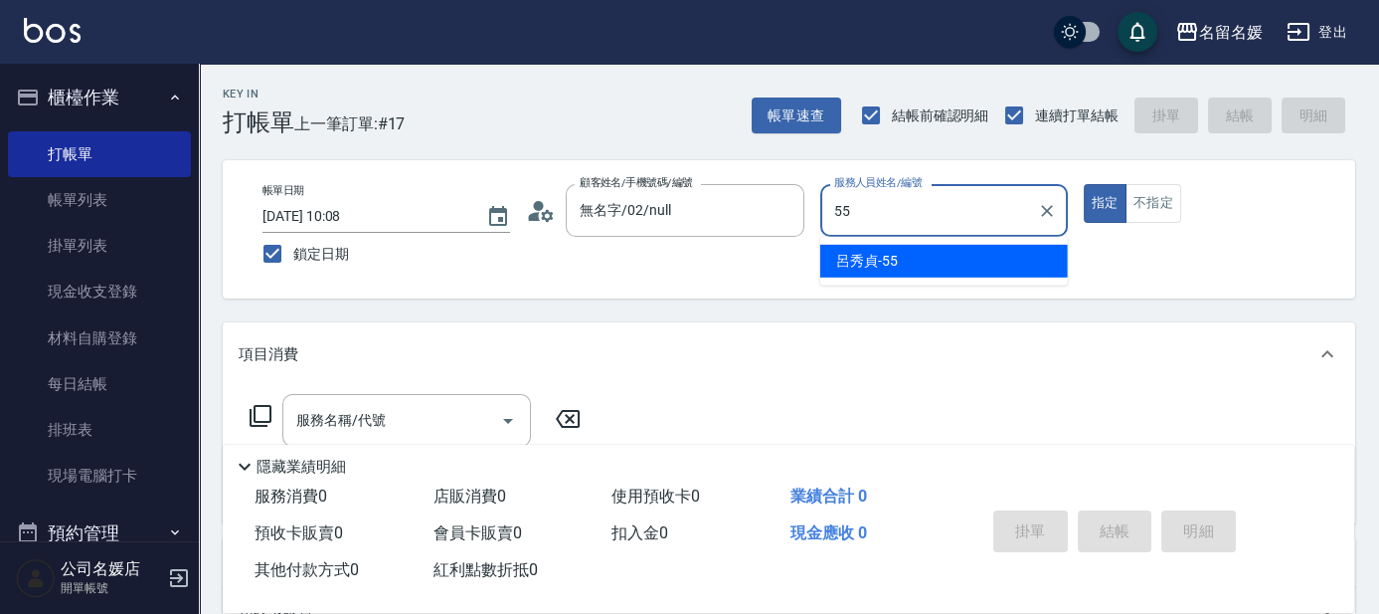
type input "55"
type button "true"
type input "呂秀貞-55"
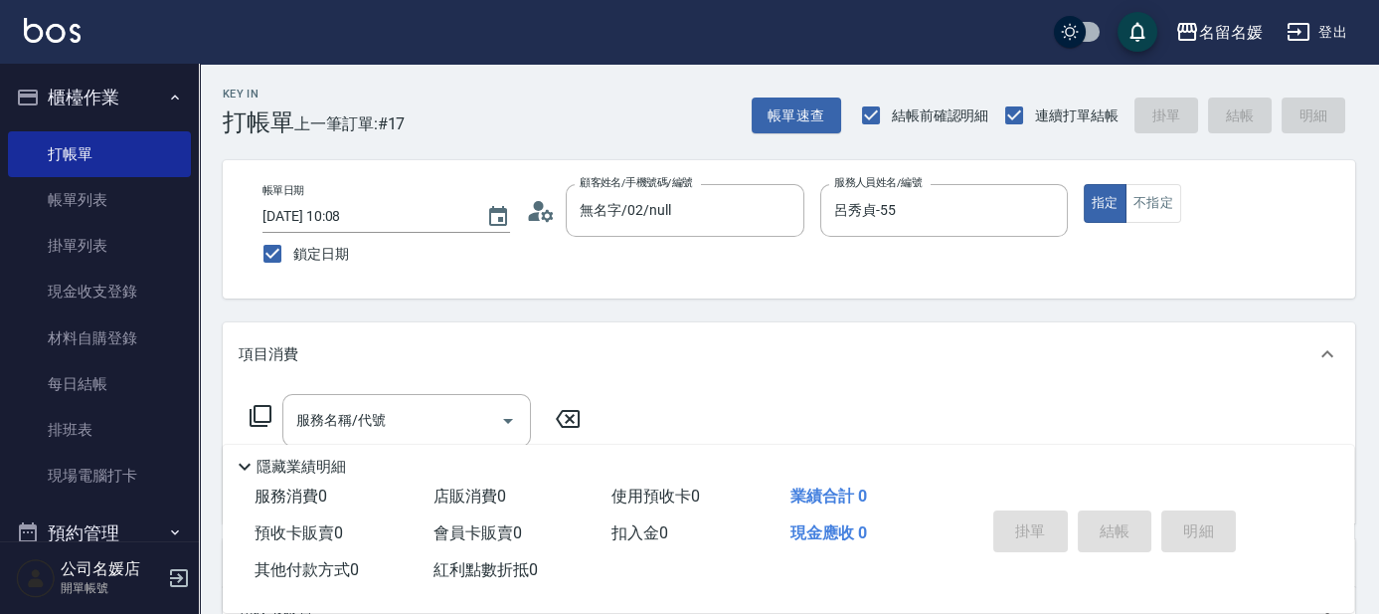
click at [256, 414] on icon at bounding box center [261, 416] width 24 height 24
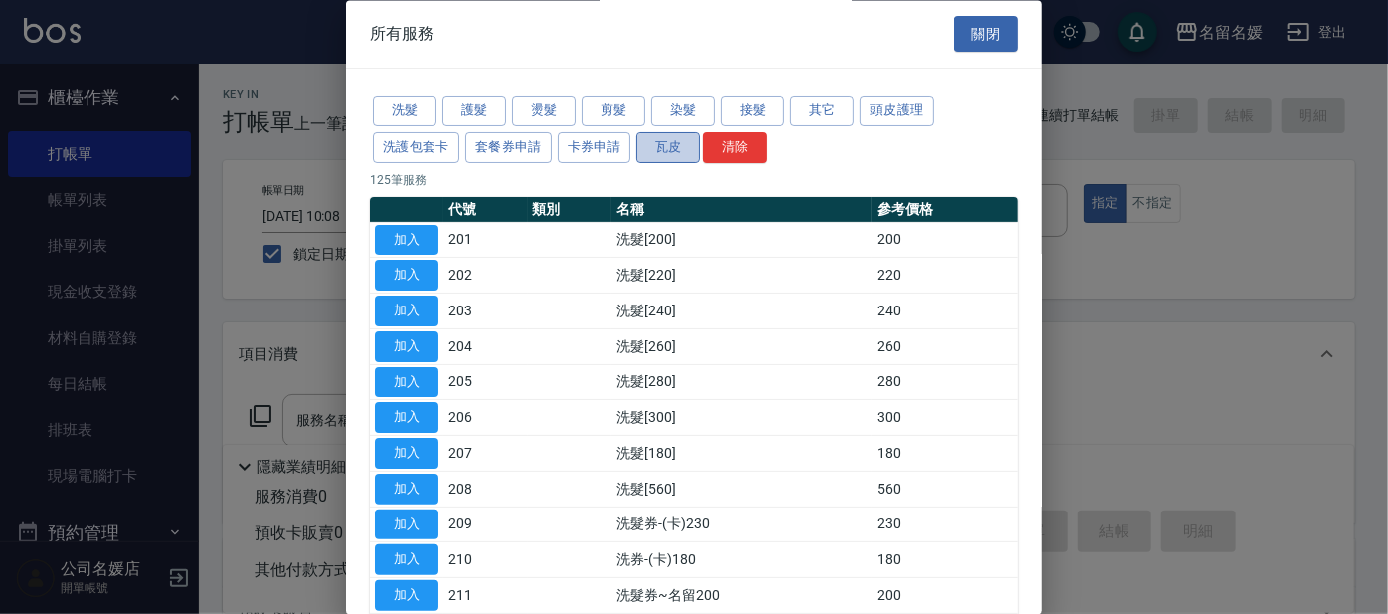
click at [678, 154] on button "瓦皮" at bounding box center [668, 147] width 64 height 31
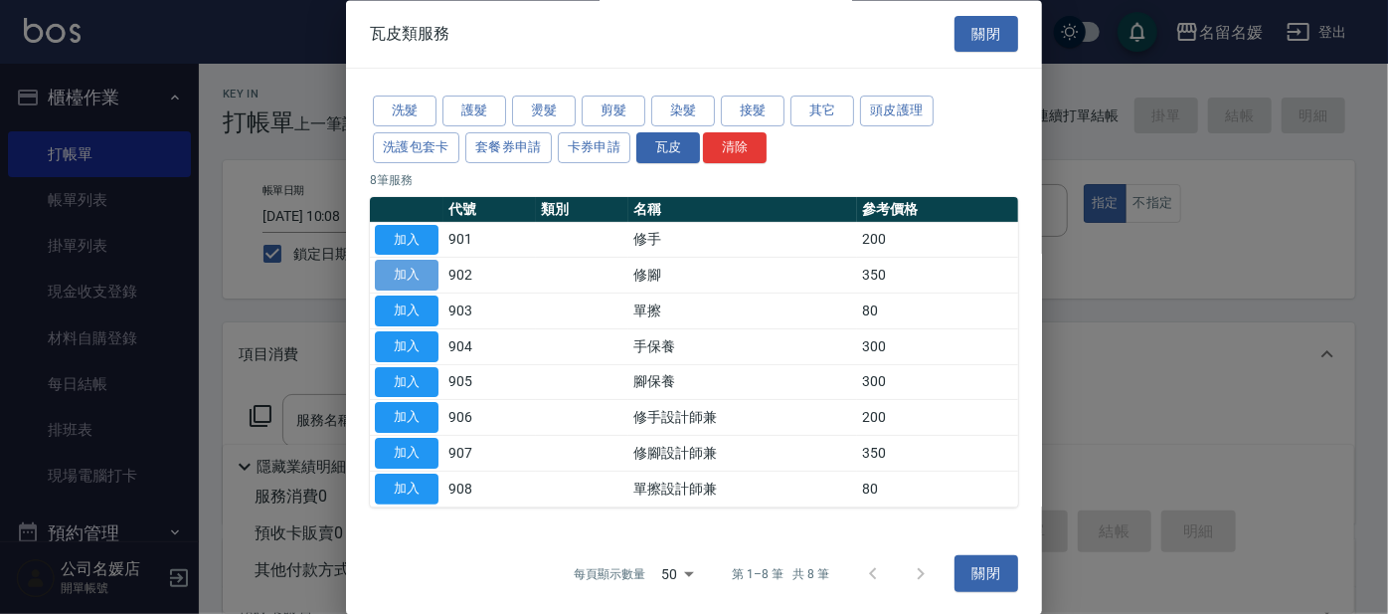
drag, startPoint x: 407, startPoint y: 265, endPoint x: 400, endPoint y: 284, distance: 20.1
click at [405, 269] on button "加入" at bounding box center [407, 276] width 64 height 31
type input "修腳(902)"
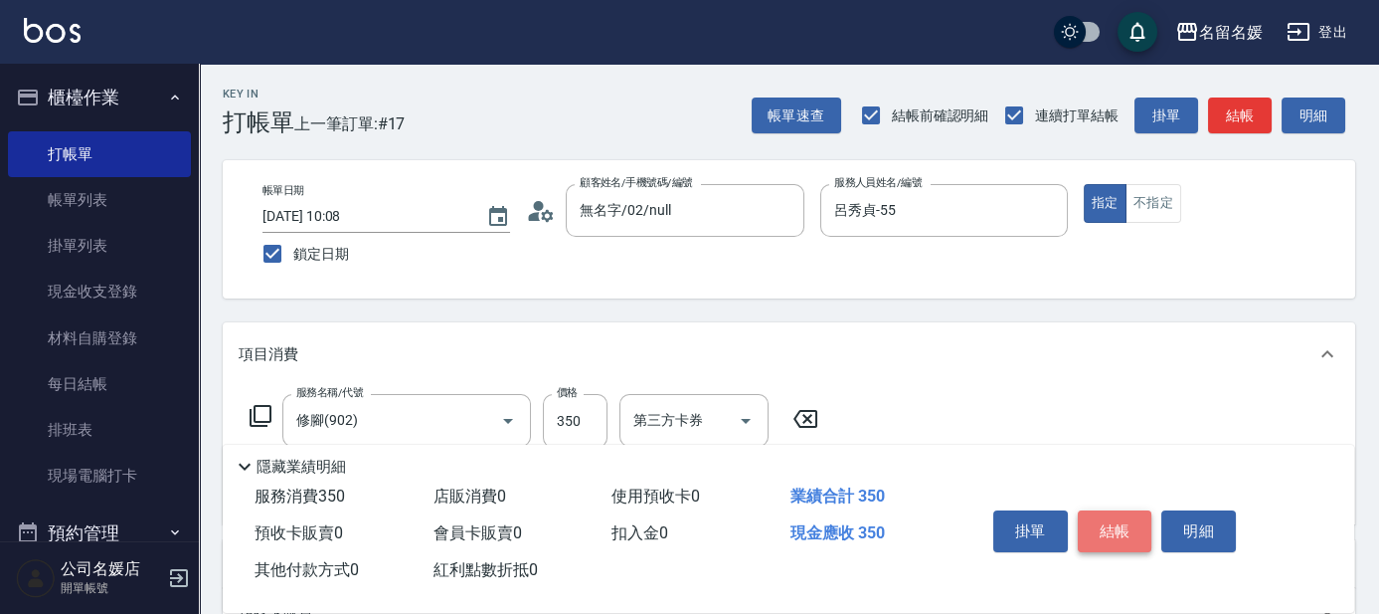
click at [1097, 533] on button "結帳" at bounding box center [1115, 531] width 75 height 42
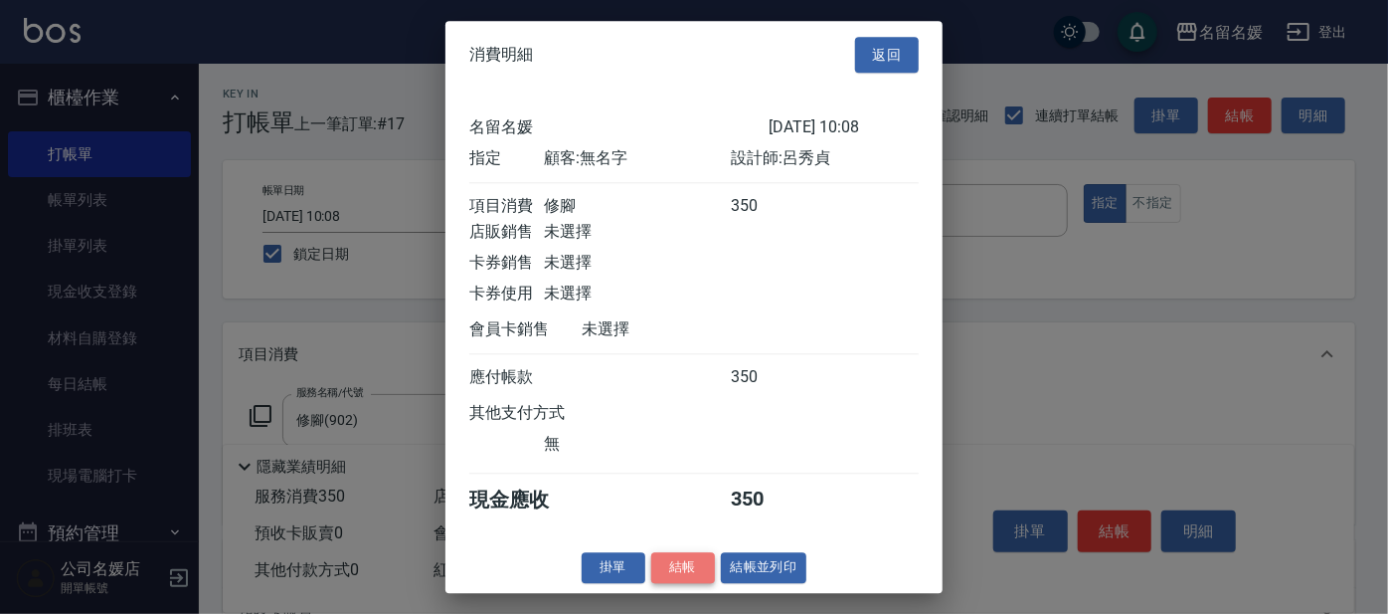
click at [668, 577] on button "結帳" at bounding box center [683, 567] width 64 height 31
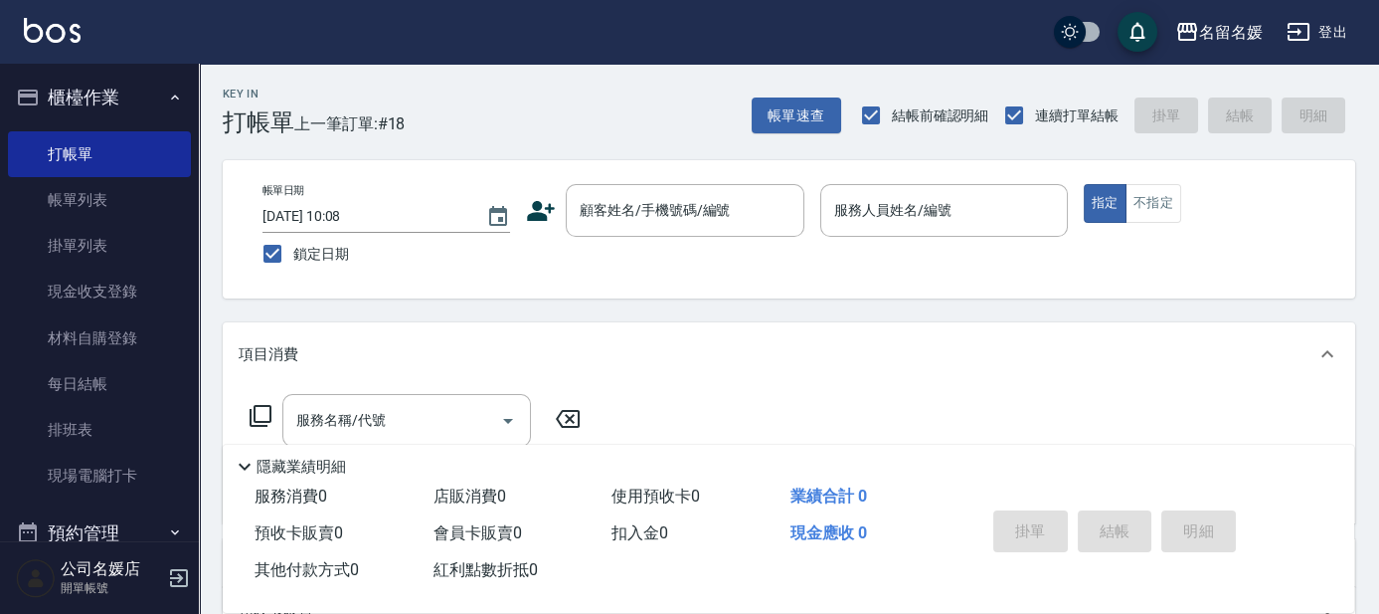
click at [681, 183] on div "帳單日期 [DATE] 10:08 鎖定日期 顧客姓名/手機號碼/編號 顧客姓名/手機號碼/編號 服務人員姓名/編號 服務人員姓名/編號 指定 不指定" at bounding box center [789, 229] width 1133 height 138
click at [681, 194] on div "顧客姓名/手機號碼/編號 顧客姓名/手機號碼/編號" at bounding box center [685, 210] width 239 height 53
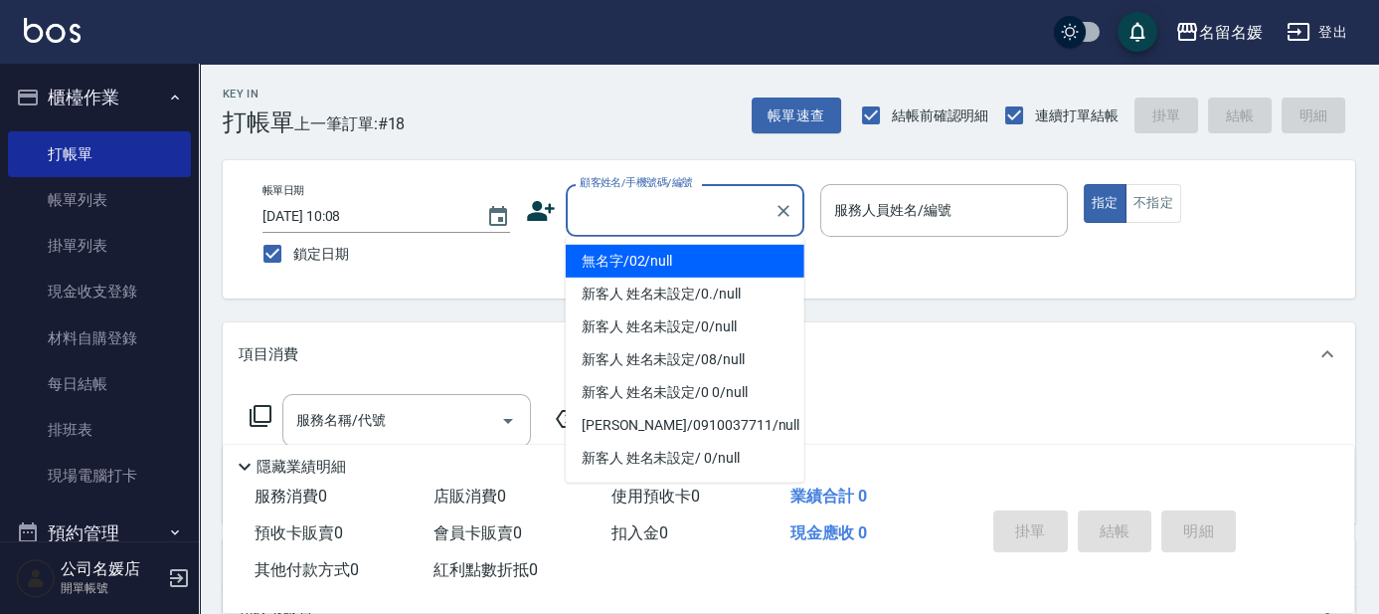
type input "0"
type input "無名字/02/null"
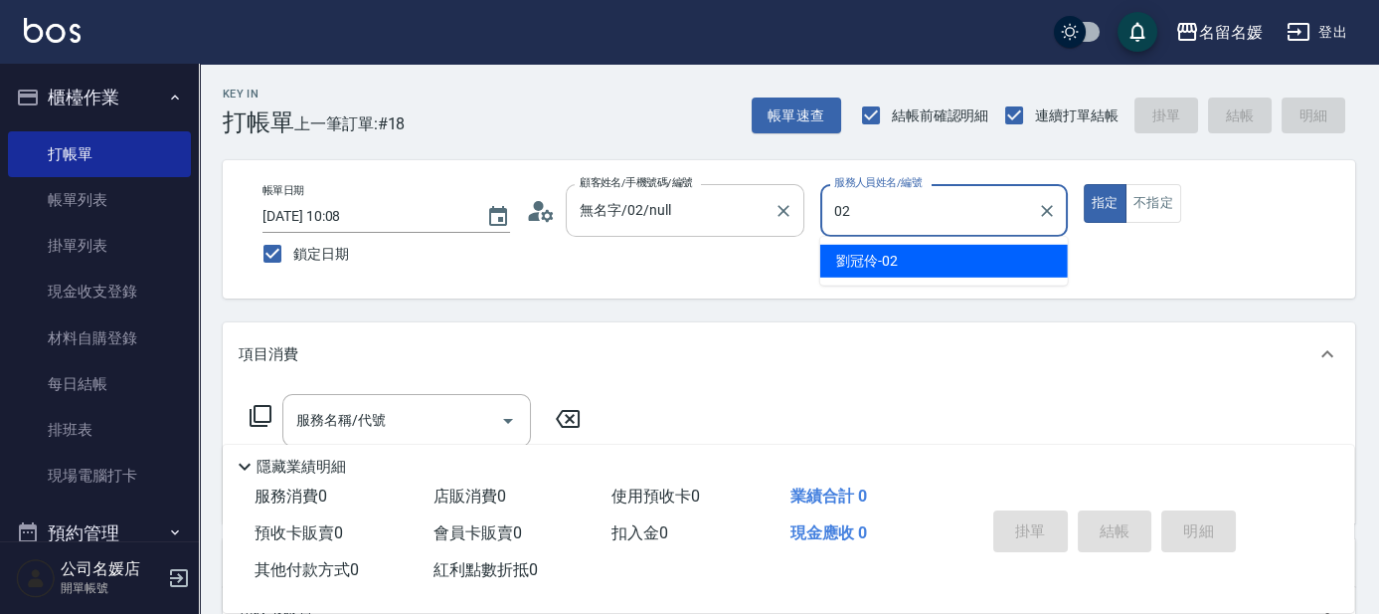
type input "[PERSON_NAME]-02"
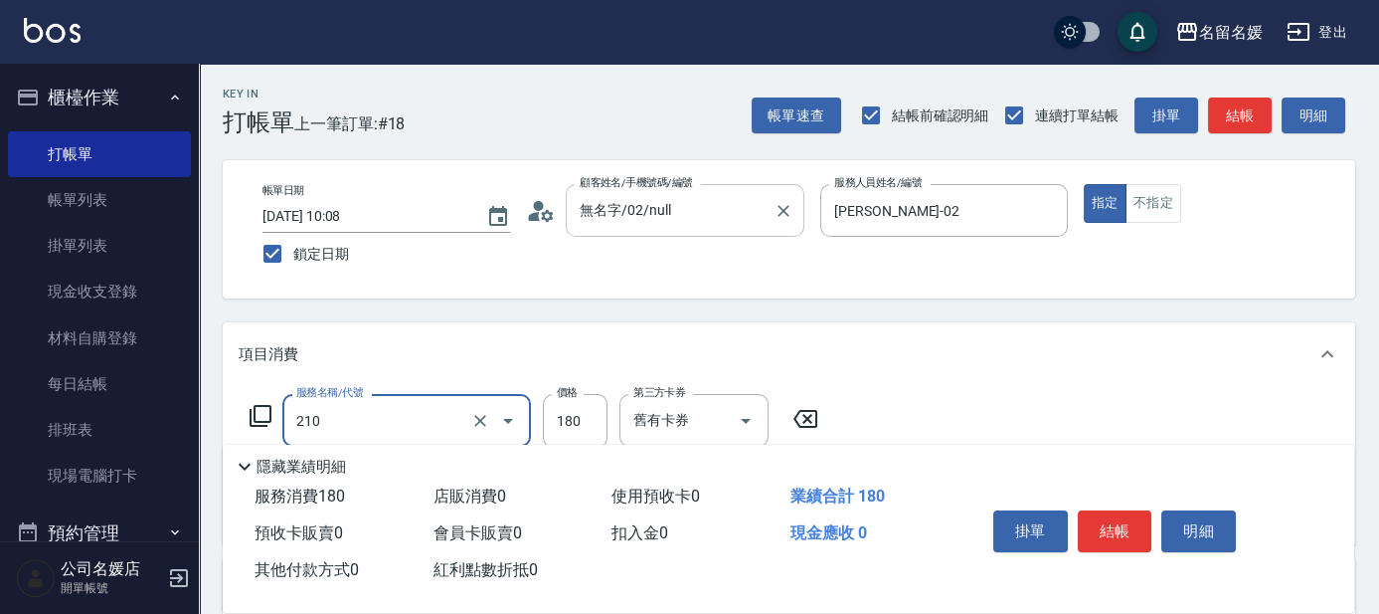
type input "洗券-(卡)180(210)"
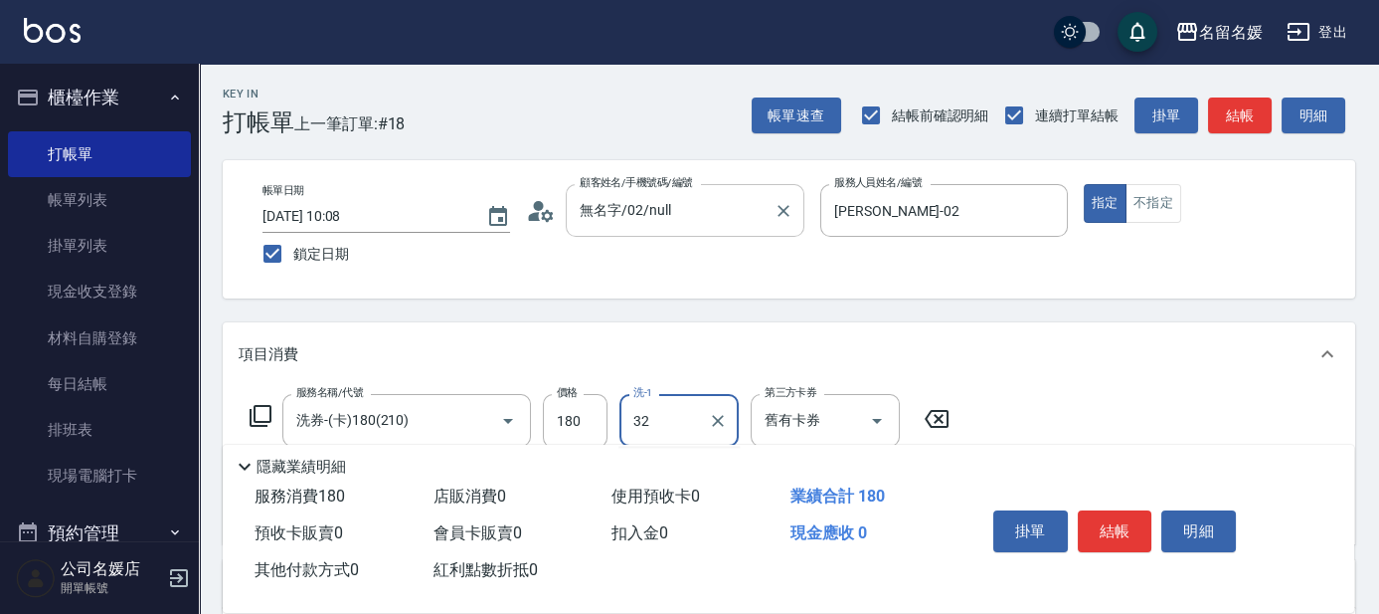
type input "3"
type input "[PERSON_NAME]-23"
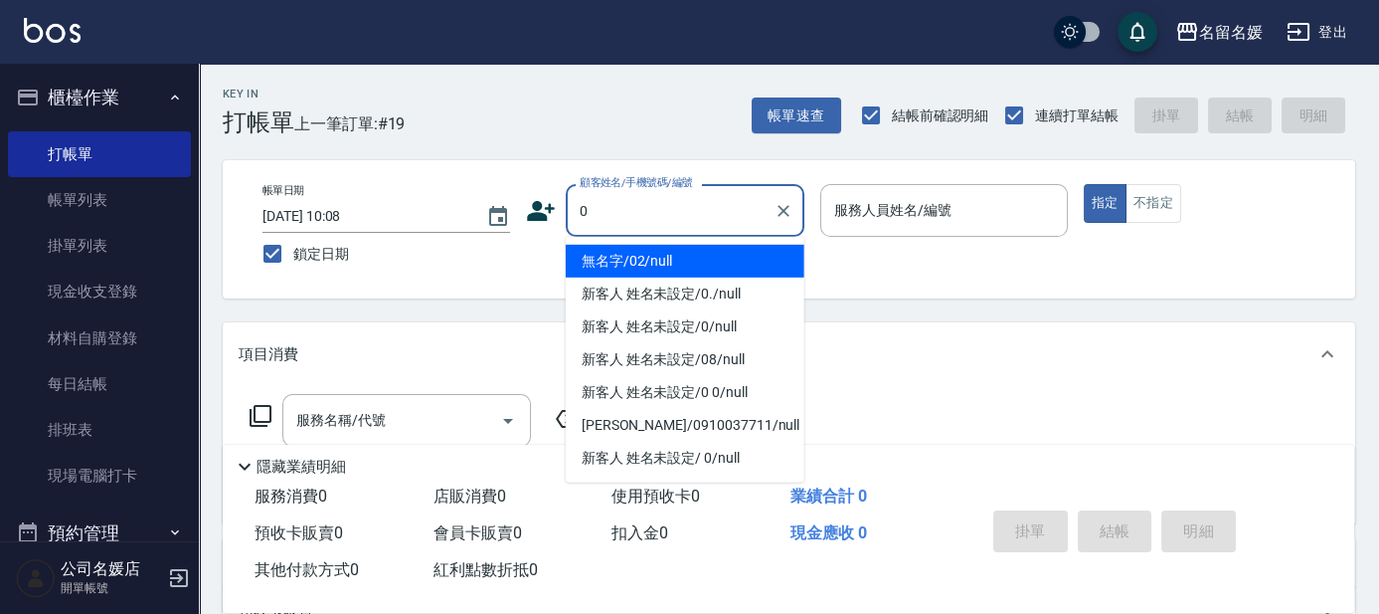
type input "無名字/02/null"
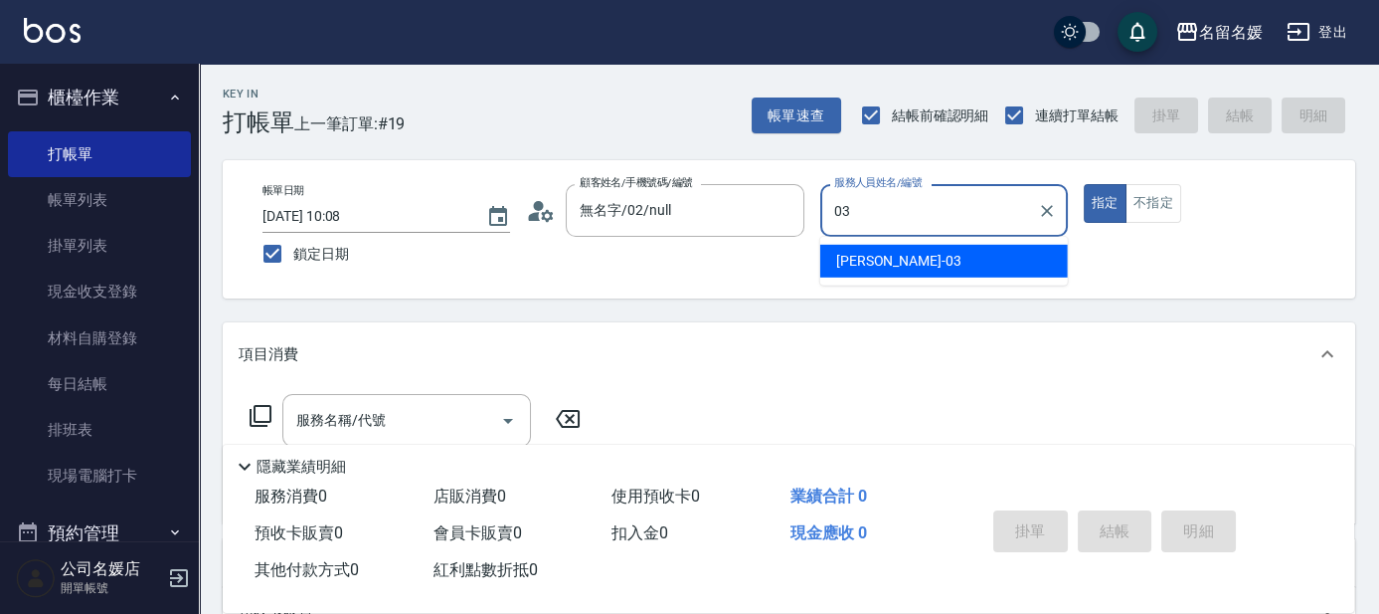
type input "[PERSON_NAME]03"
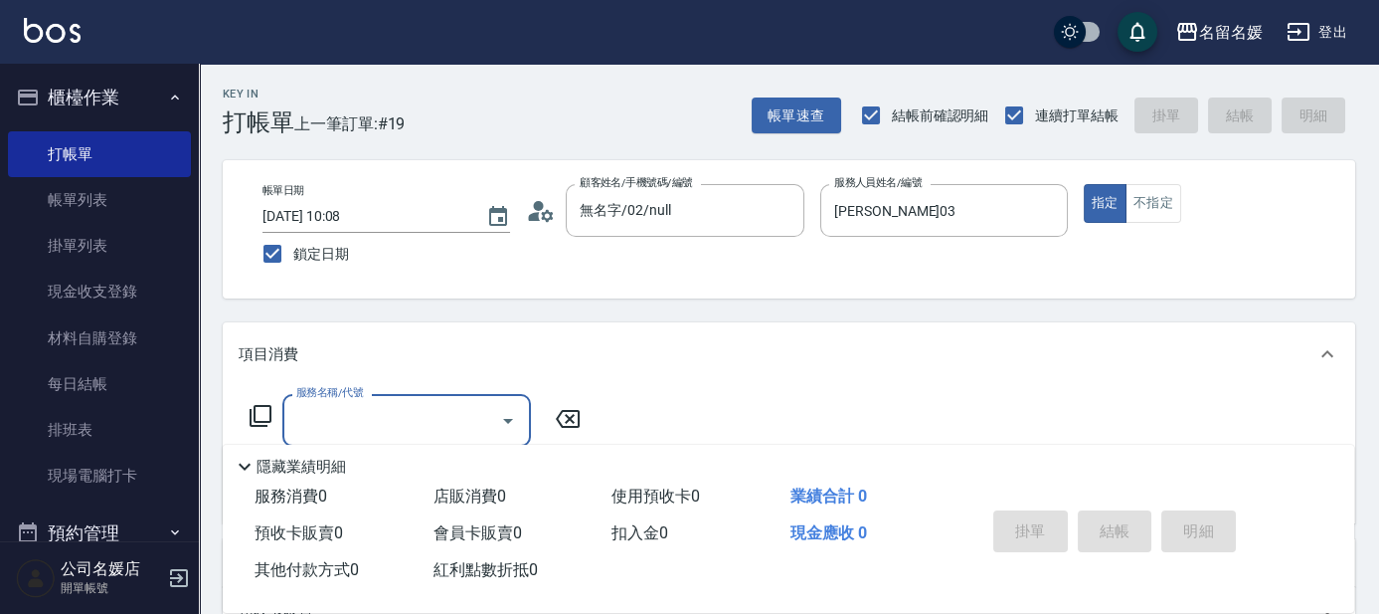
scroll to position [89, 0]
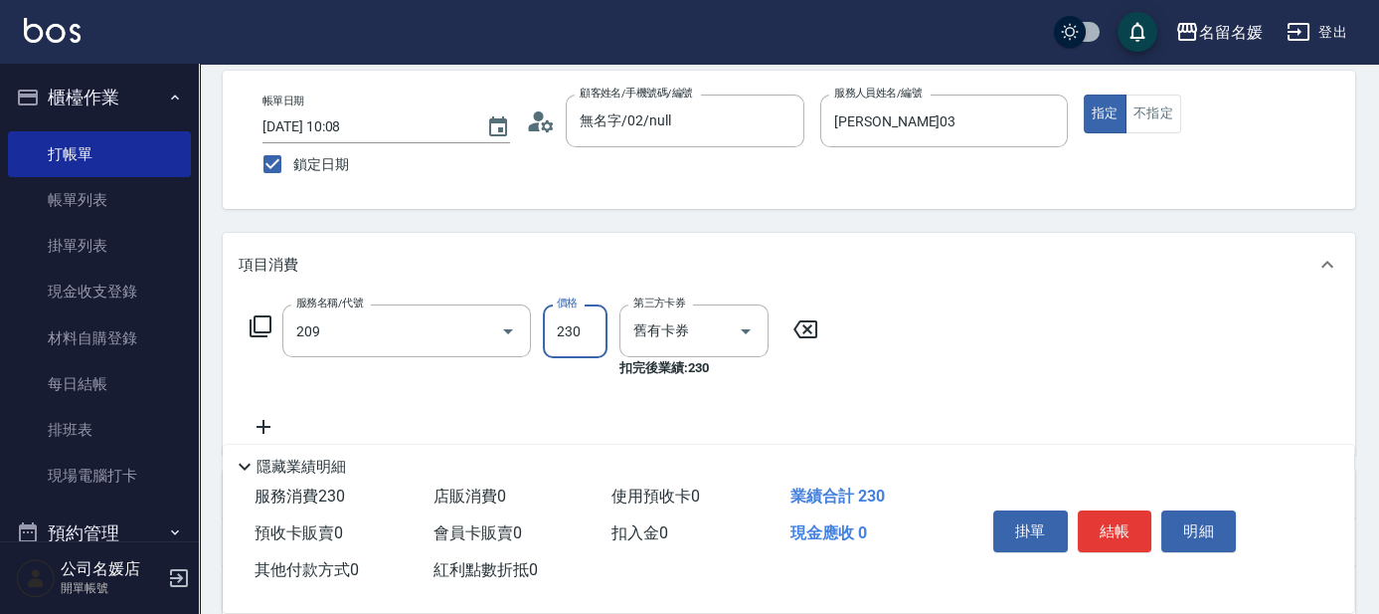
type input "洗髮券-(卡)230(209)"
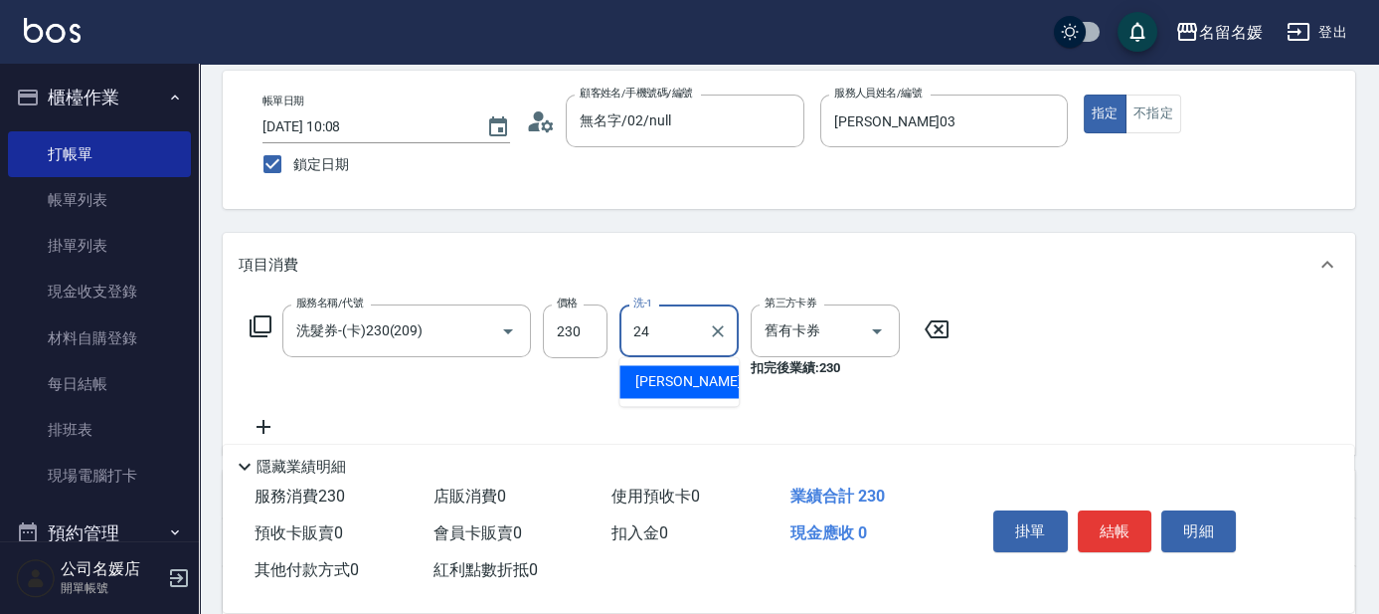
type input "[PERSON_NAME]-24"
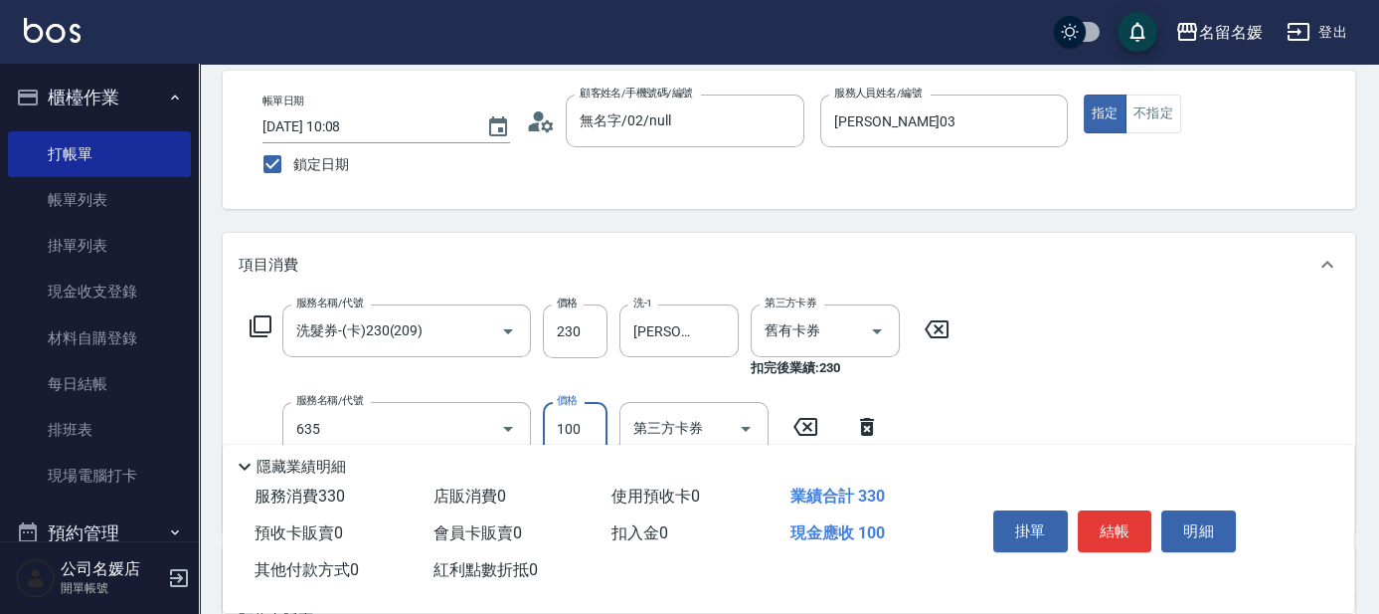
type input "[PERSON_NAME].玻酸.晶膜.水療(635)"
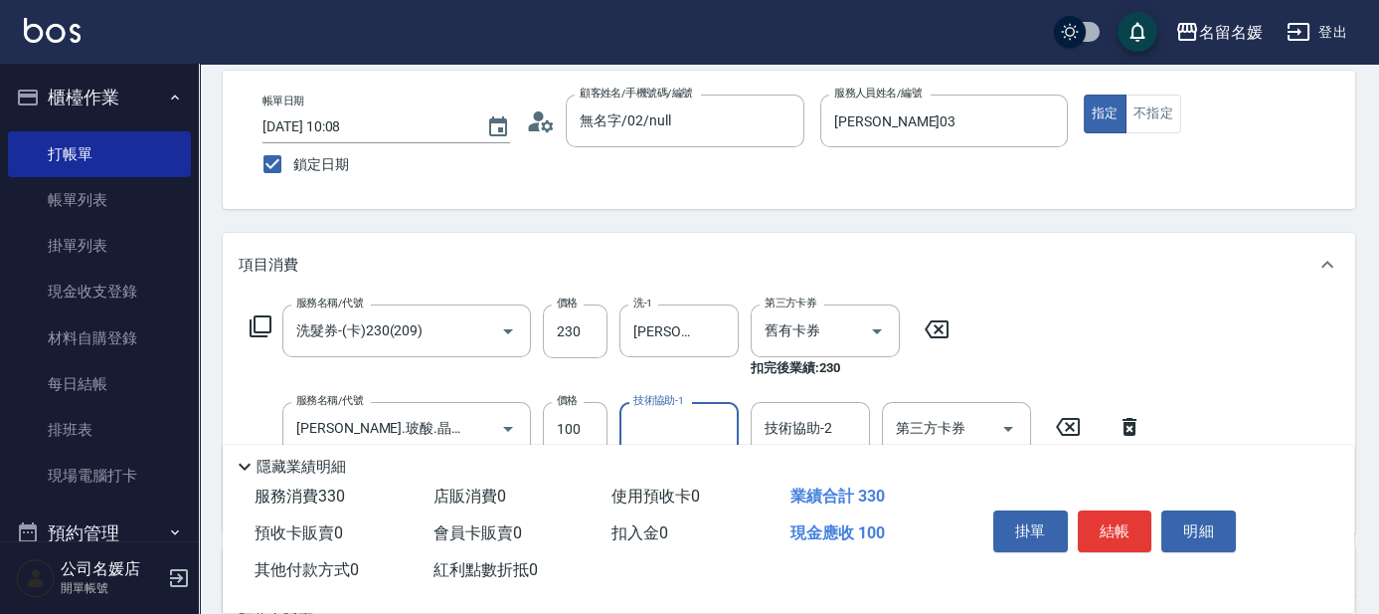
scroll to position [180, 0]
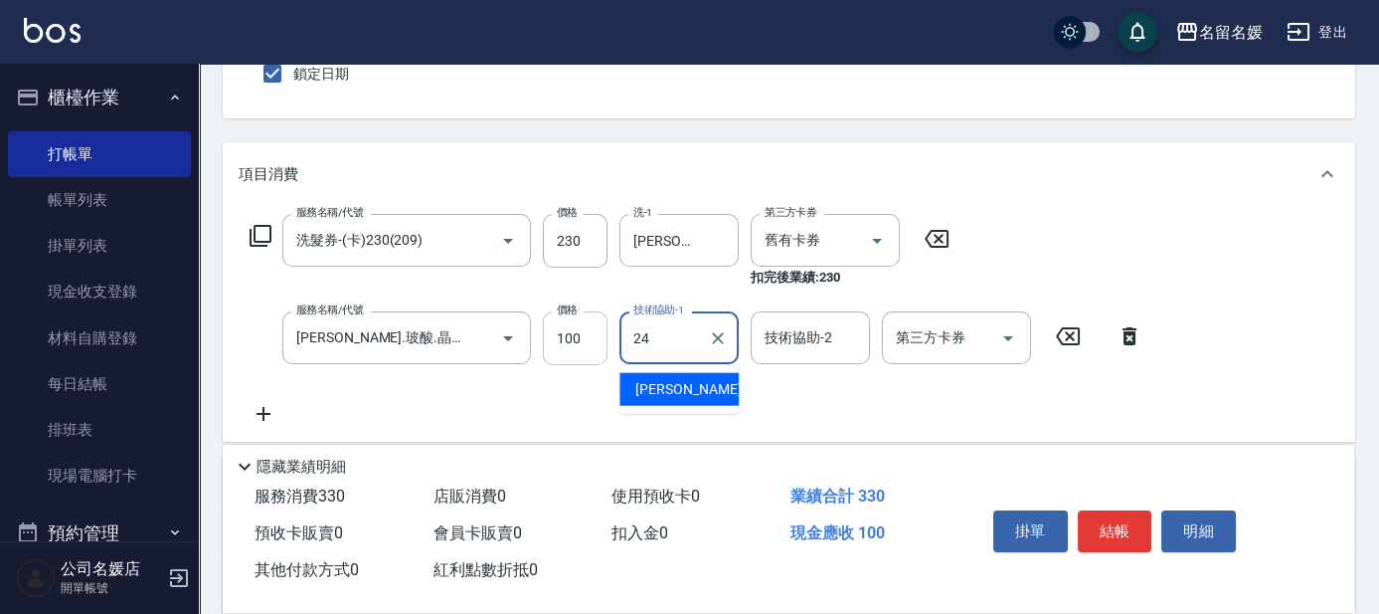
type input "[PERSON_NAME]-24"
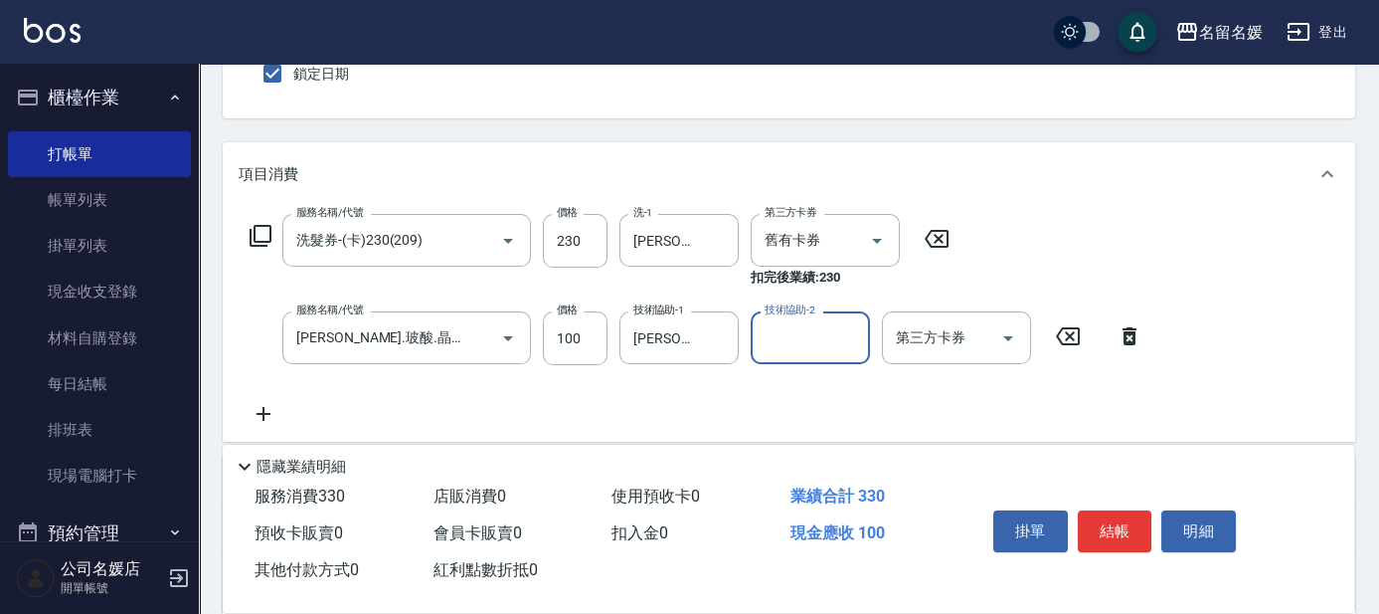
scroll to position [361, 0]
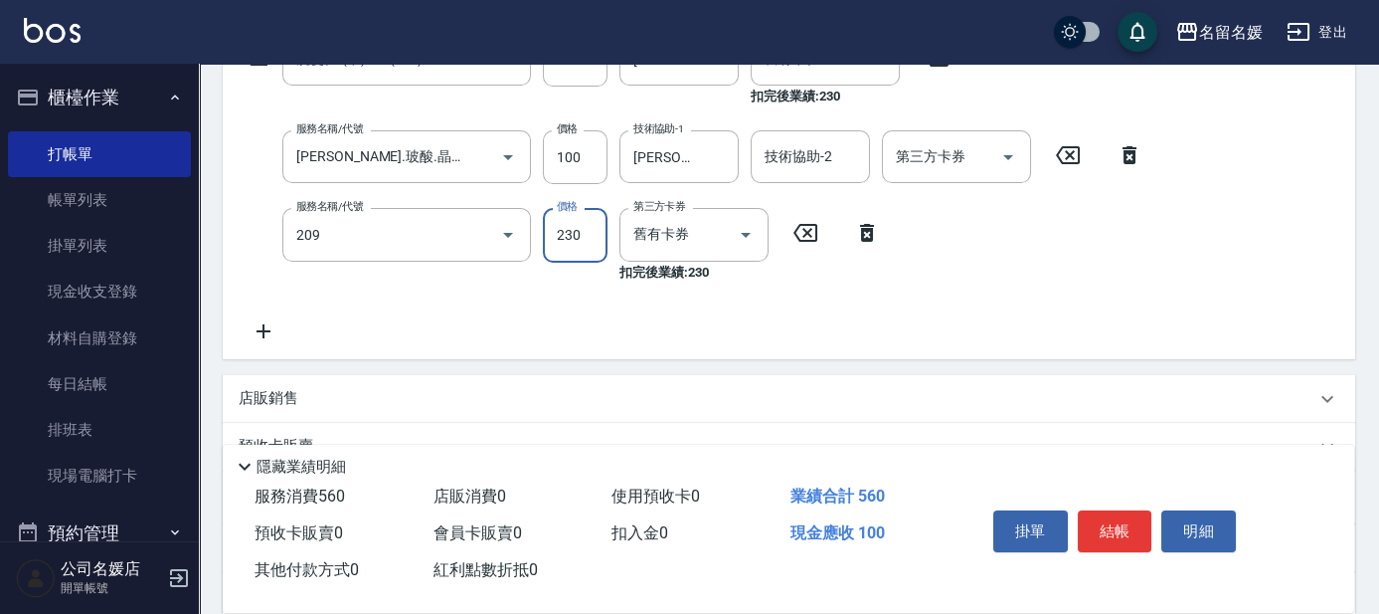
type input "洗髮券-(卡)230(209)"
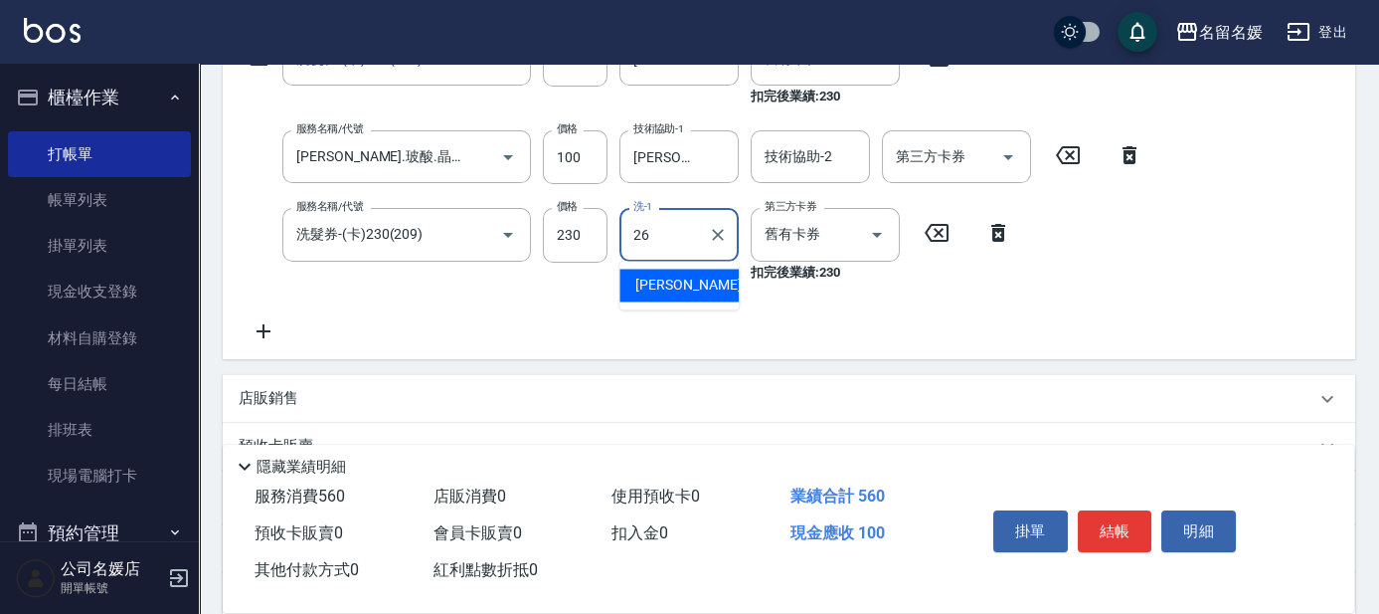
type input "[PERSON_NAME]-26"
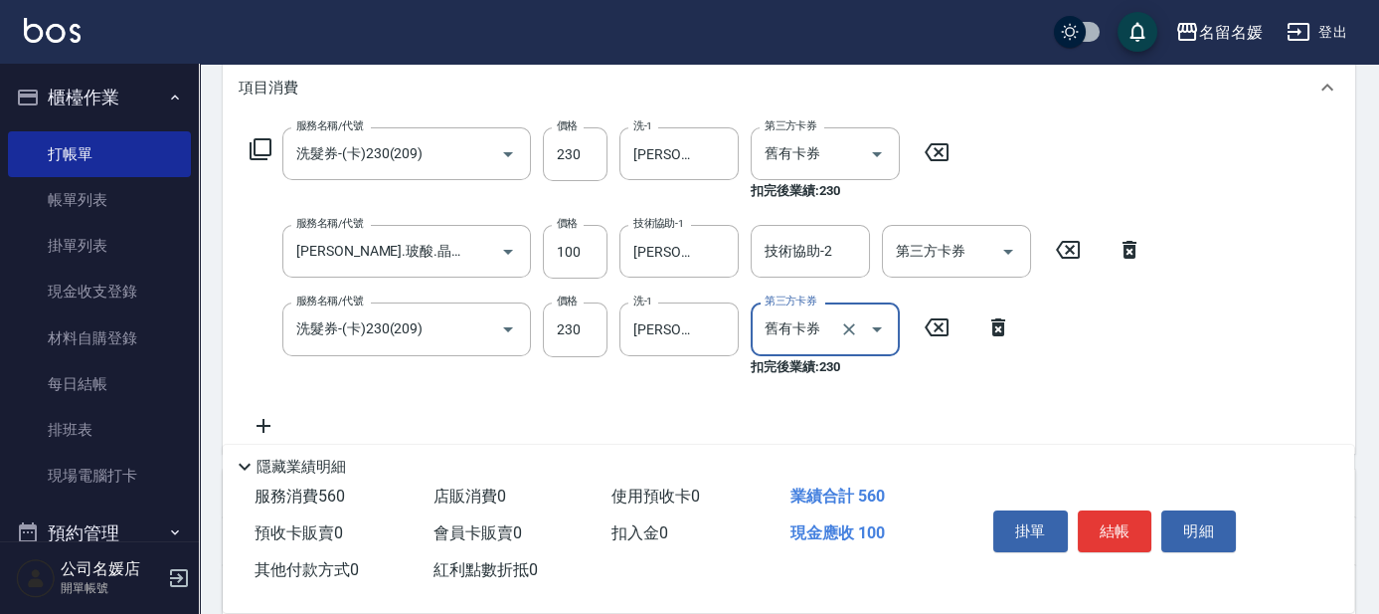
scroll to position [180, 0]
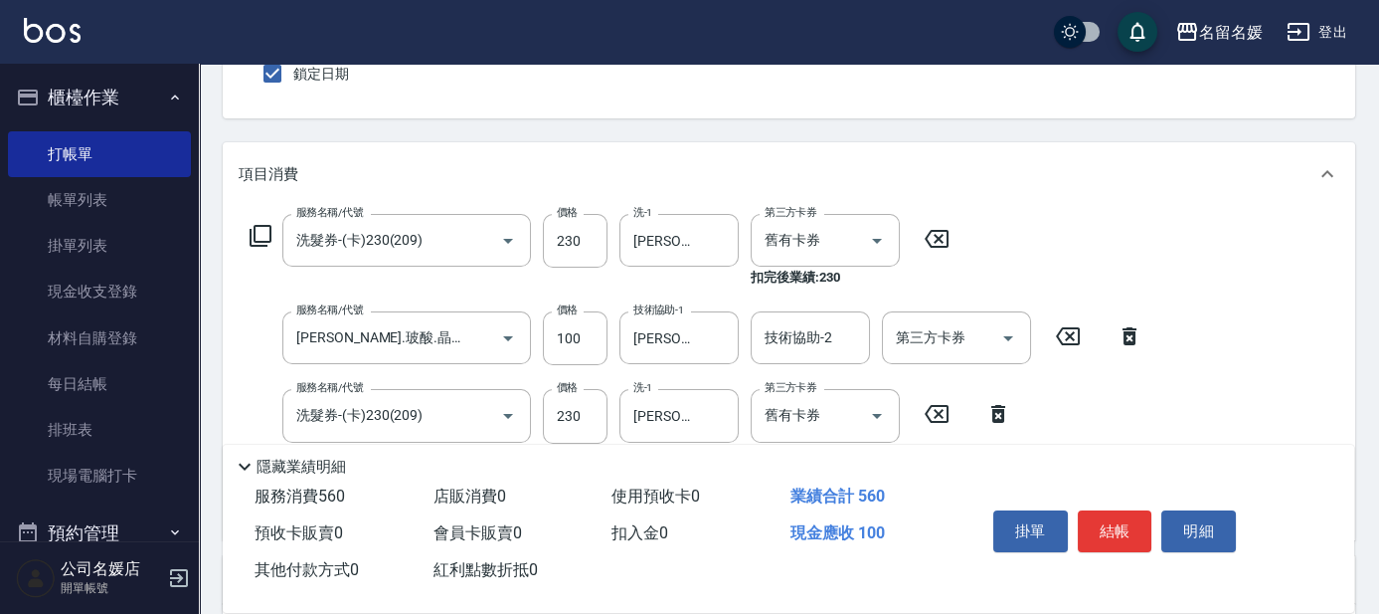
click at [759, 148] on div "項目消費" at bounding box center [789, 174] width 1133 height 64
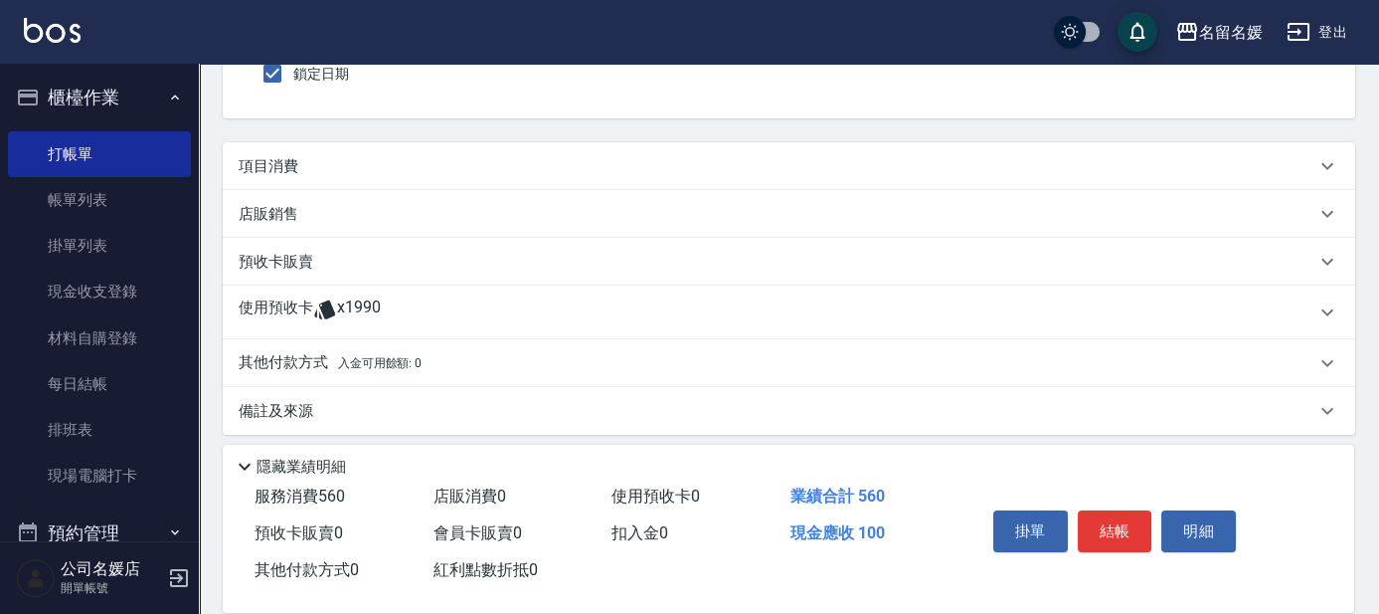
click at [761, 146] on div "項目消費" at bounding box center [789, 166] width 1133 height 48
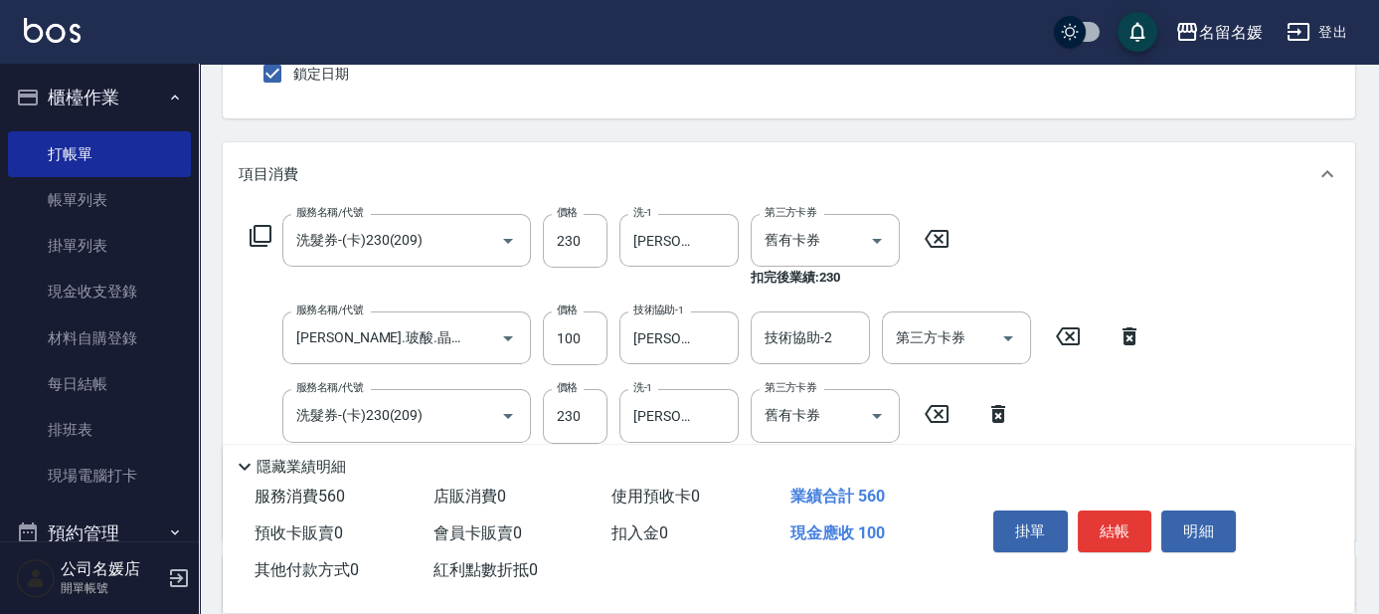
scroll to position [0, 0]
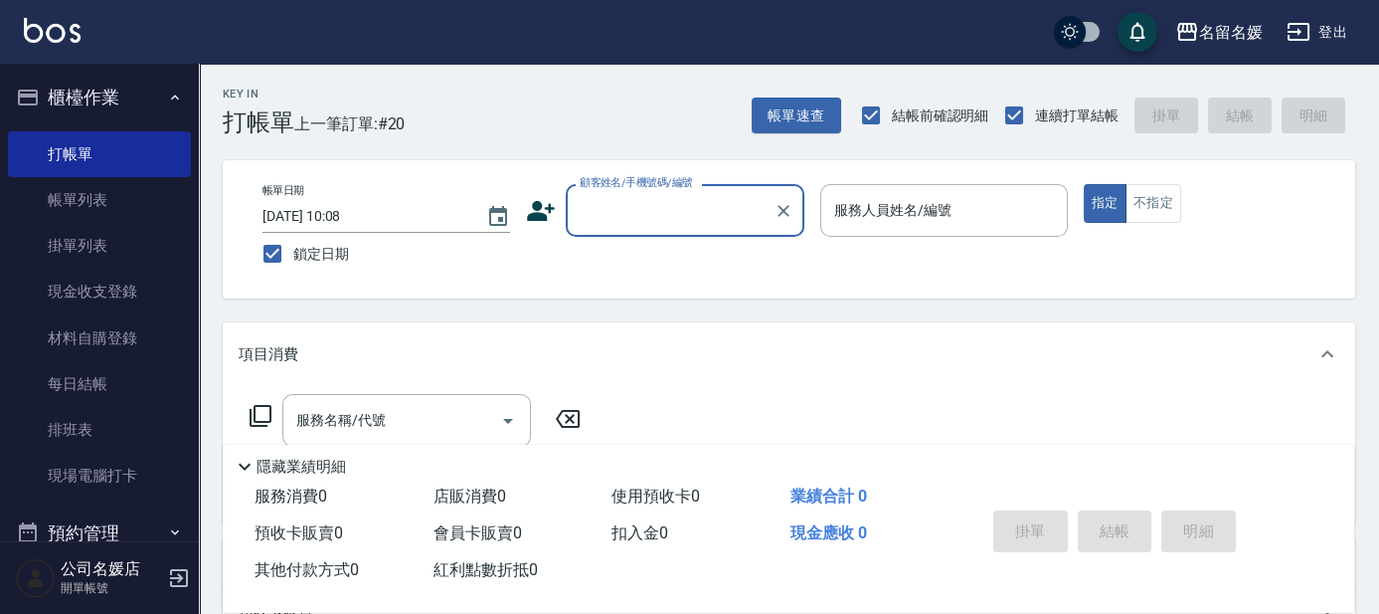
click at [669, 231] on div "顧客姓名/手機號碼/編號" at bounding box center [685, 210] width 239 height 53
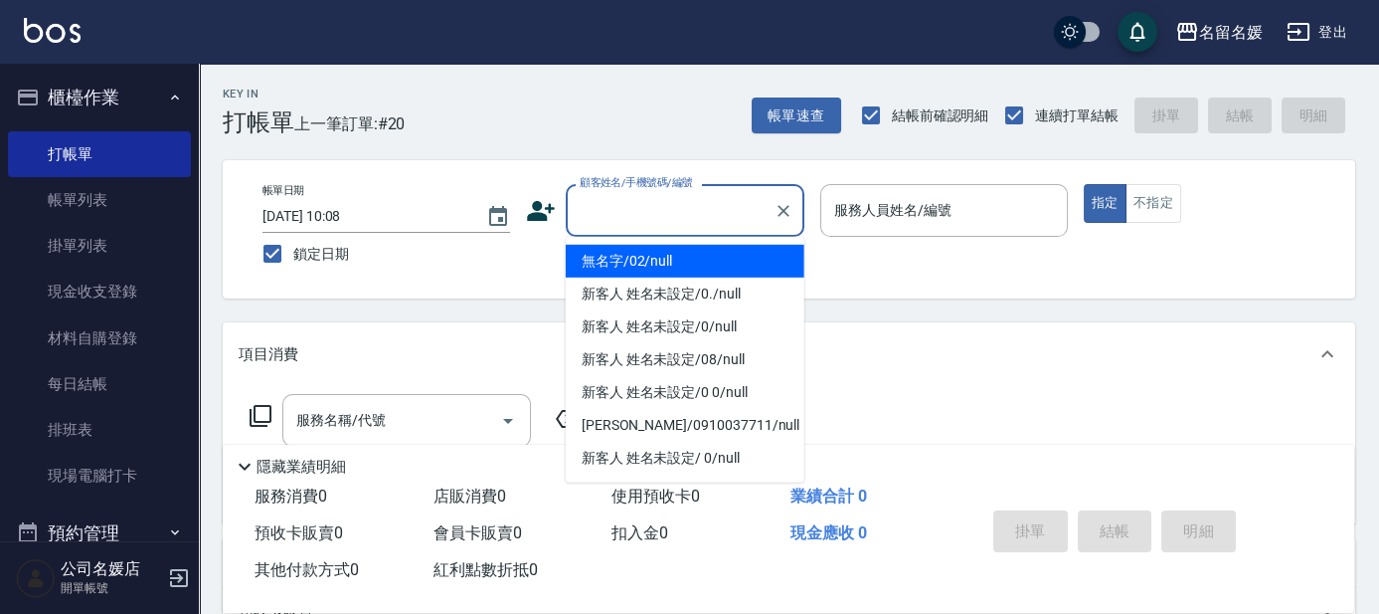
click at [683, 260] on li "無名字/02/null" at bounding box center [685, 261] width 239 height 33
type input "無名字/02/null"
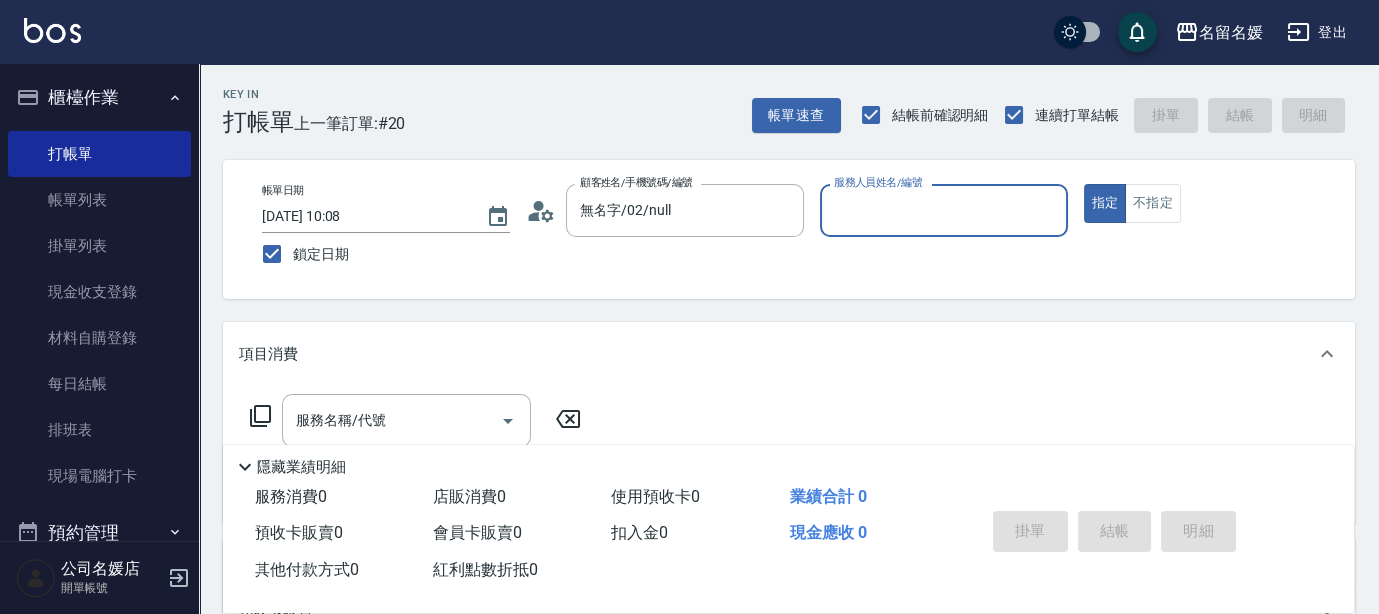
click at [918, 190] on label "服務人員姓名/編號" at bounding box center [878, 182] width 88 height 15
click at [918, 203] on input "服務人員姓名/編號" at bounding box center [944, 210] width 230 height 35
type input "[PERSON_NAME]-02"
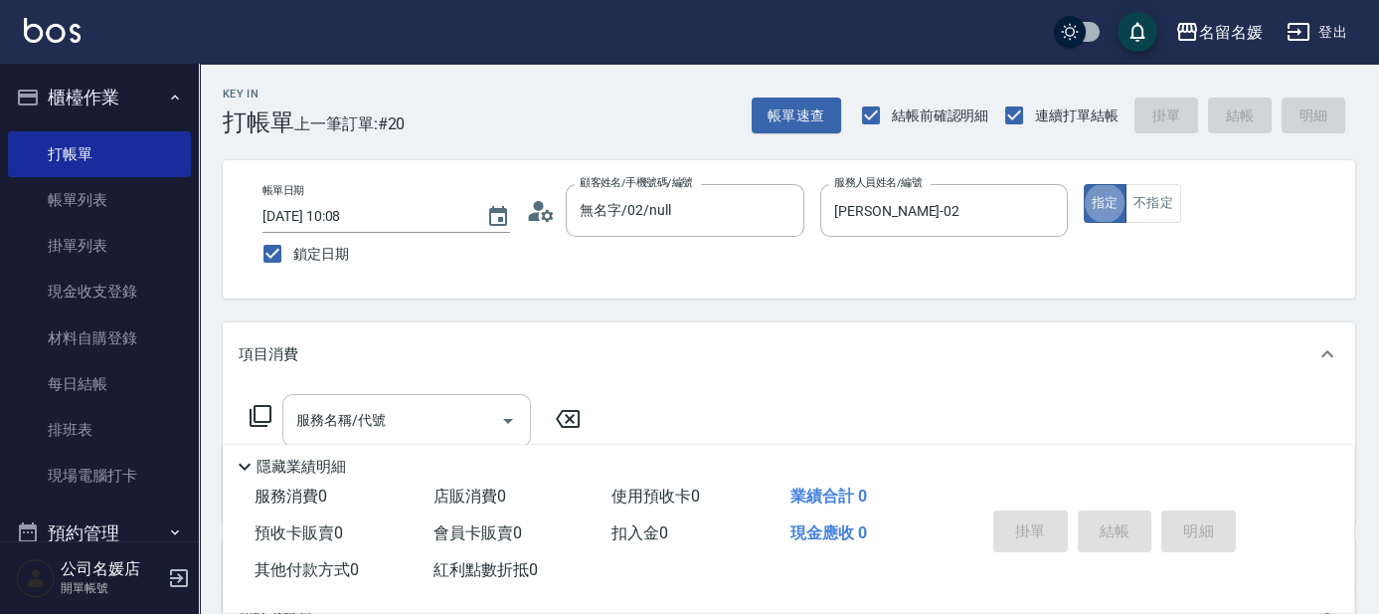
click at [450, 425] on input "服務名稱/代號" at bounding box center [391, 420] width 201 height 35
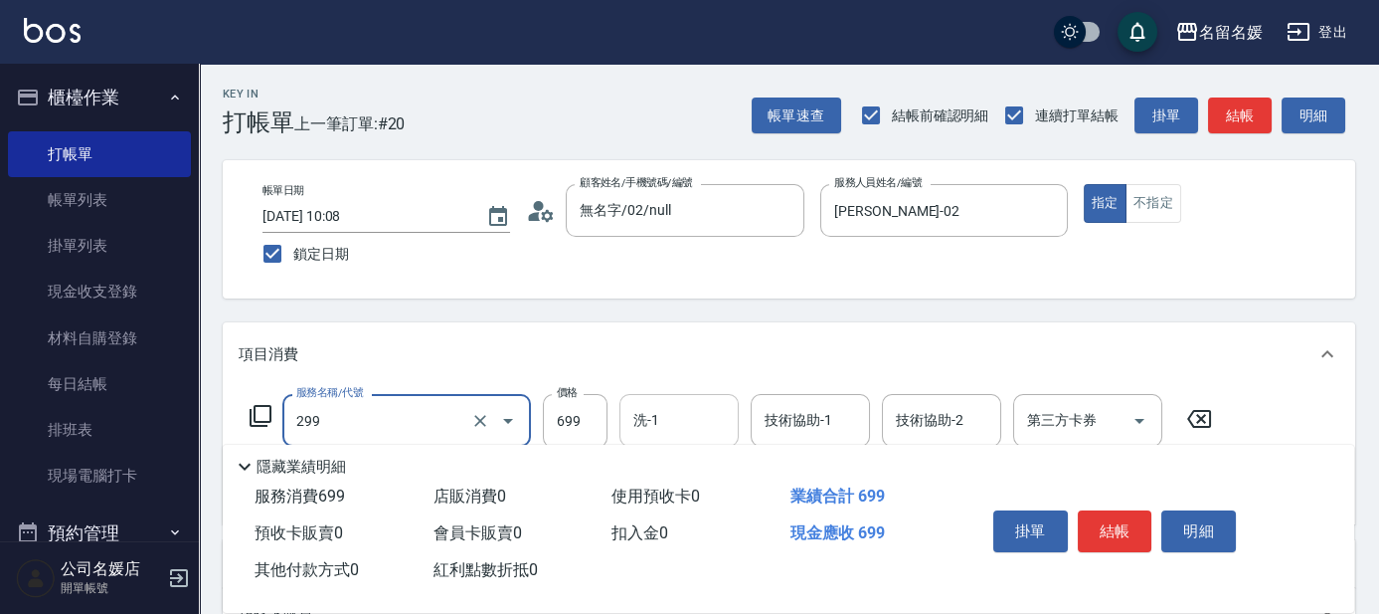
click at [652, 420] on div "洗-1 洗-1" at bounding box center [678, 420] width 119 height 53
type input "滾珠洗髮699(299)"
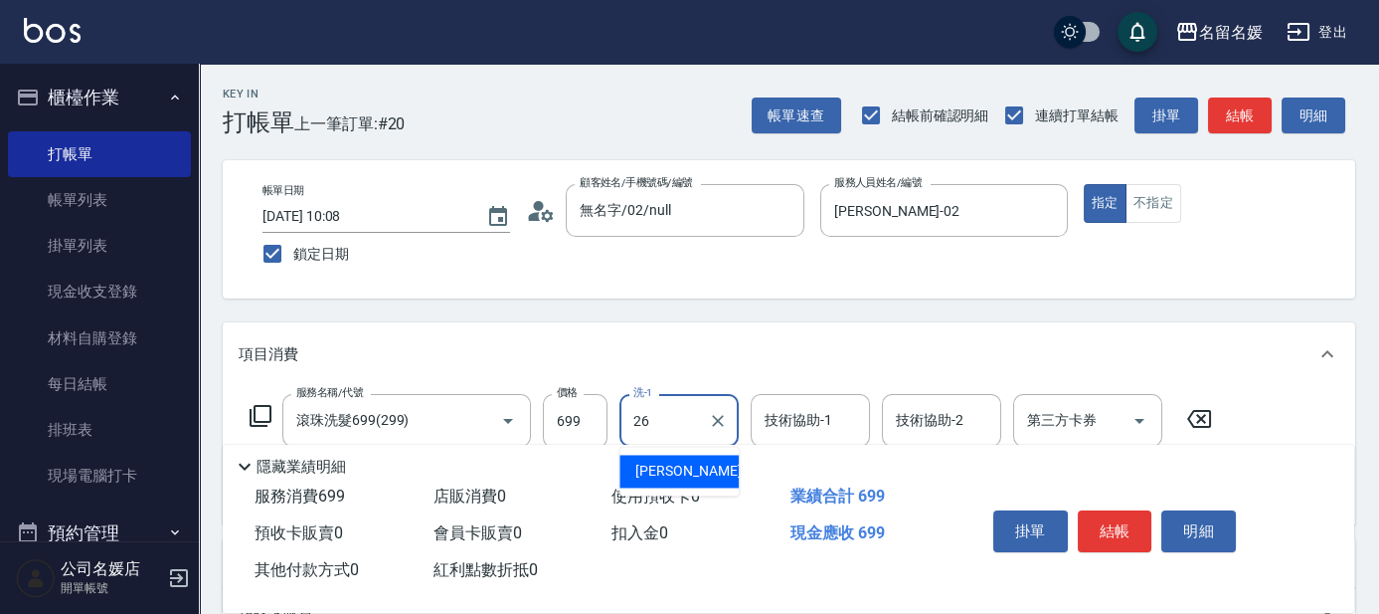
type input "[PERSON_NAME]-26"
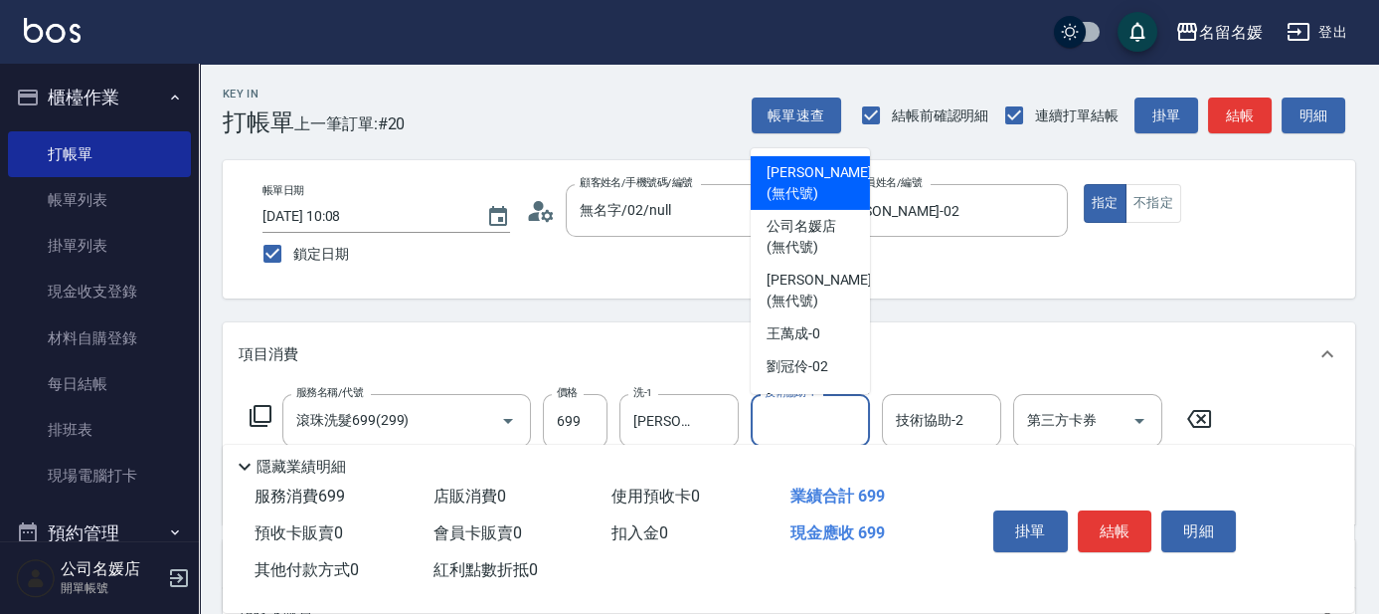
click at [780, 419] on input "技術協助-1" at bounding box center [810, 420] width 101 height 35
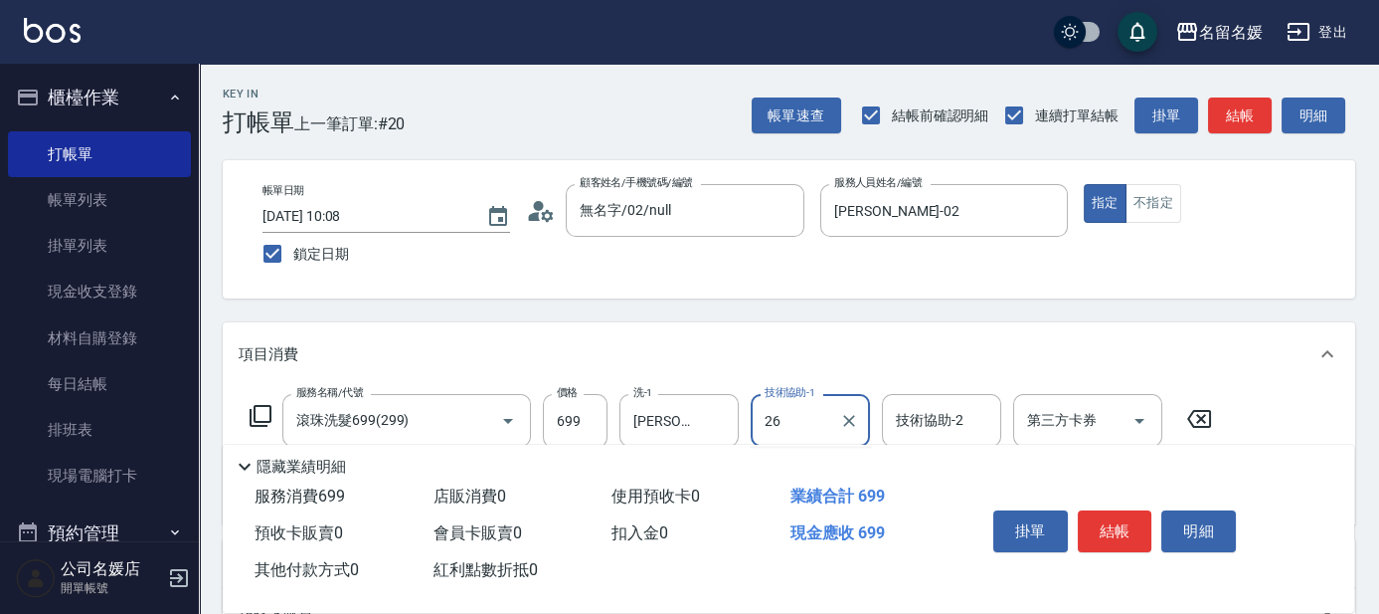
type input "[PERSON_NAME]-26"
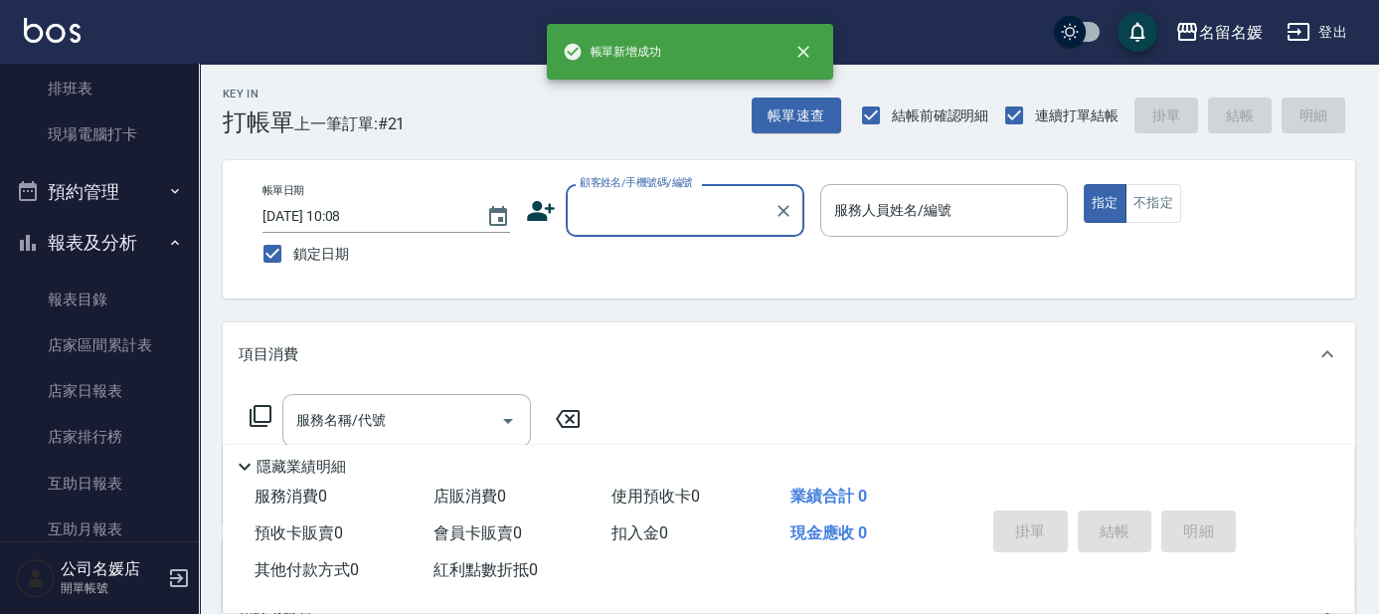
scroll to position [361, 0]
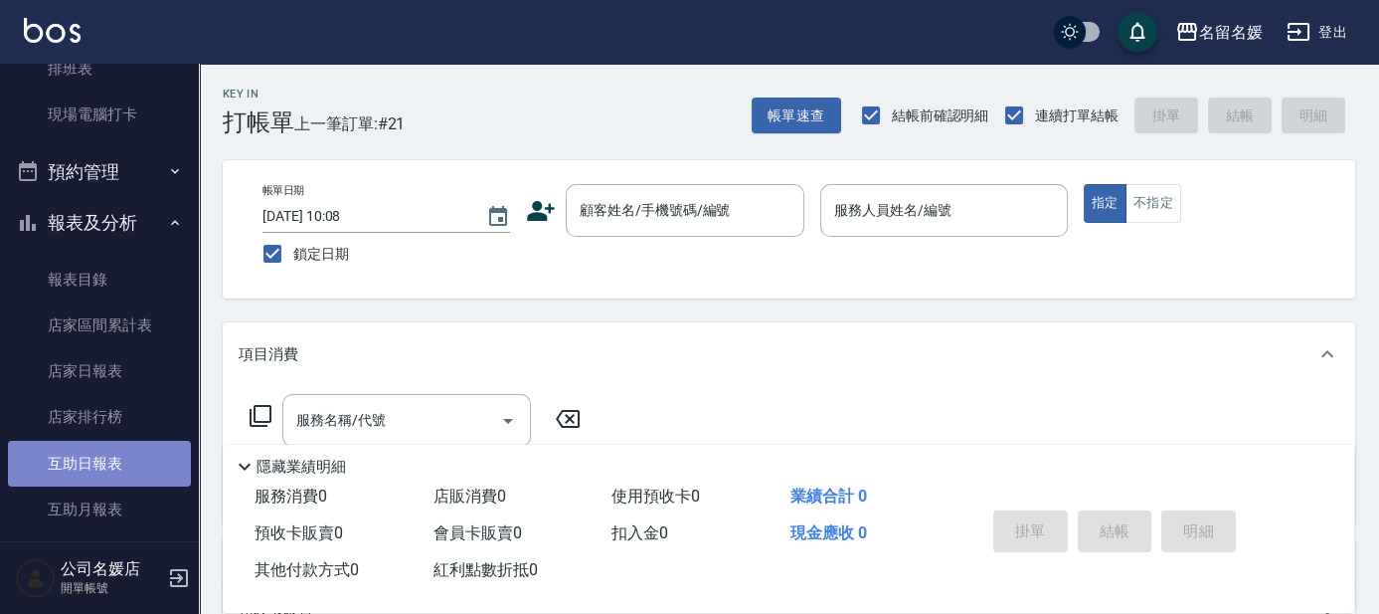
click at [112, 459] on link "互助日報表" at bounding box center [99, 463] width 183 height 46
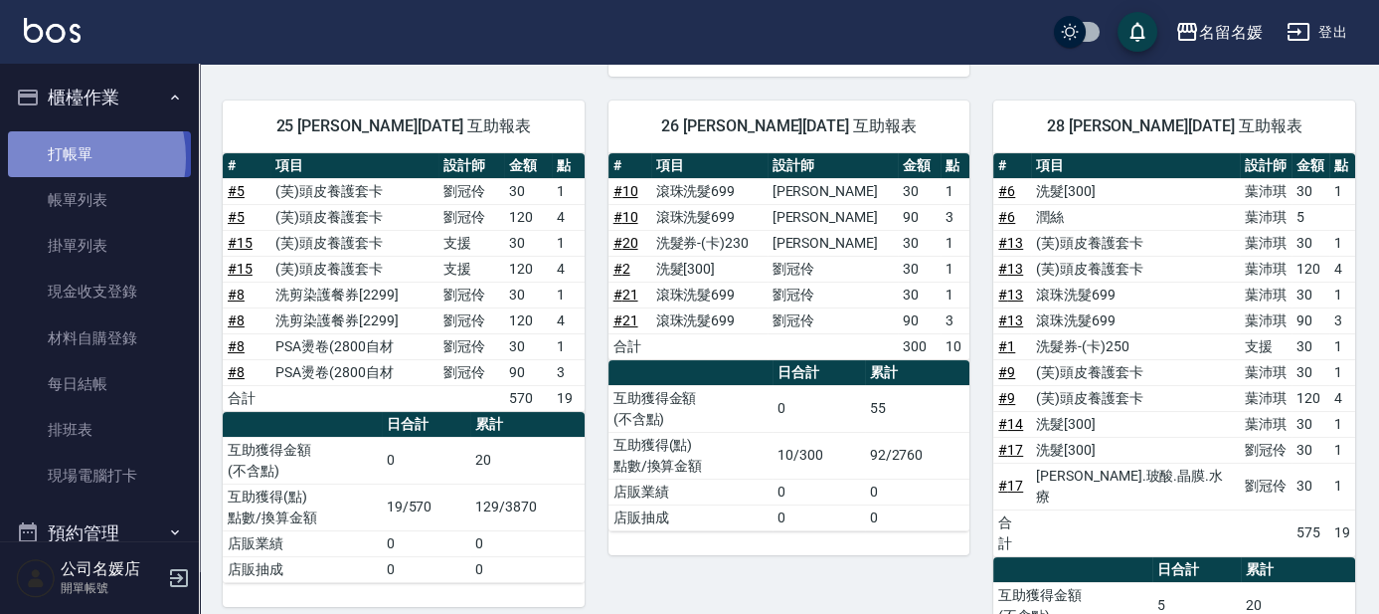
click at [69, 157] on link "打帳單" at bounding box center [99, 154] width 183 height 46
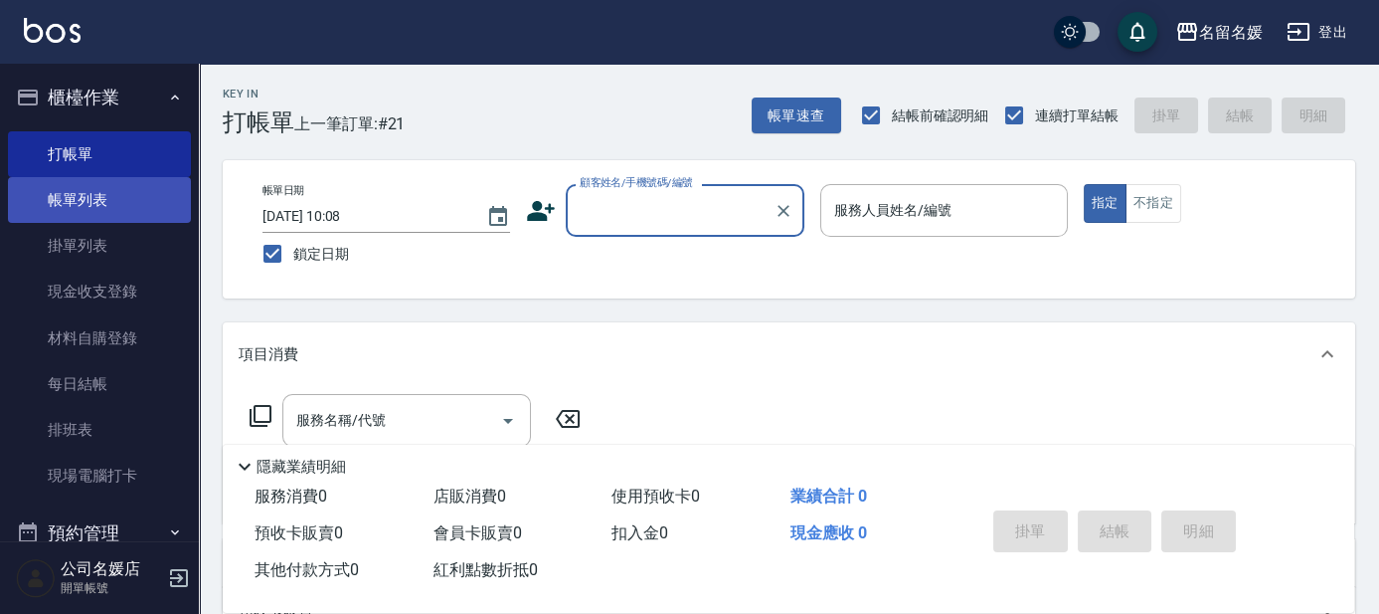
click at [119, 198] on link "帳單列表" at bounding box center [99, 200] width 183 height 46
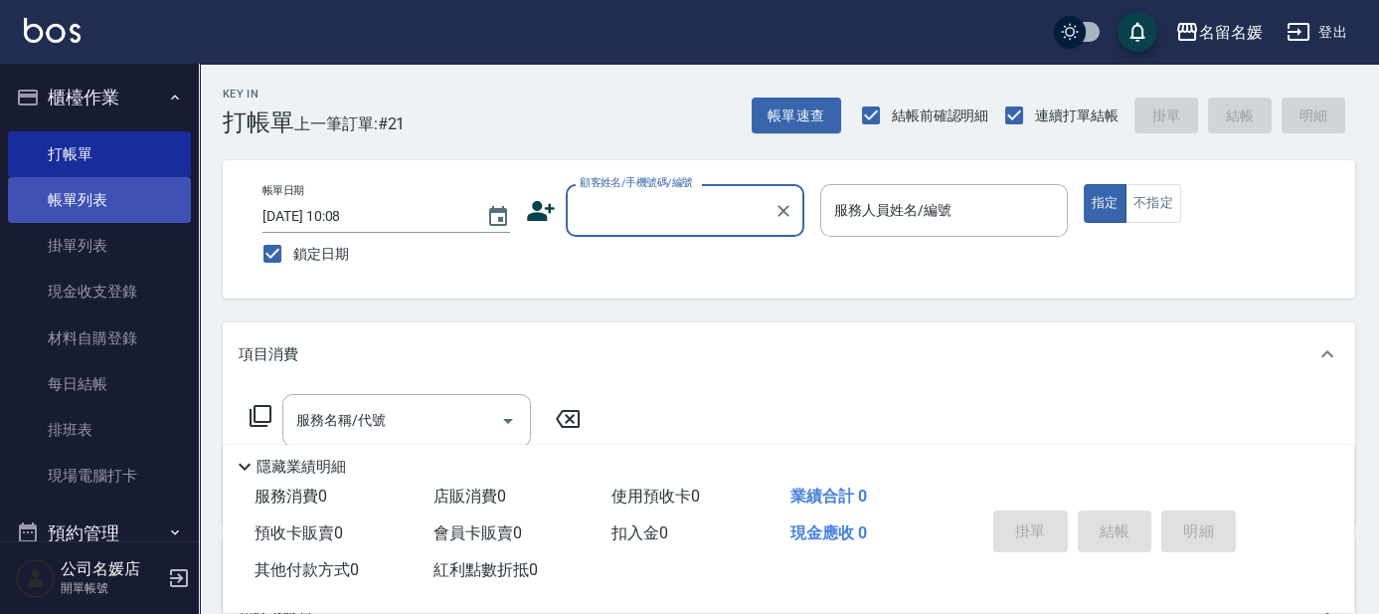
click at [120, 197] on link "帳單列表" at bounding box center [99, 200] width 183 height 46
click at [121, 197] on link "帳單列表" at bounding box center [99, 200] width 183 height 46
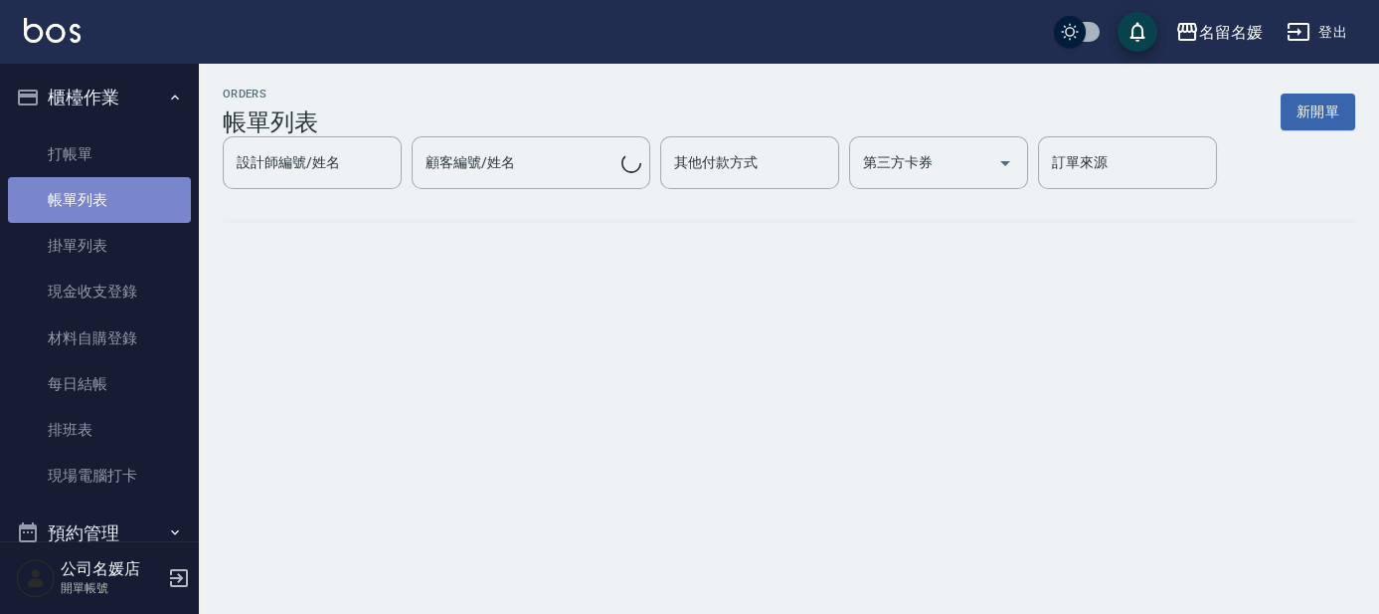
click at [121, 197] on link "帳單列表" at bounding box center [99, 200] width 183 height 46
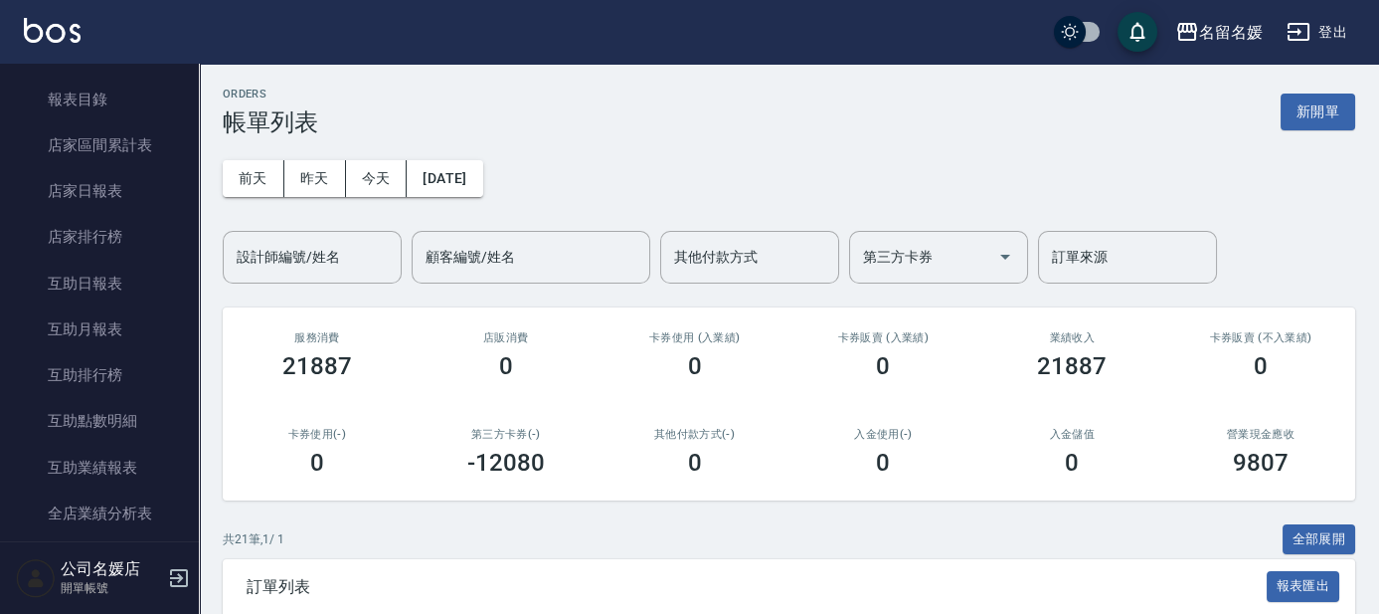
scroll to position [542, 0]
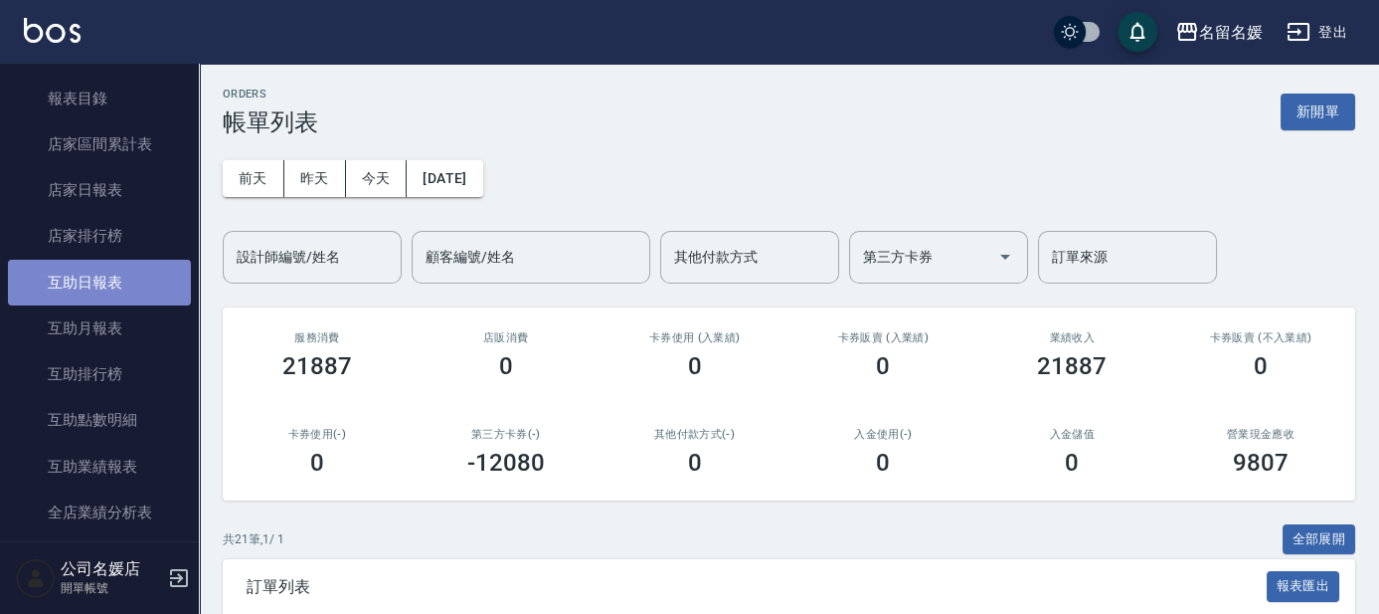
click at [151, 273] on link "互助日報表" at bounding box center [99, 283] width 183 height 46
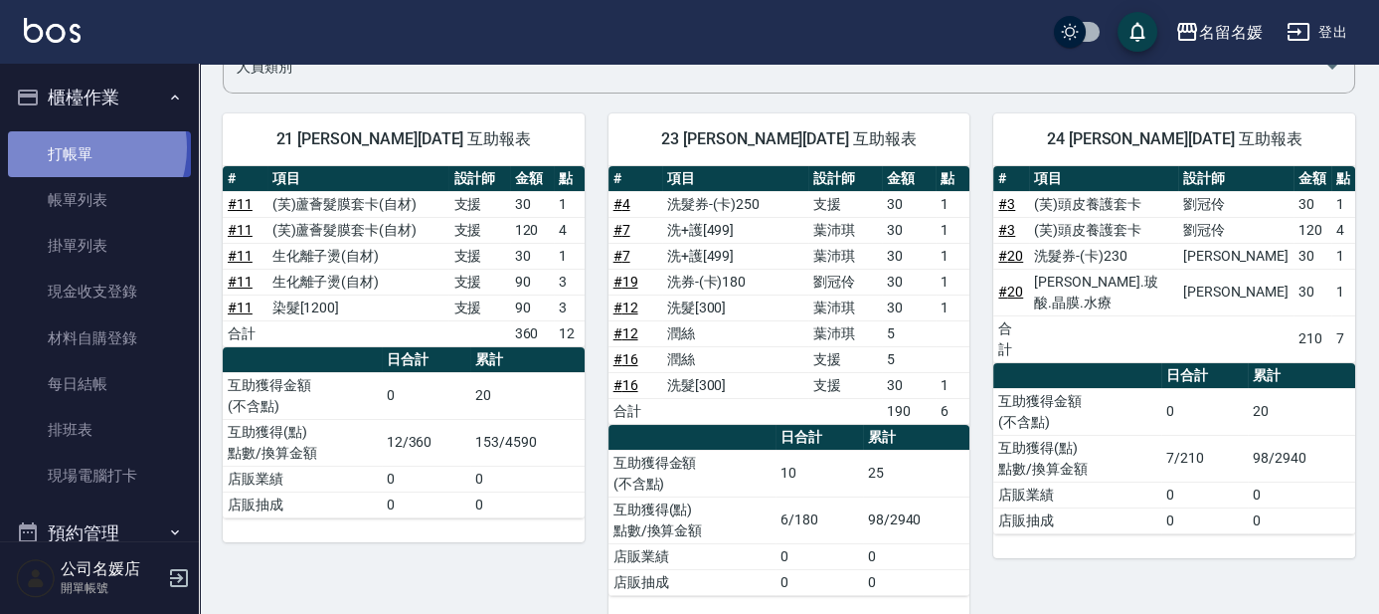
click at [81, 147] on link "打帳單" at bounding box center [99, 154] width 183 height 46
